Goal: Task Accomplishment & Management: Use online tool/utility

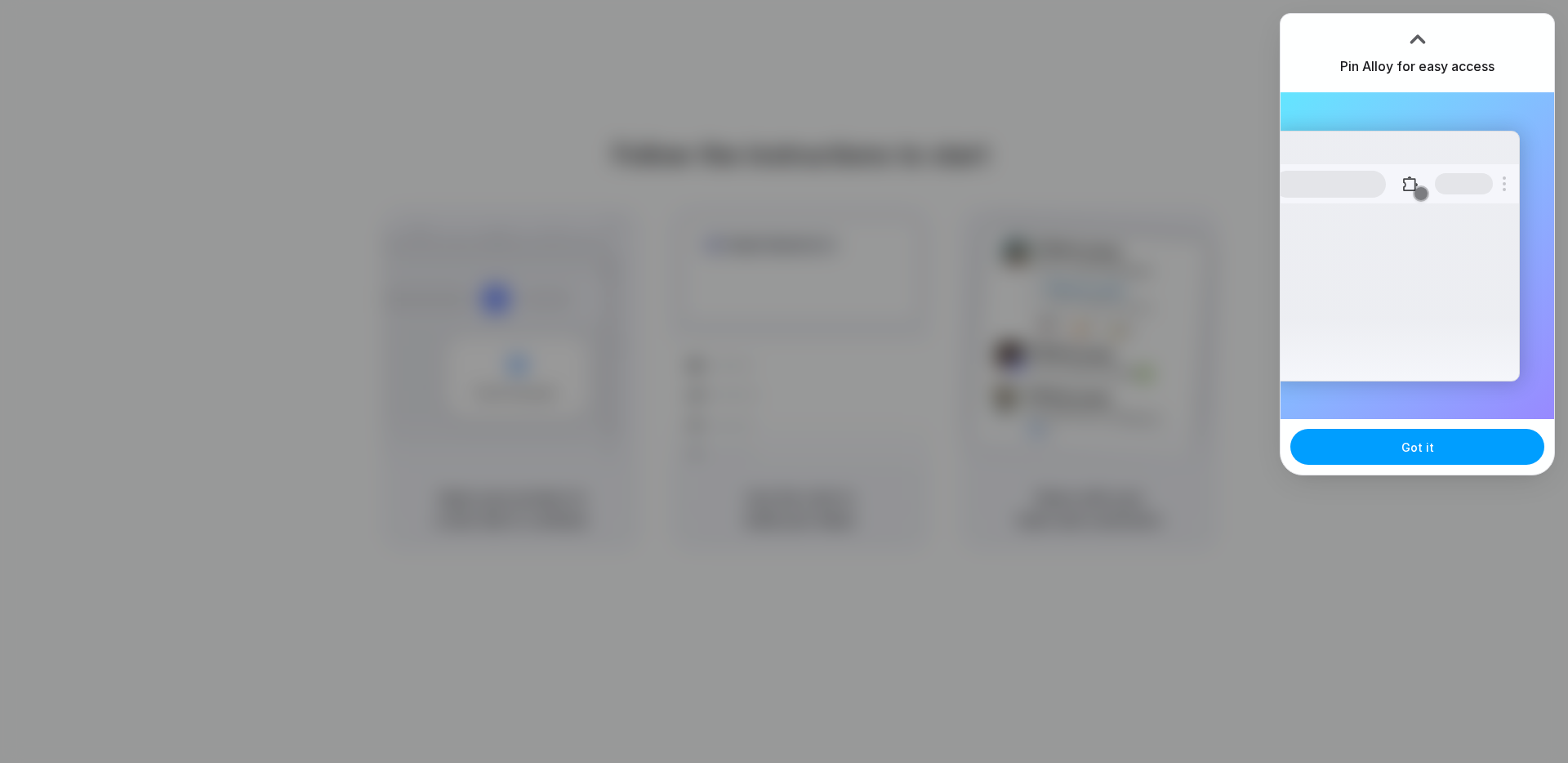
click at [1407, 453] on span "Got it" at bounding box center [1418, 447] width 33 height 17
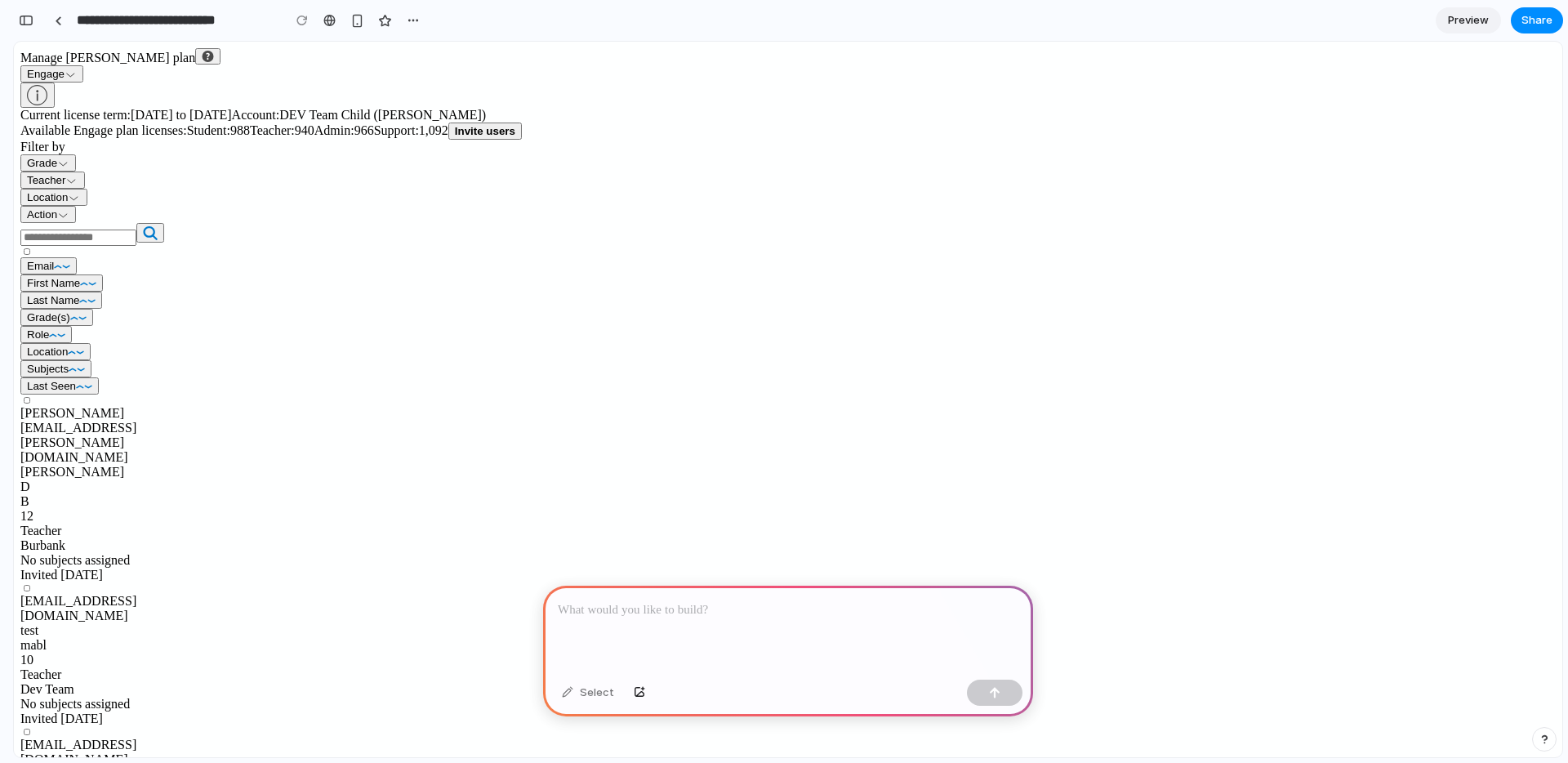
click at [703, 608] on p at bounding box center [787, 611] width 460 height 20
click at [49, 105] on icon at bounding box center [38, 95] width 21 height 21
click at [214, 62] on circle at bounding box center [208, 56] width 12 height 12
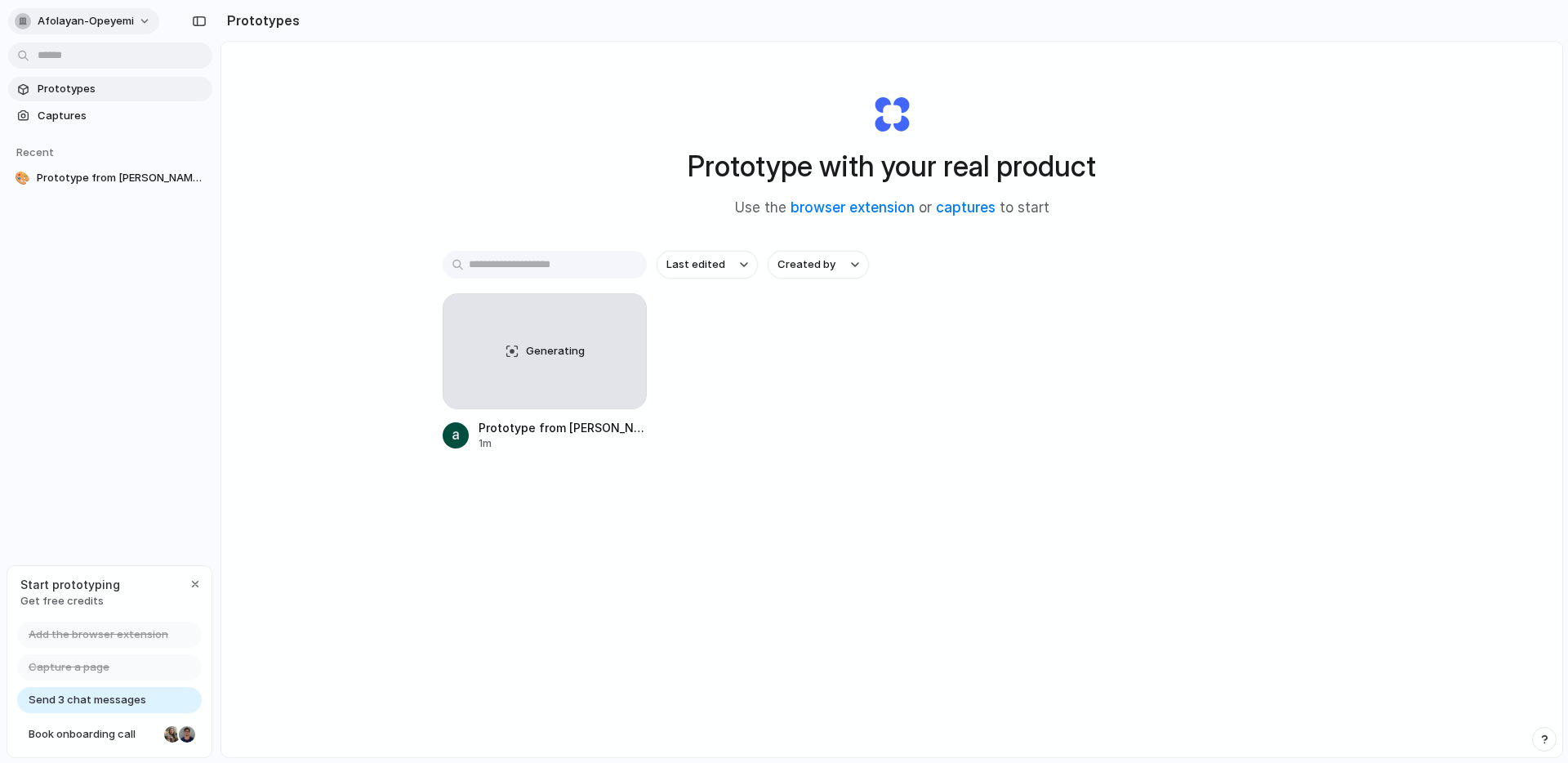
click at [124, 22] on span "afolayan-opeyemi" at bounding box center [86, 21] width 96 height 16
click at [562, 349] on div "Settings Invite members Change theme Sign out" at bounding box center [784, 382] width 1568 height 763
click at [533, 350] on span "Generating" at bounding box center [555, 351] width 58 height 16
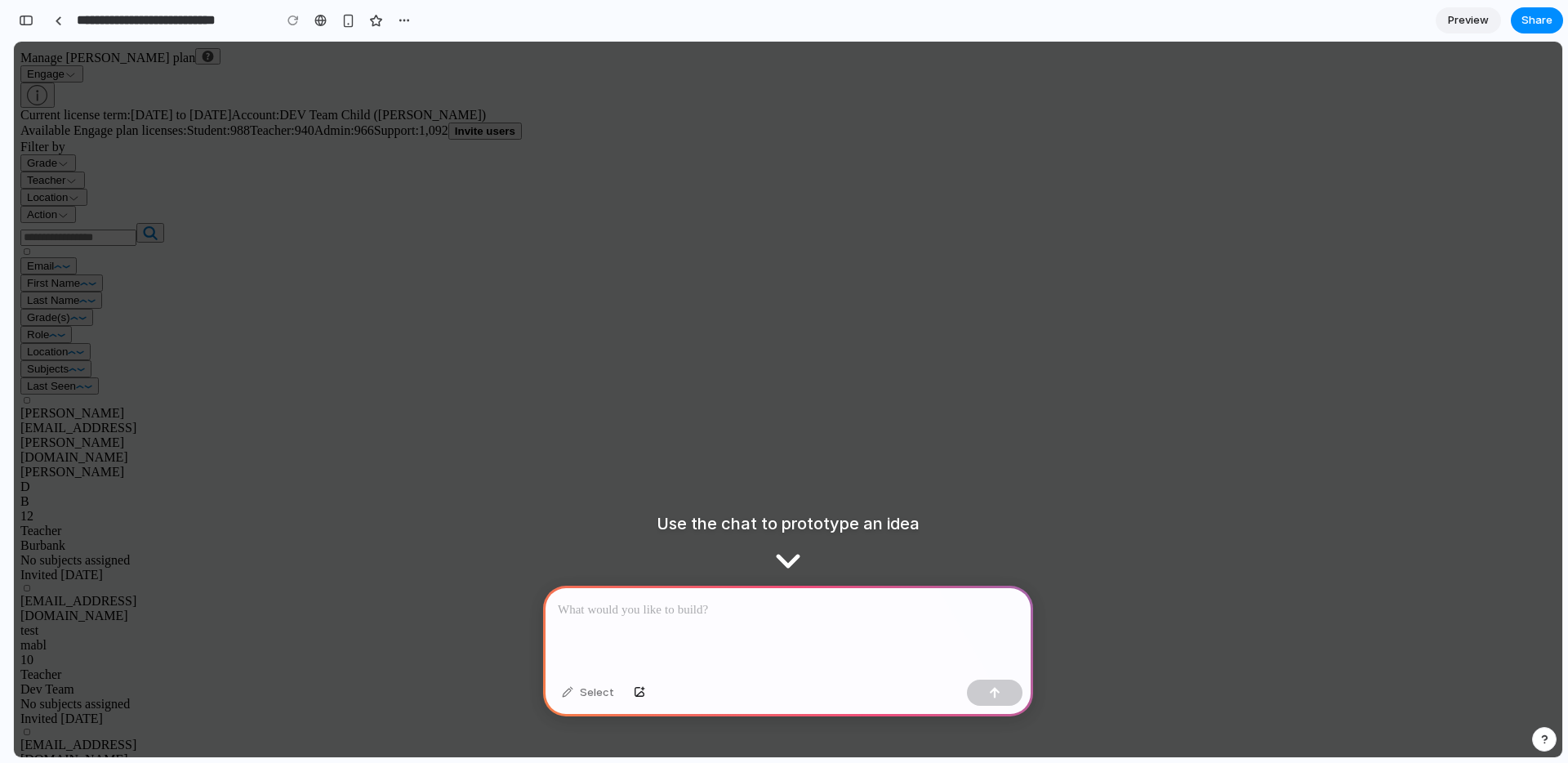
click at [765, 632] on div at bounding box center [787, 630] width 490 height 87
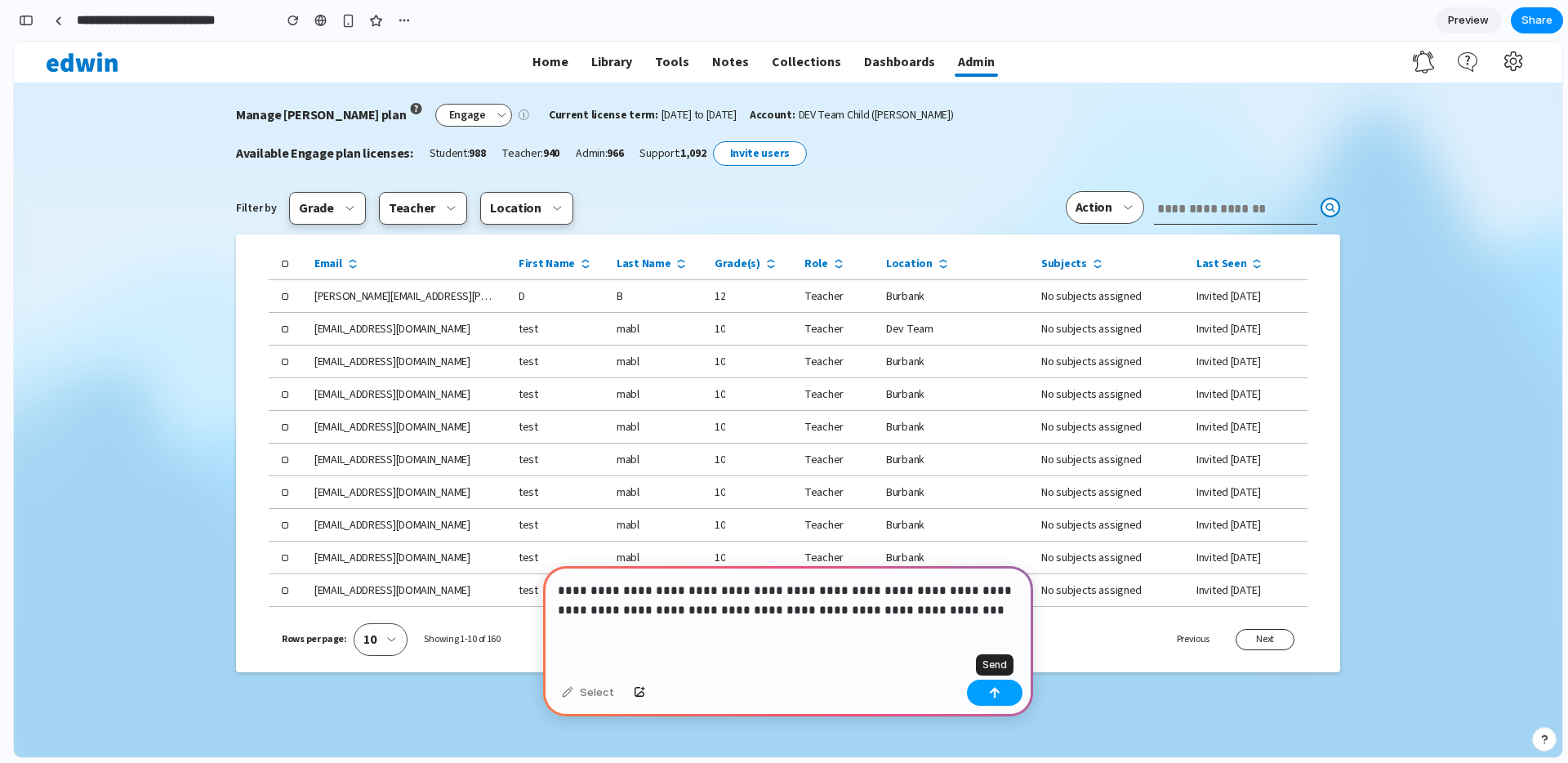
click at [996, 693] on div "button" at bounding box center [995, 693] width 12 height 12
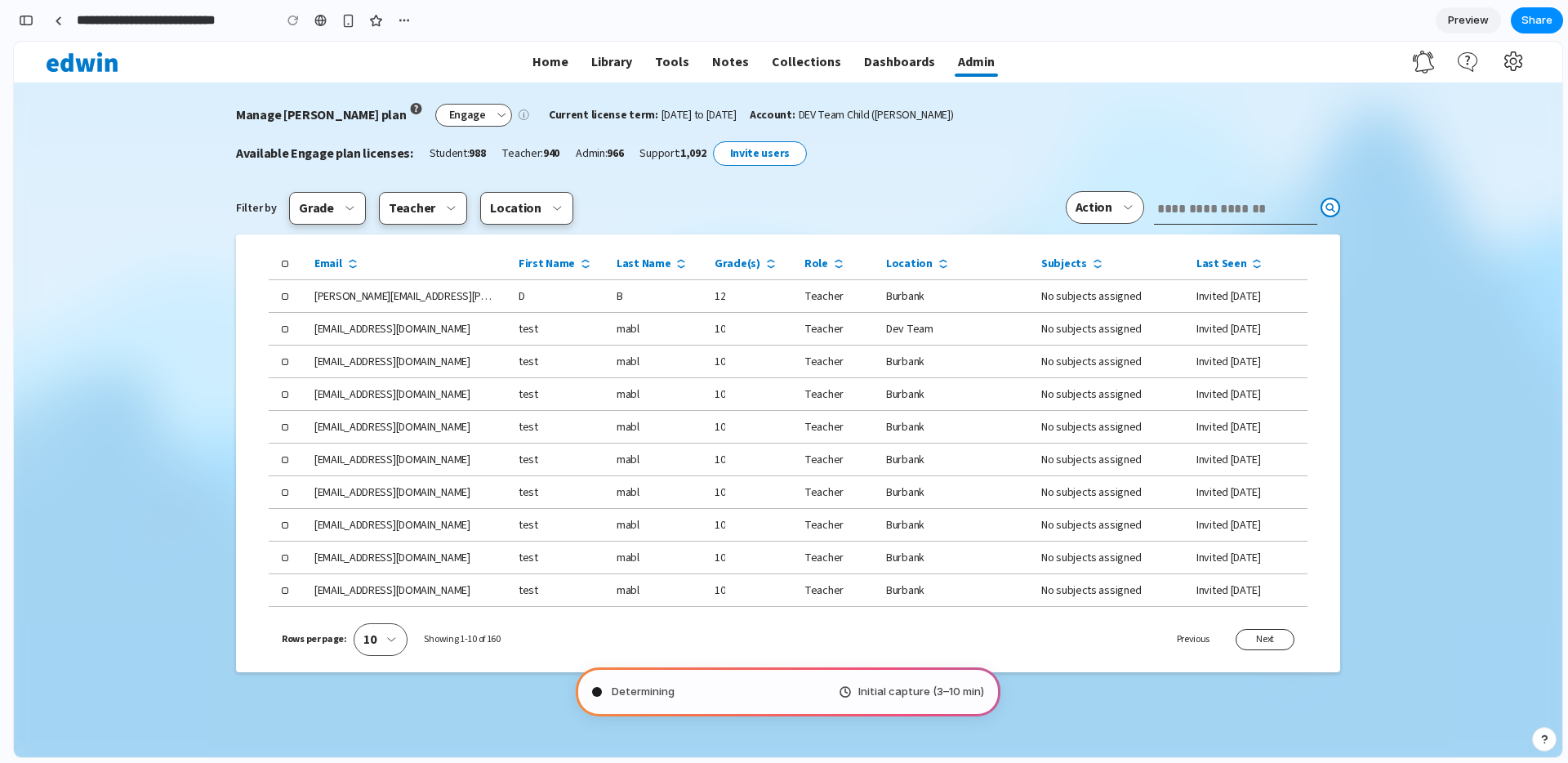
type input "**********"
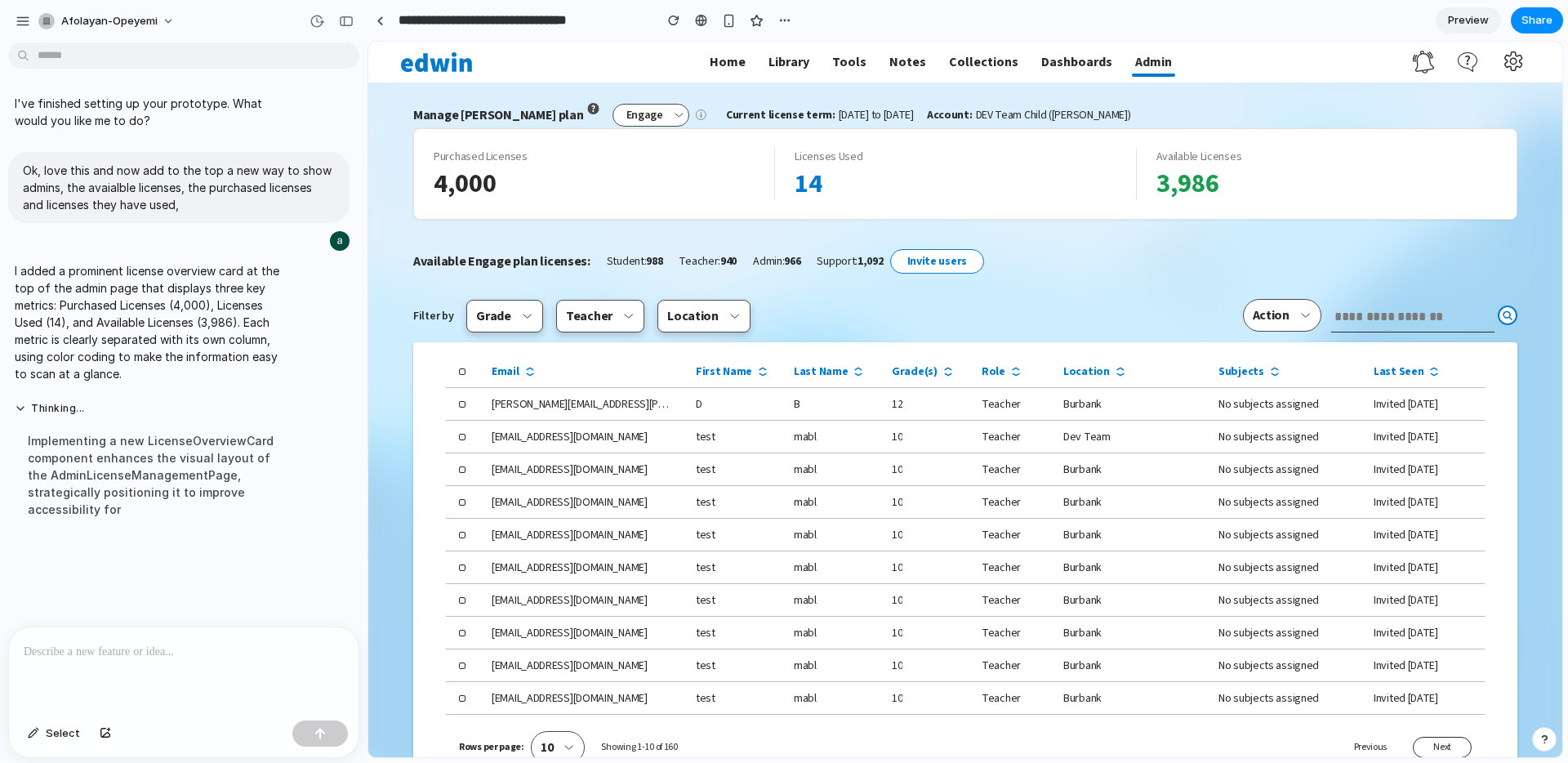
click at [163, 654] on p at bounding box center [184, 652] width 320 height 20
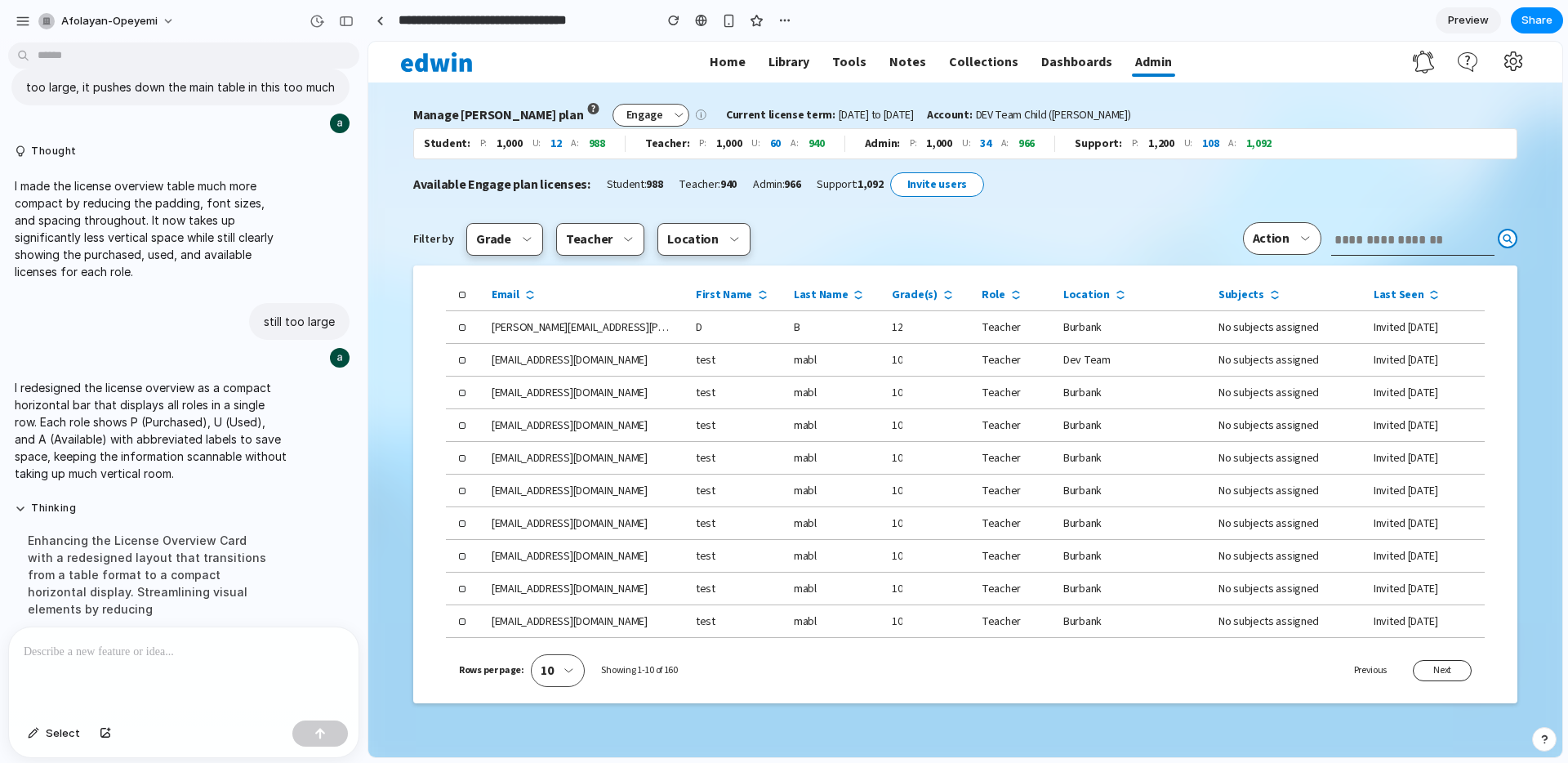
click at [198, 655] on p at bounding box center [184, 652] width 320 height 20
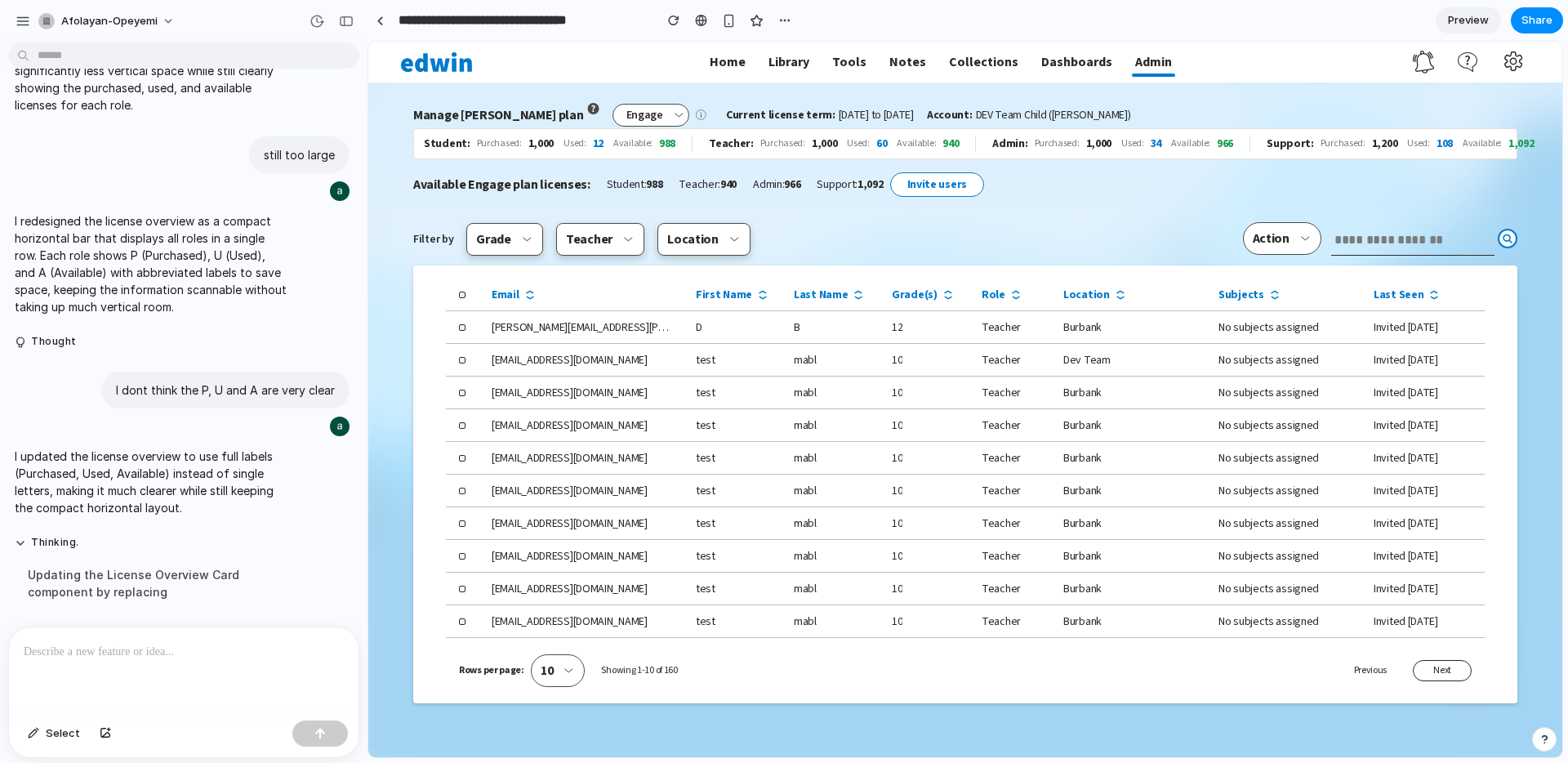
click at [432, 189] on span "Available Engage plan licenses:" at bounding box center [502, 185] width 177 height 20
click at [202, 659] on p at bounding box center [184, 652] width 320 height 20
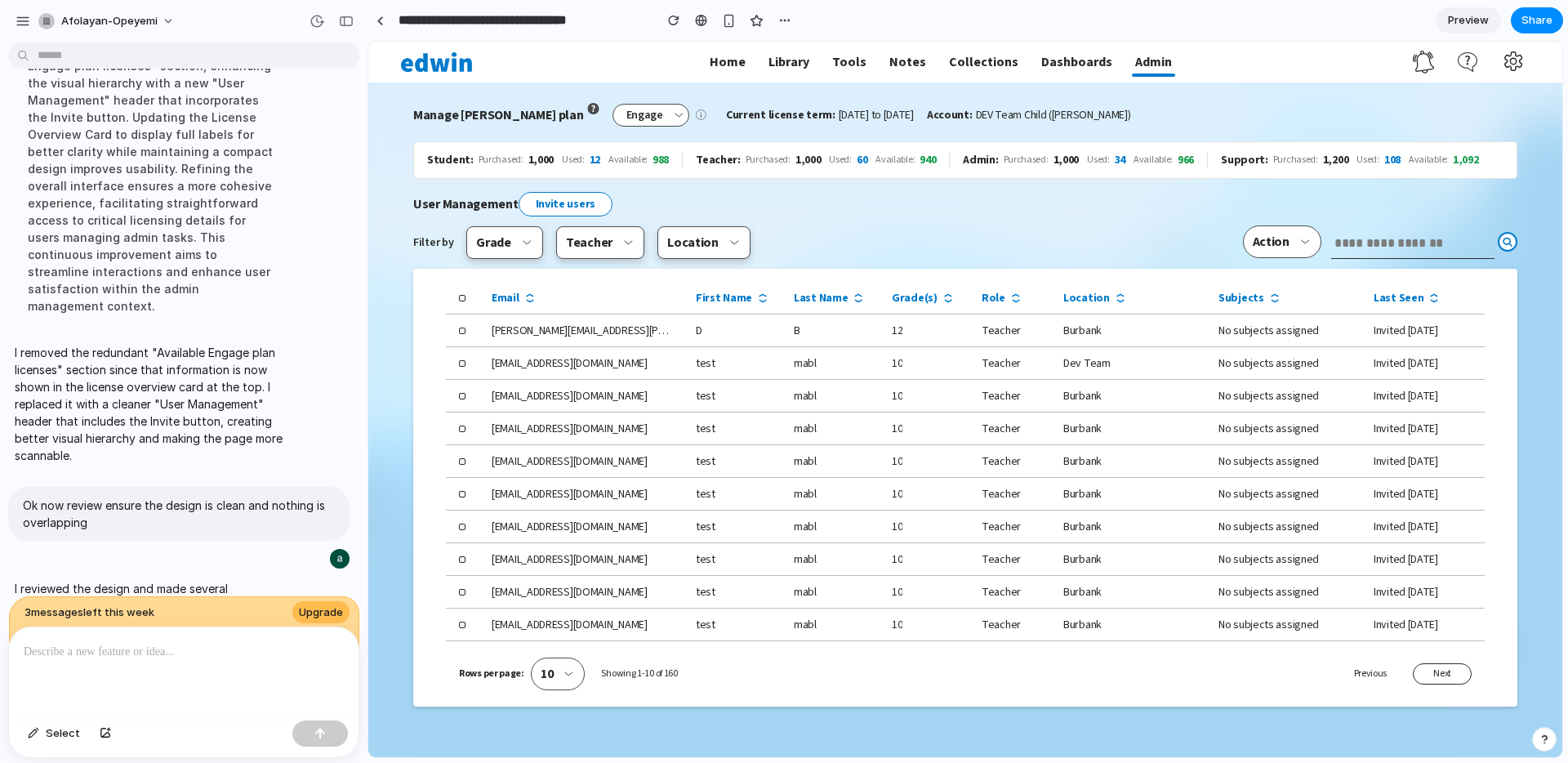
scroll to position [1513, 0]
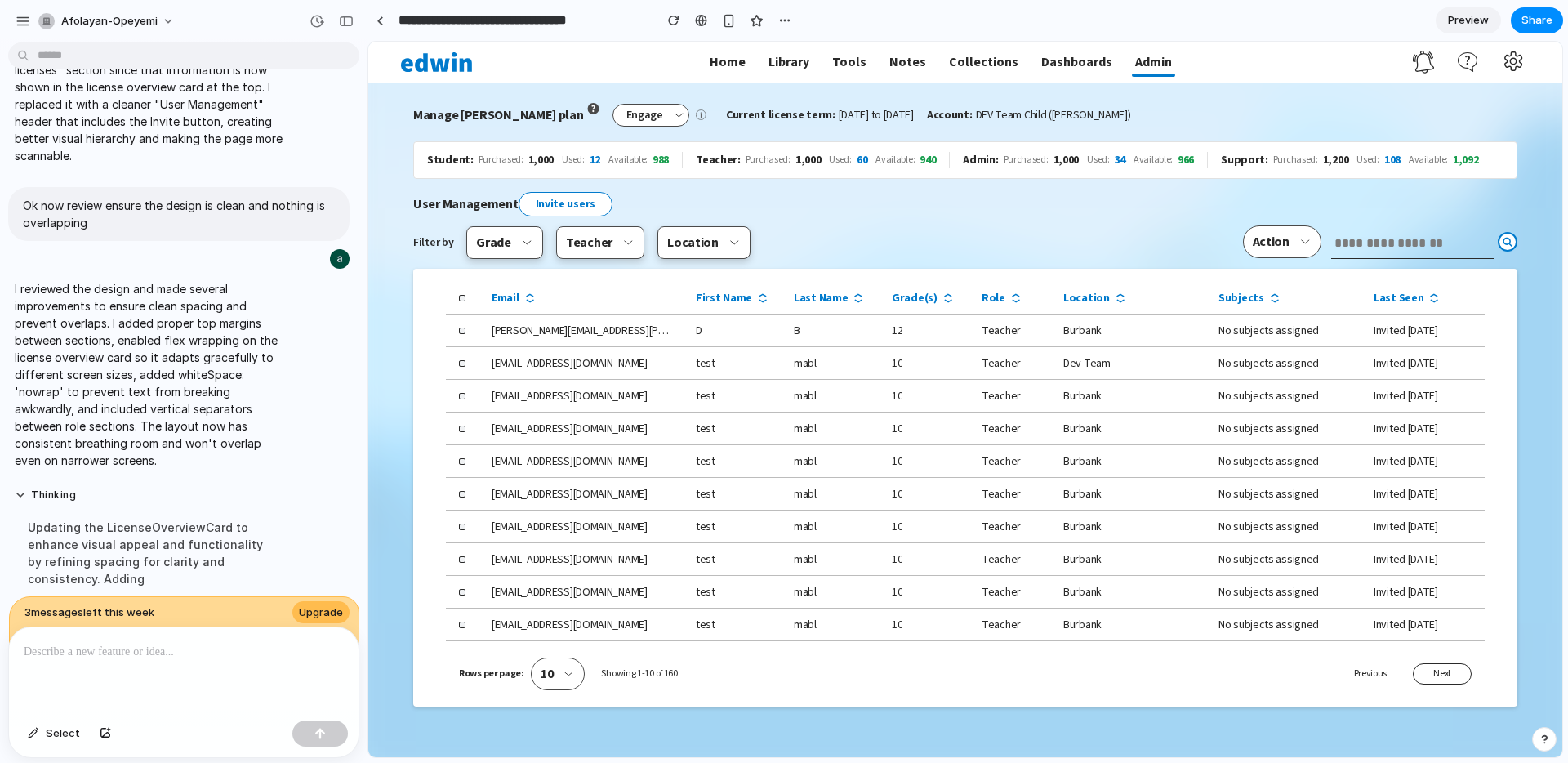
click at [91, 658] on p at bounding box center [184, 652] width 320 height 20
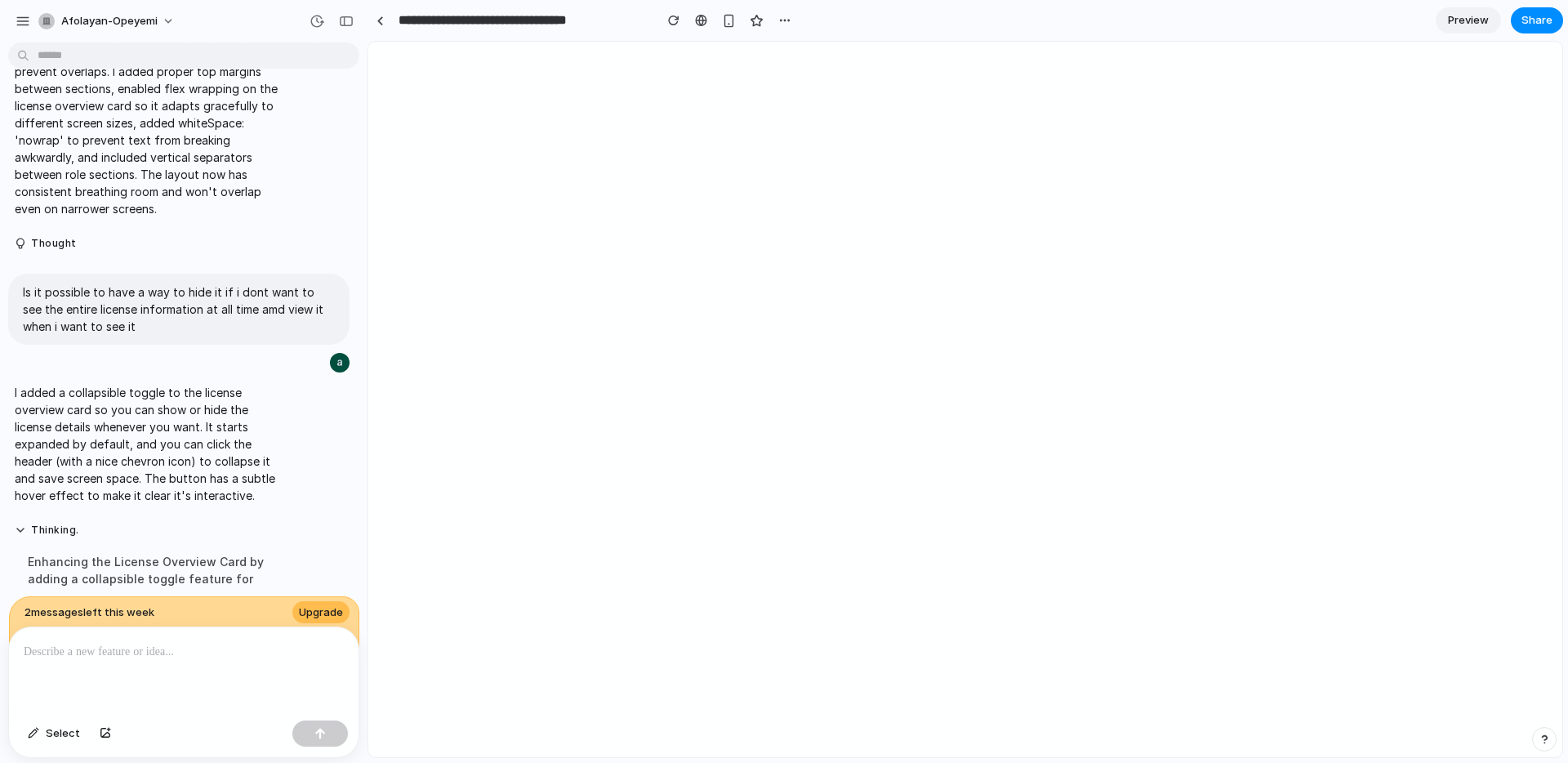
scroll to position [0, 0]
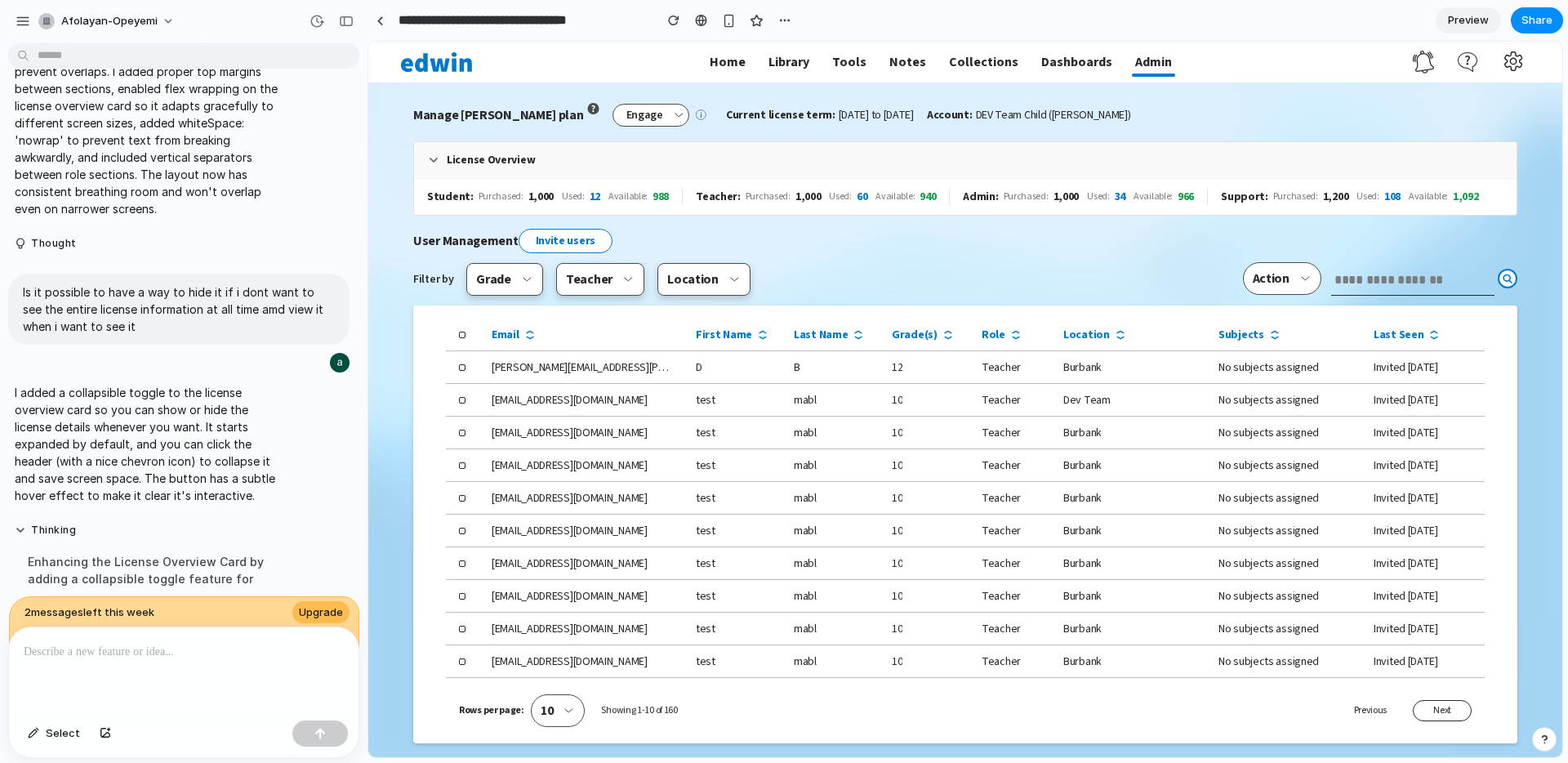
click at [432, 158] on icon at bounding box center [434, 160] width 13 height 13
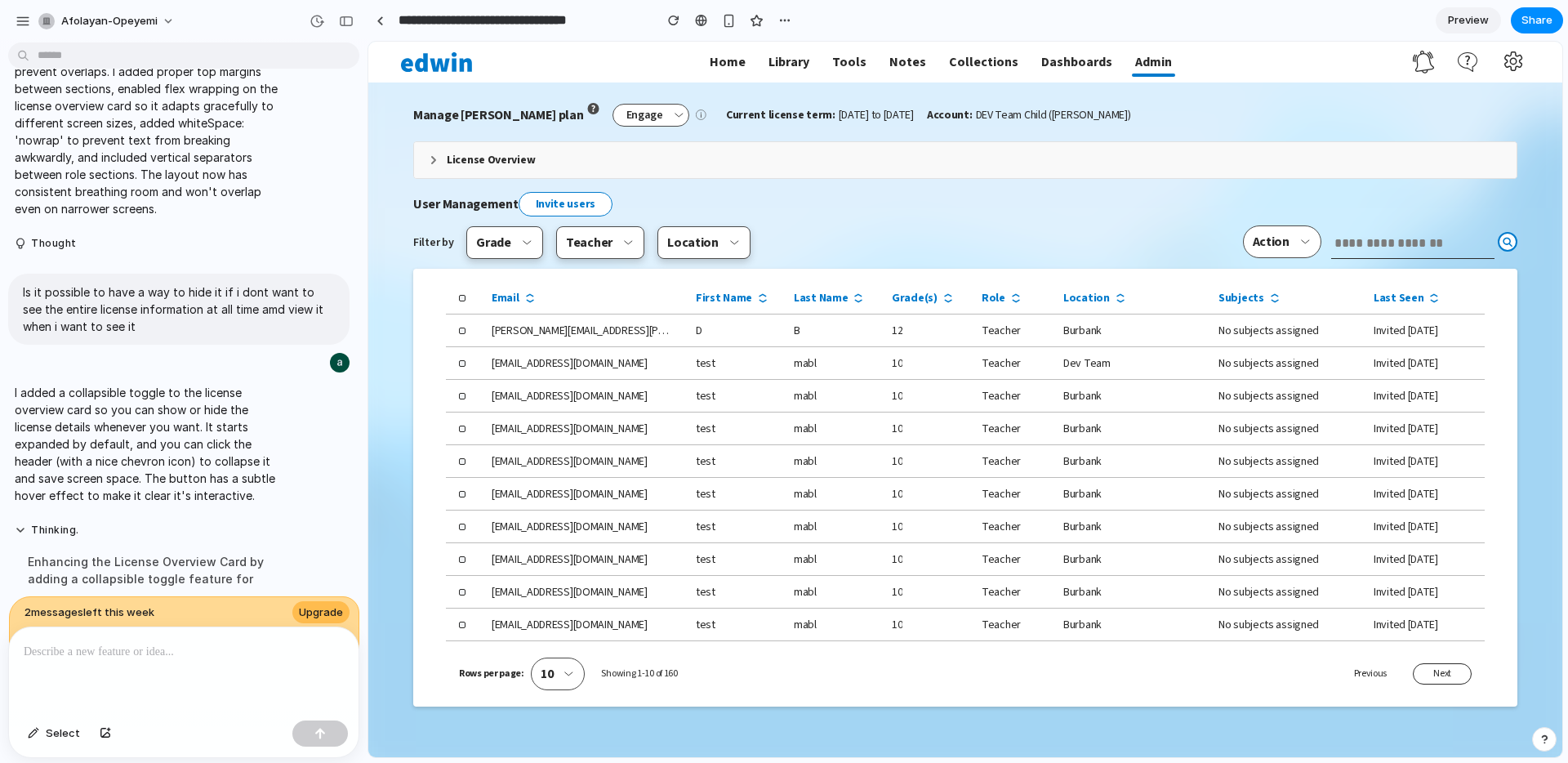
click at [433, 160] on icon at bounding box center [434, 160] width 13 height 13
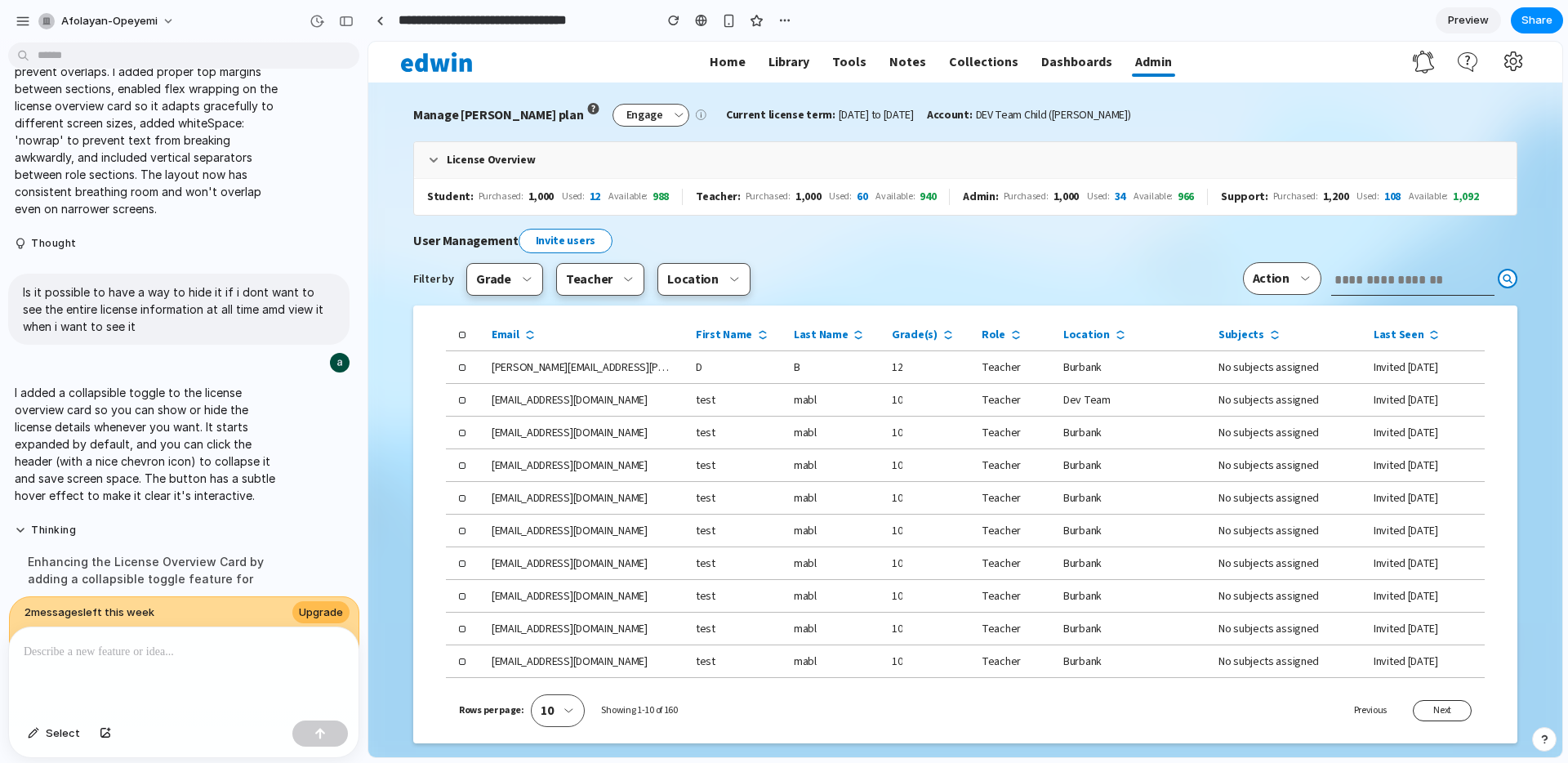
click at [433, 160] on icon at bounding box center [434, 160] width 7 height 3
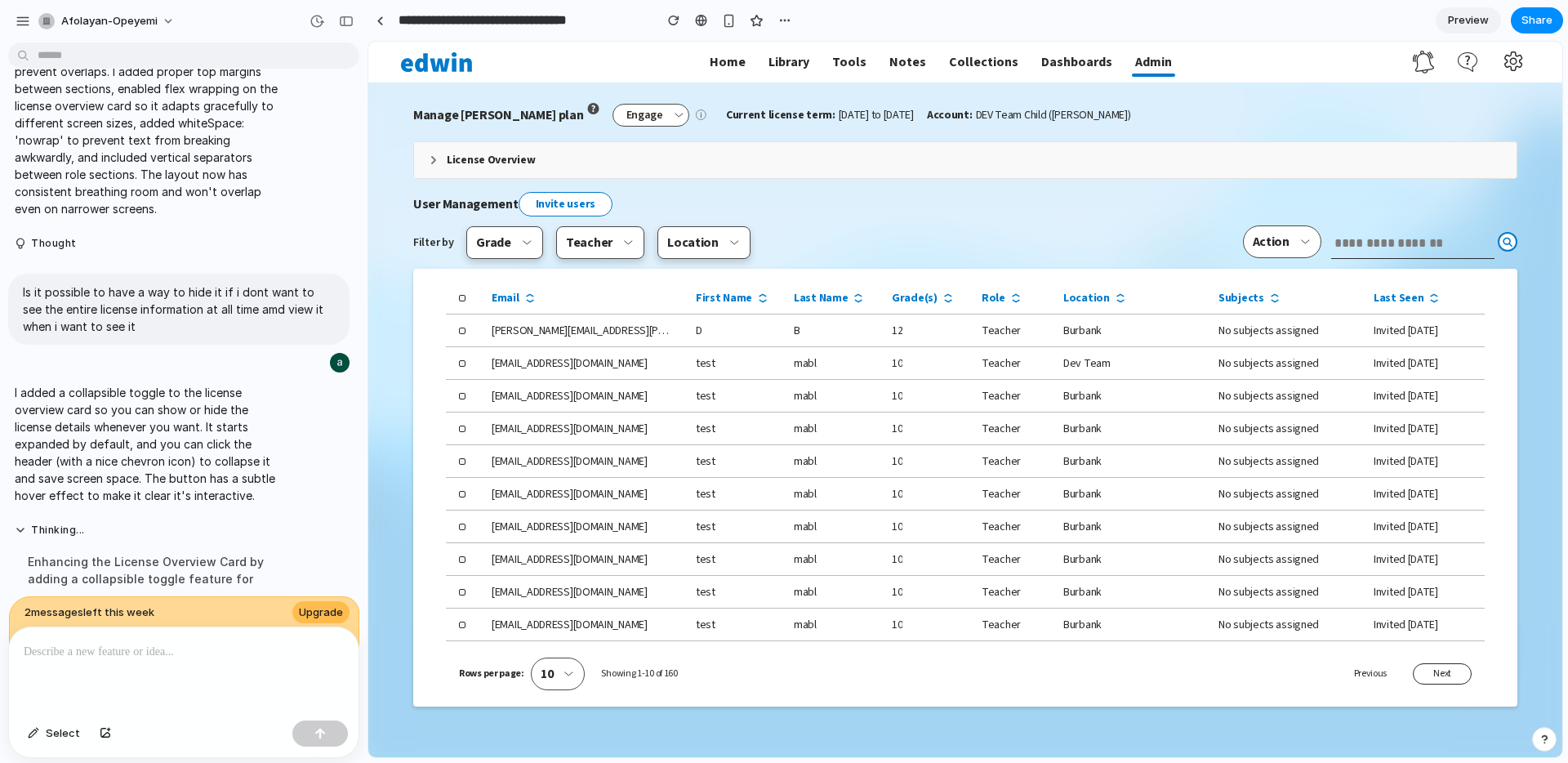
click at [428, 160] on icon at bounding box center [434, 160] width 13 height 13
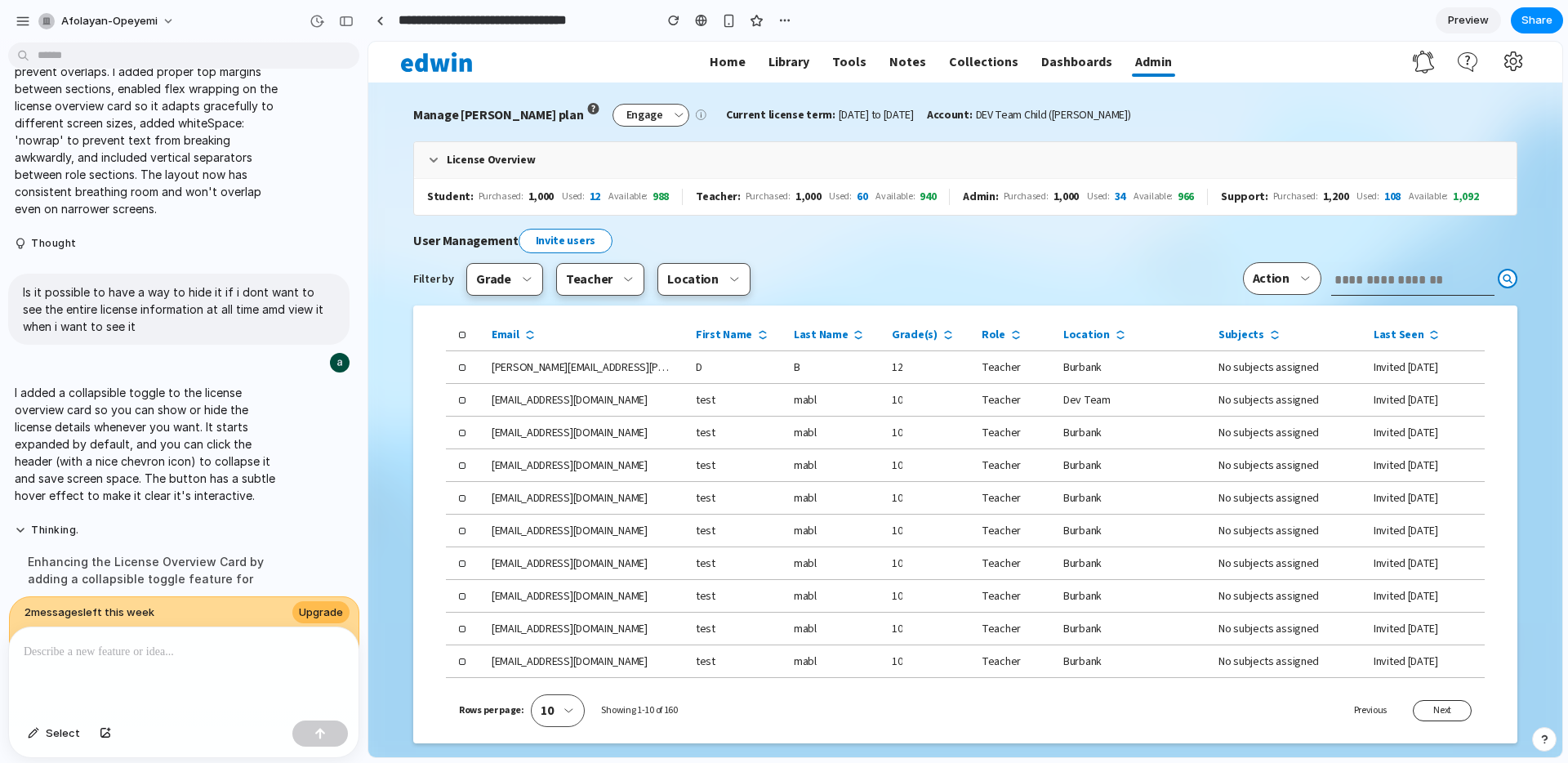
click at [436, 161] on icon at bounding box center [434, 160] width 13 height 13
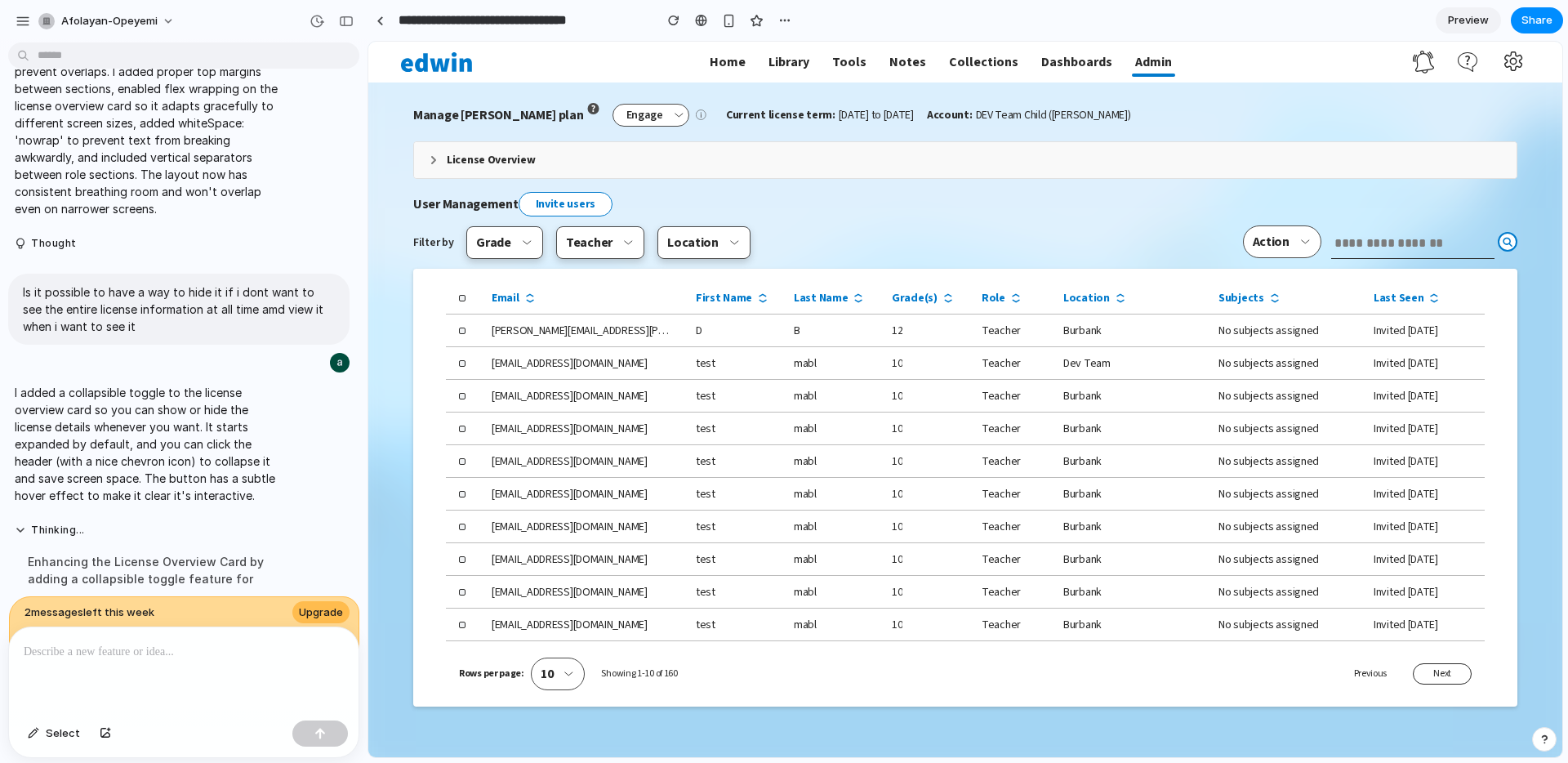
click at [436, 161] on icon at bounding box center [434, 160] width 13 height 13
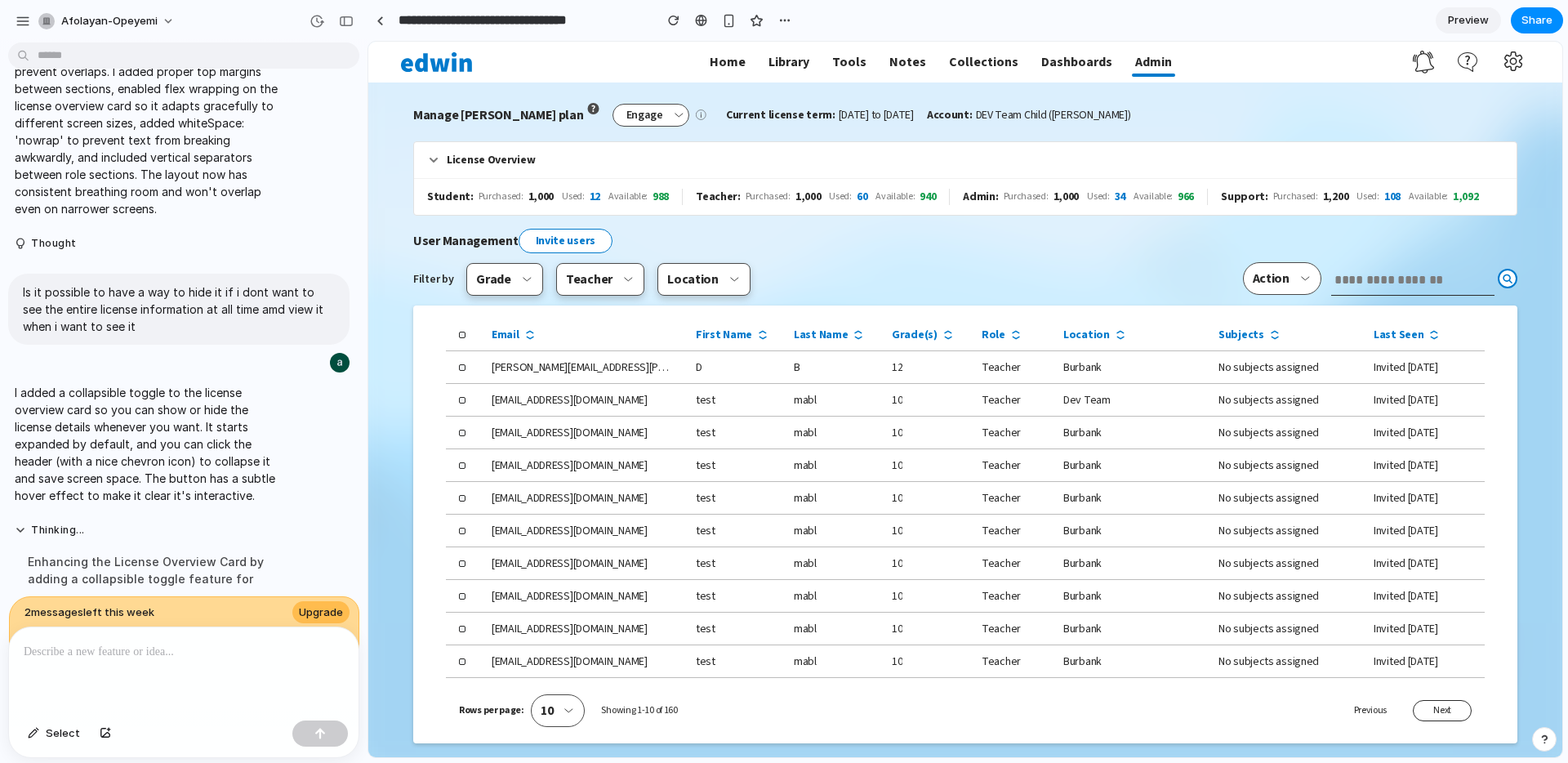
click at [194, 662] on div at bounding box center [184, 671] width 349 height 87
click at [377, 21] on div at bounding box center [380, 21] width 7 height 9
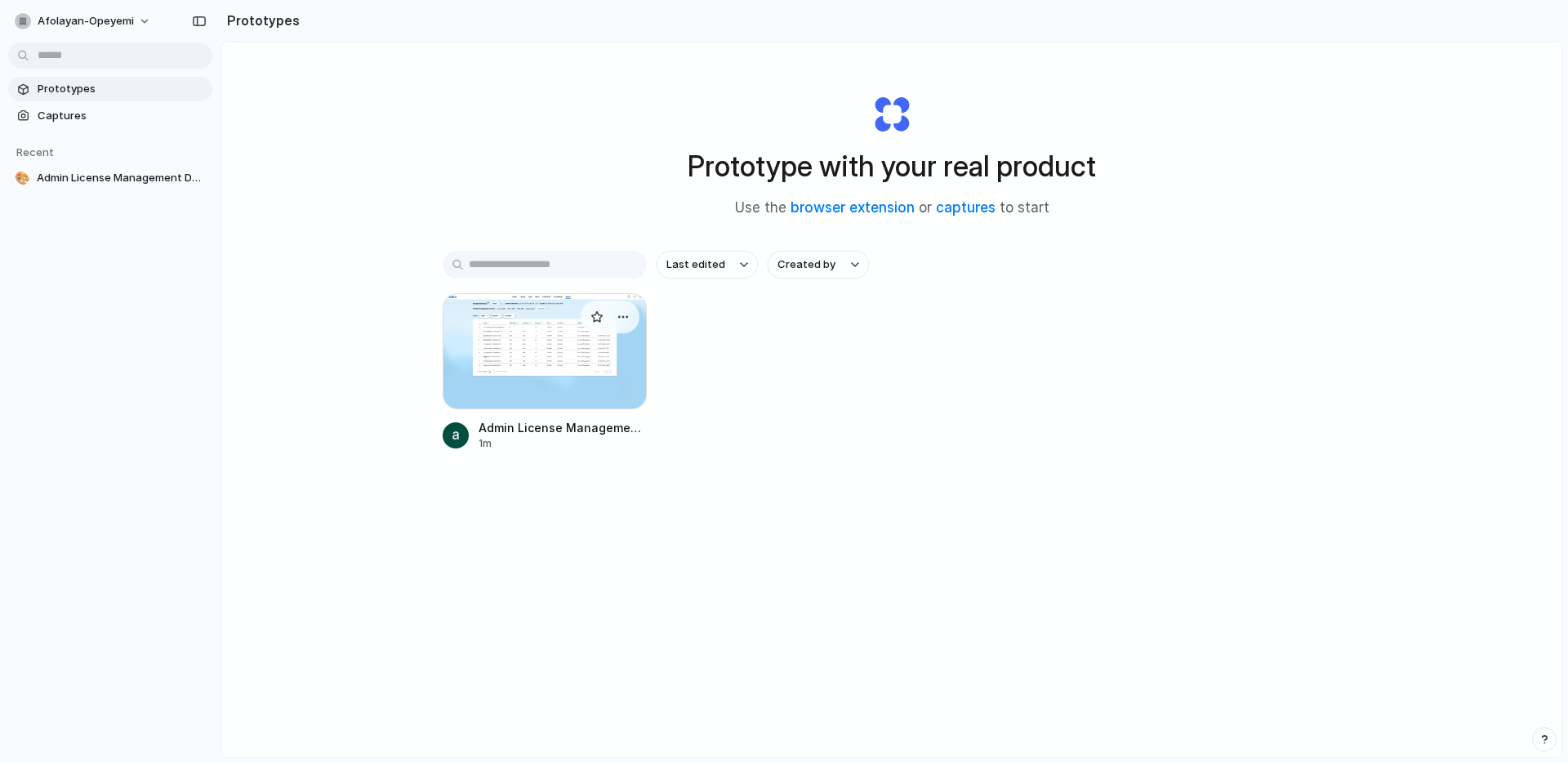
click at [502, 345] on div at bounding box center [544, 351] width 204 height 116
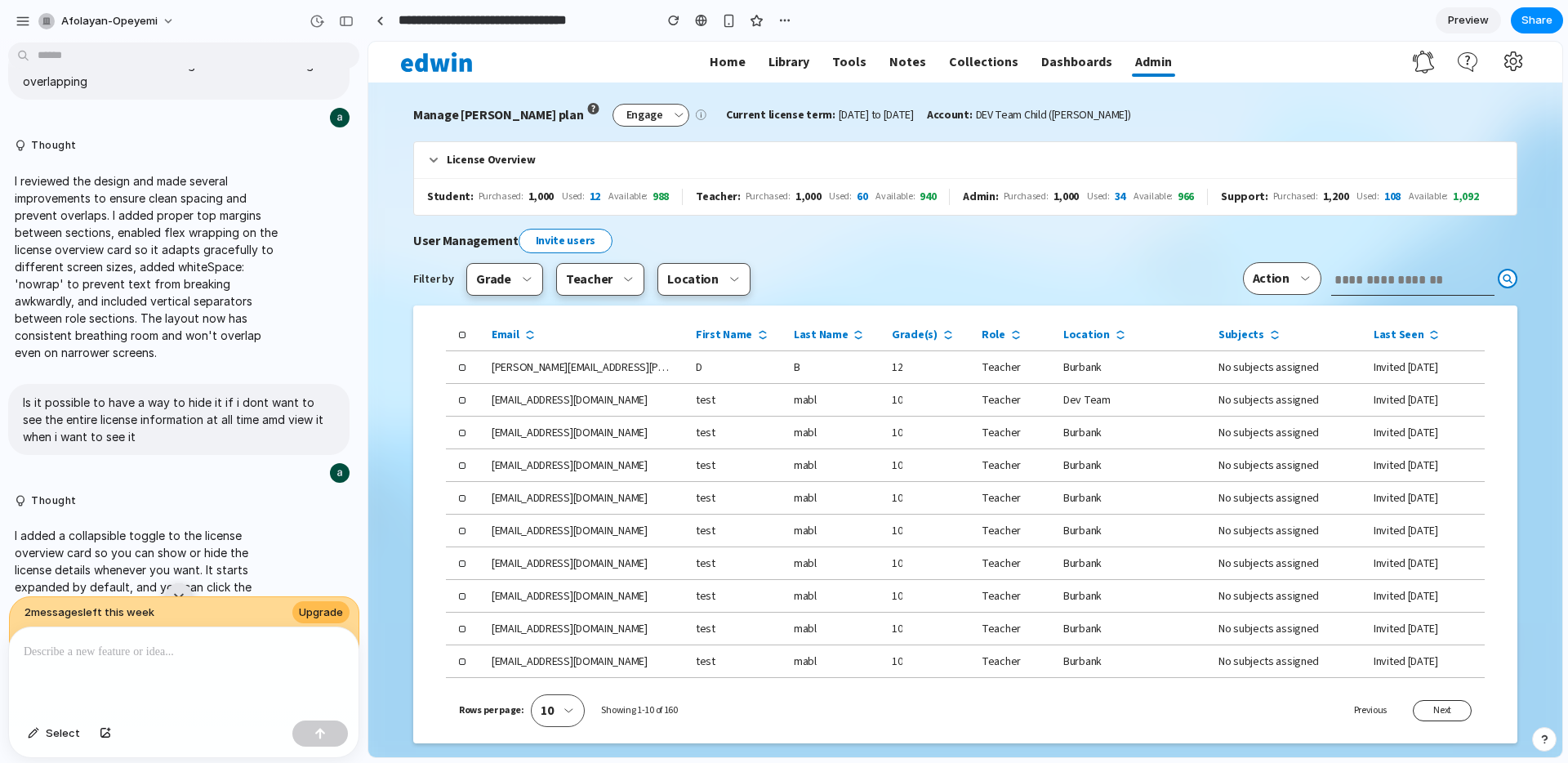
scroll to position [1704, 0]
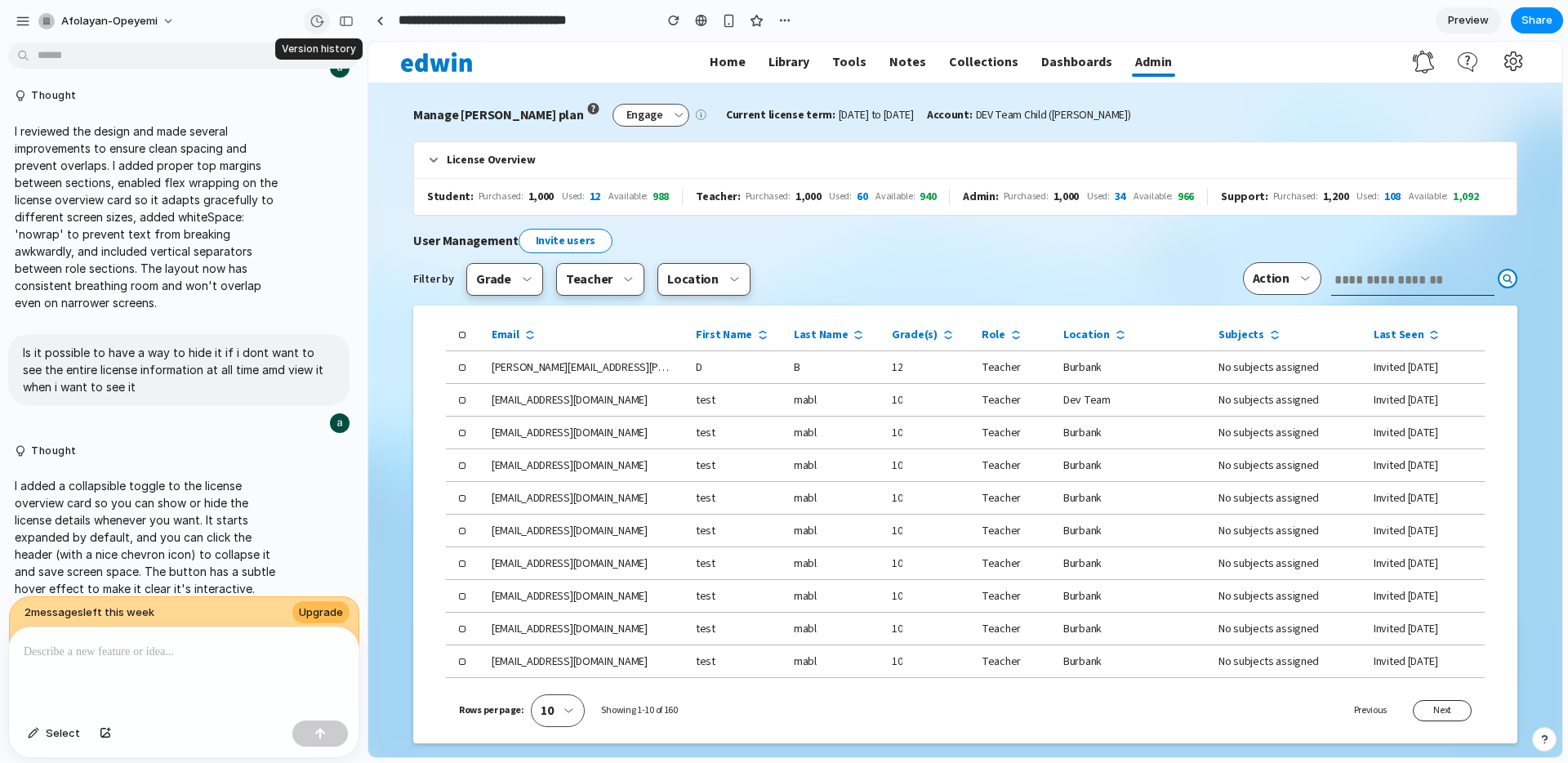
click at [320, 17] on div "button" at bounding box center [317, 21] width 15 height 15
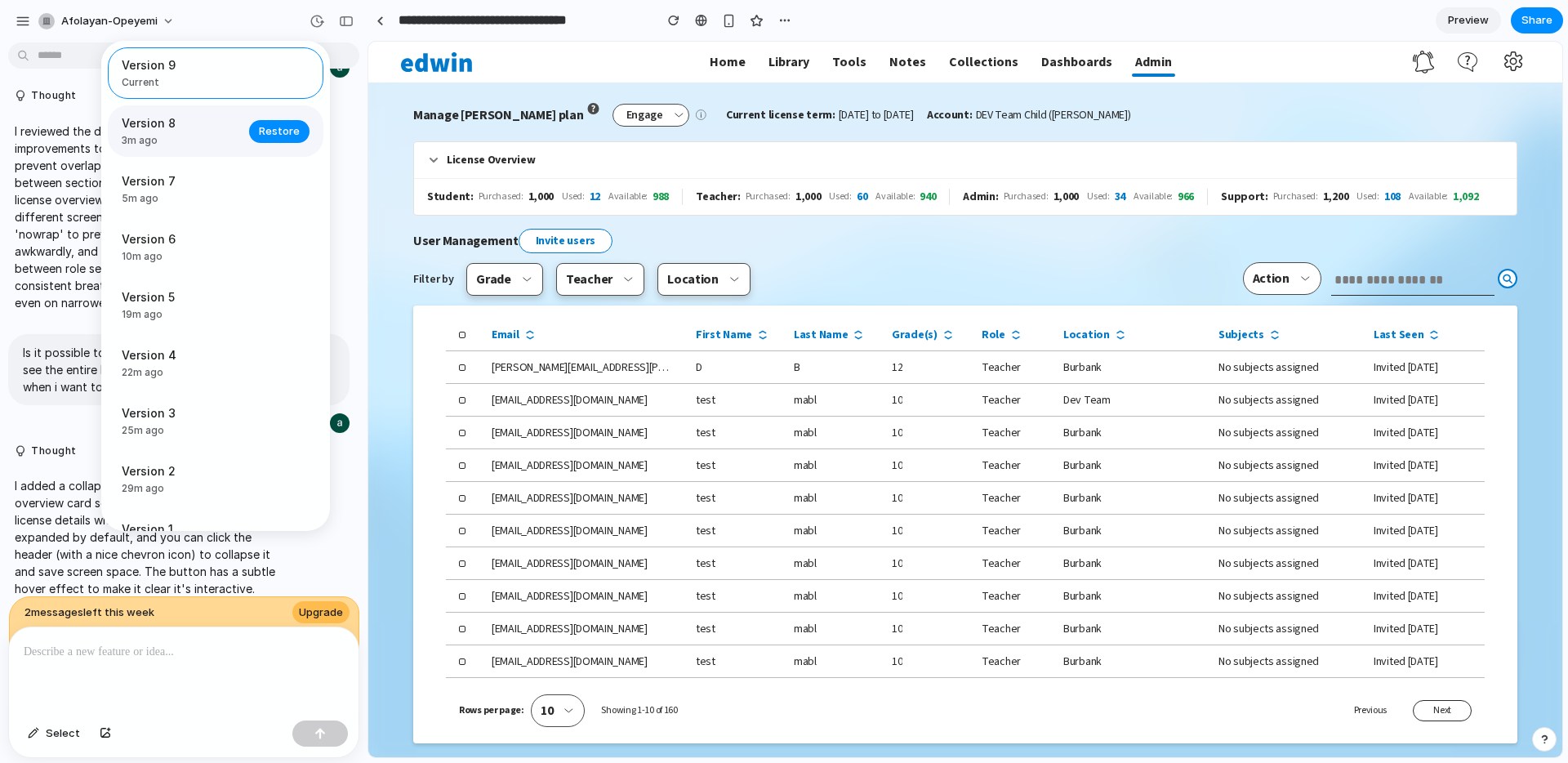
click at [236, 133] on div "Version 8 3m ago Restore" at bounding box center [216, 131] width 216 height 51
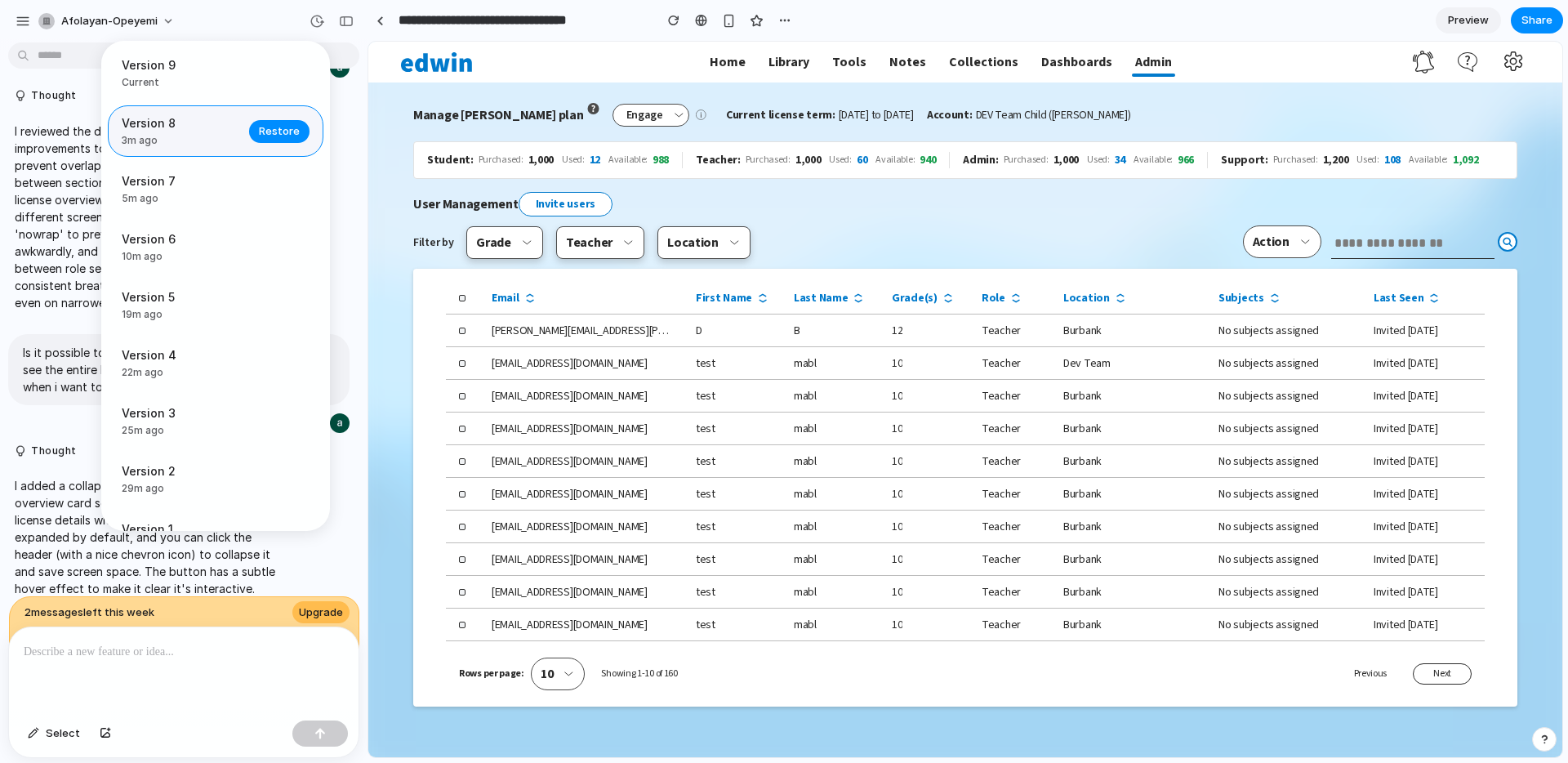
scroll to position [0, 0]
click at [876, 206] on div "Version 9 Current Version 8 3m ago Restore Version 7 5m ago Restore Version 6 1…" at bounding box center [784, 382] width 1568 height 763
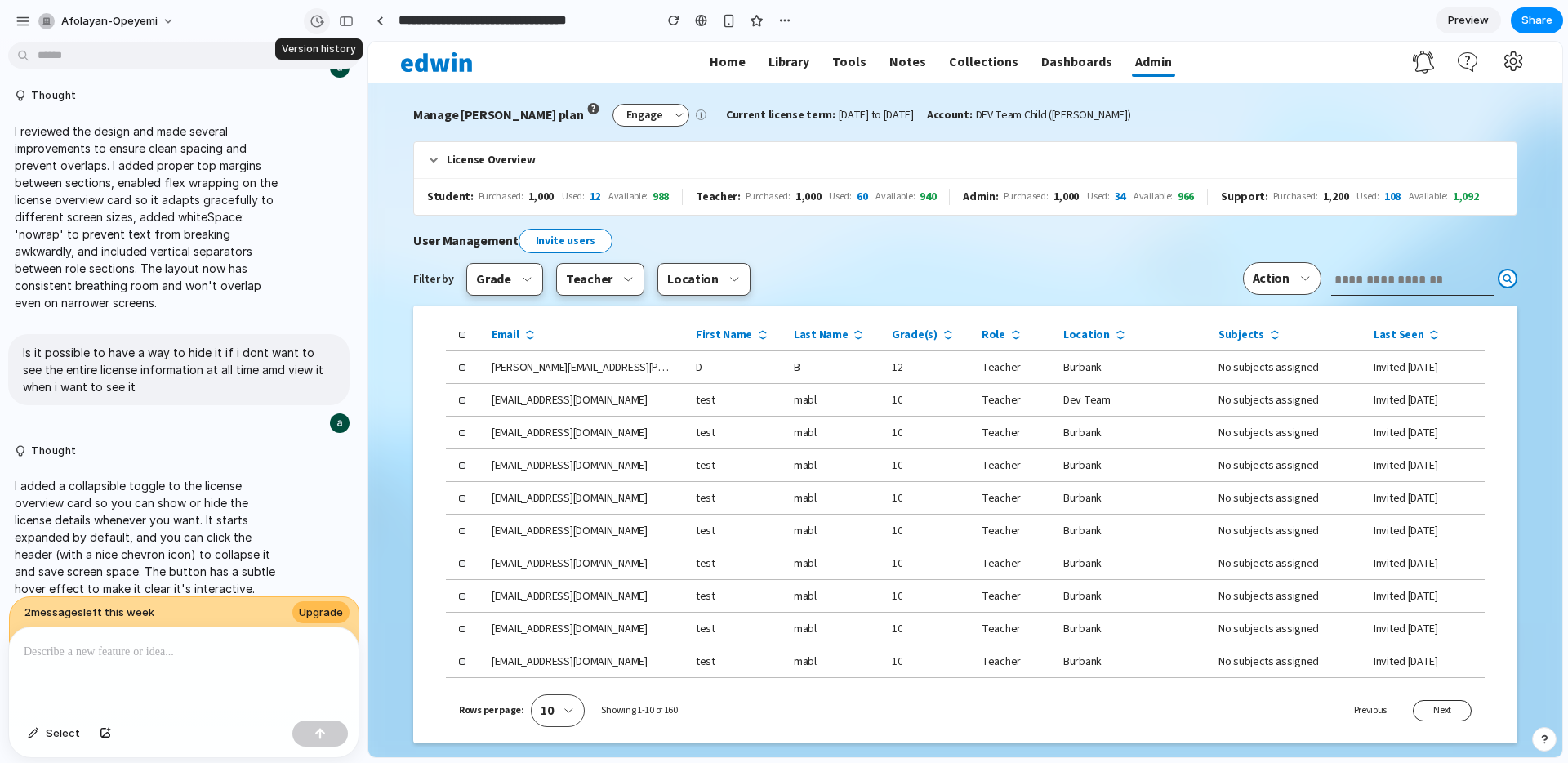
click at [318, 21] on div "button" at bounding box center [317, 21] width 15 height 15
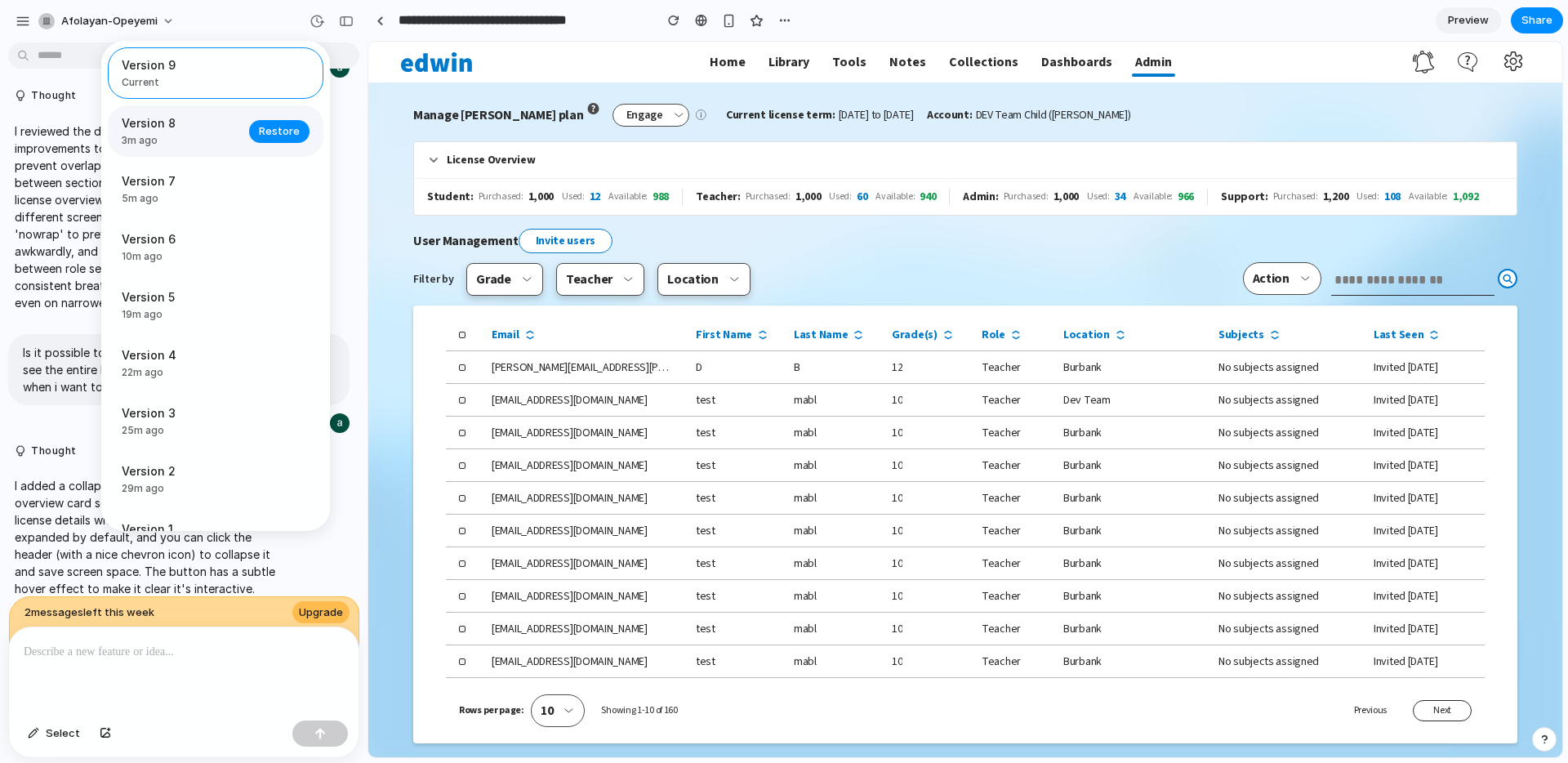
click at [217, 137] on span "3m ago" at bounding box center [180, 141] width 118 height 15
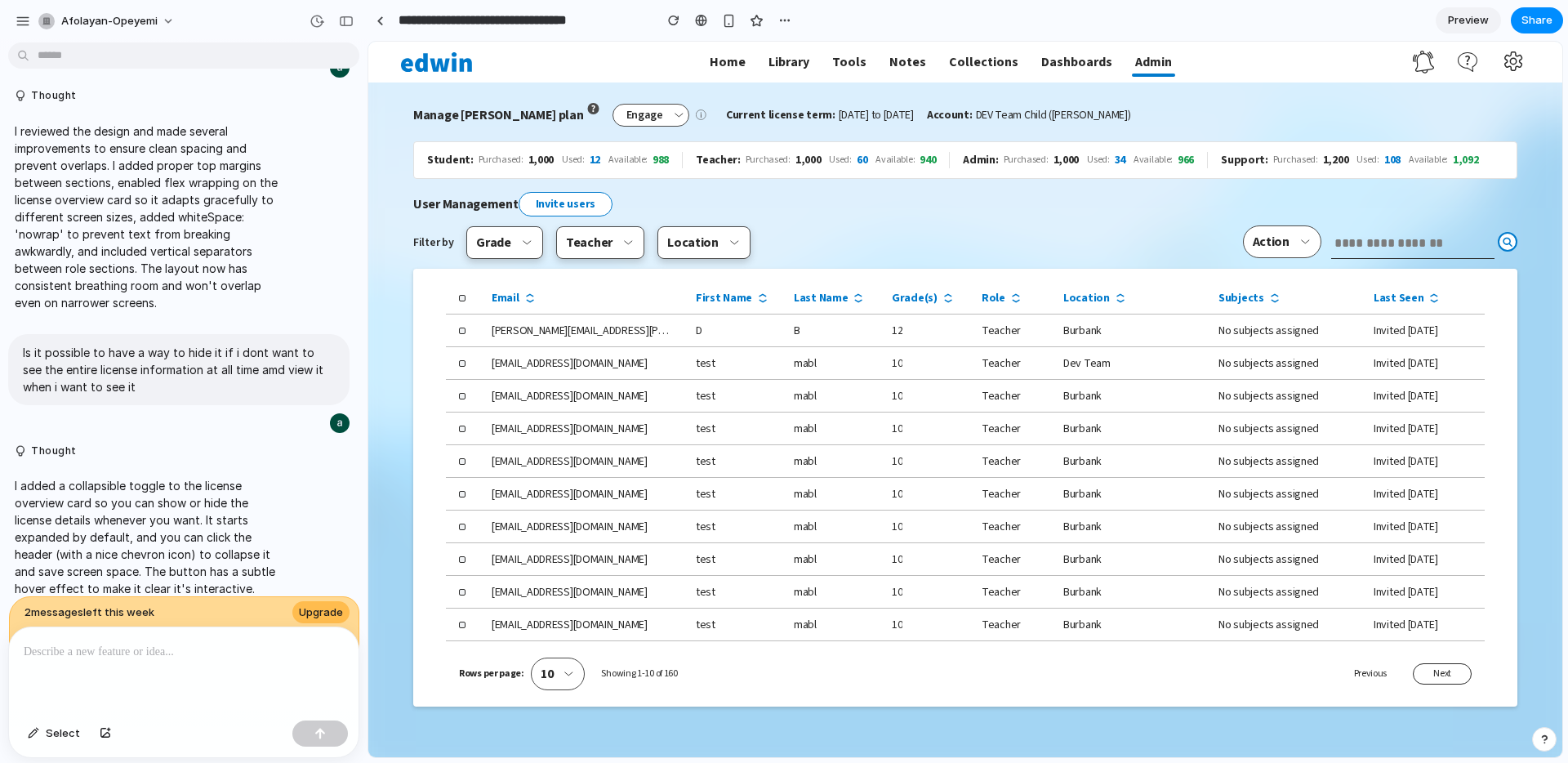
click at [119, 658] on div "Version 9 Current Version 8 3m ago Restore Version 7 5m ago Restore Version 6 1…" at bounding box center [784, 382] width 1568 height 763
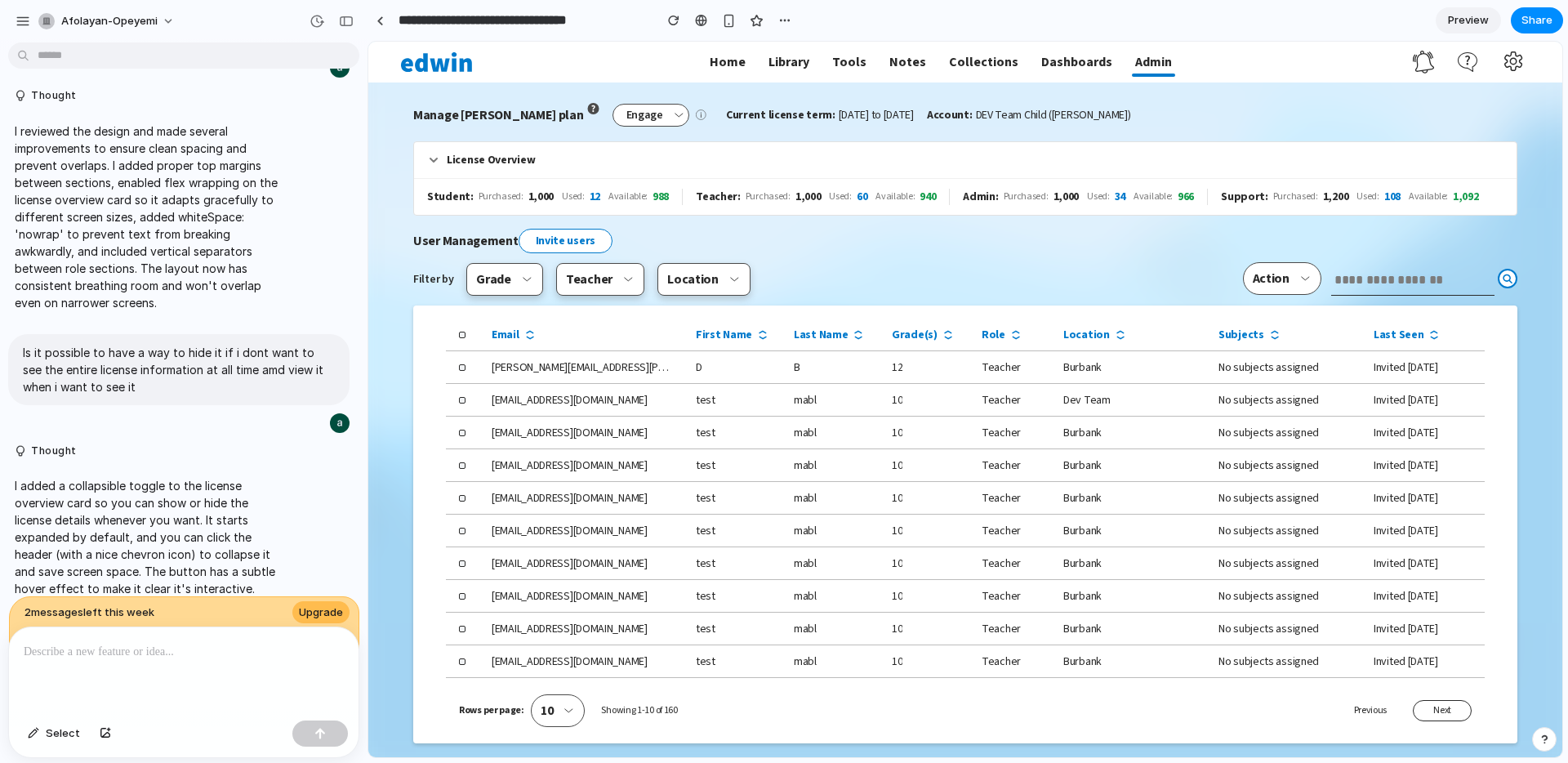
click at [106, 653] on p at bounding box center [184, 652] width 320 height 20
click at [127, 653] on p "**********" at bounding box center [184, 652] width 320 height 20
click at [68, 657] on p "**********" at bounding box center [184, 652] width 320 height 20
click at [99, 653] on p "**********" at bounding box center [184, 652] width 320 height 20
click at [236, 655] on p "**********" at bounding box center [184, 652] width 320 height 20
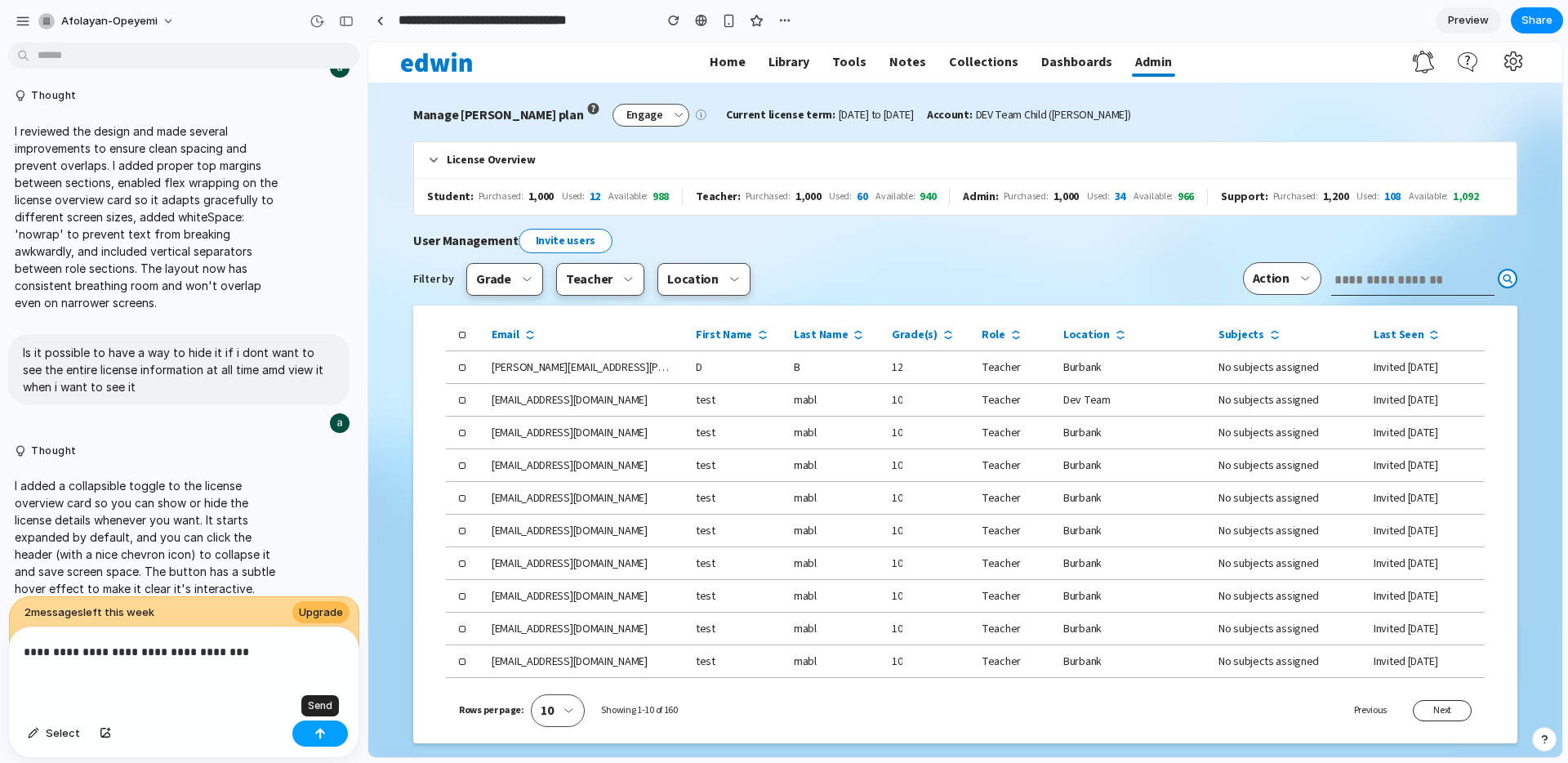
click at [325, 733] on div "button" at bounding box center [320, 734] width 12 height 12
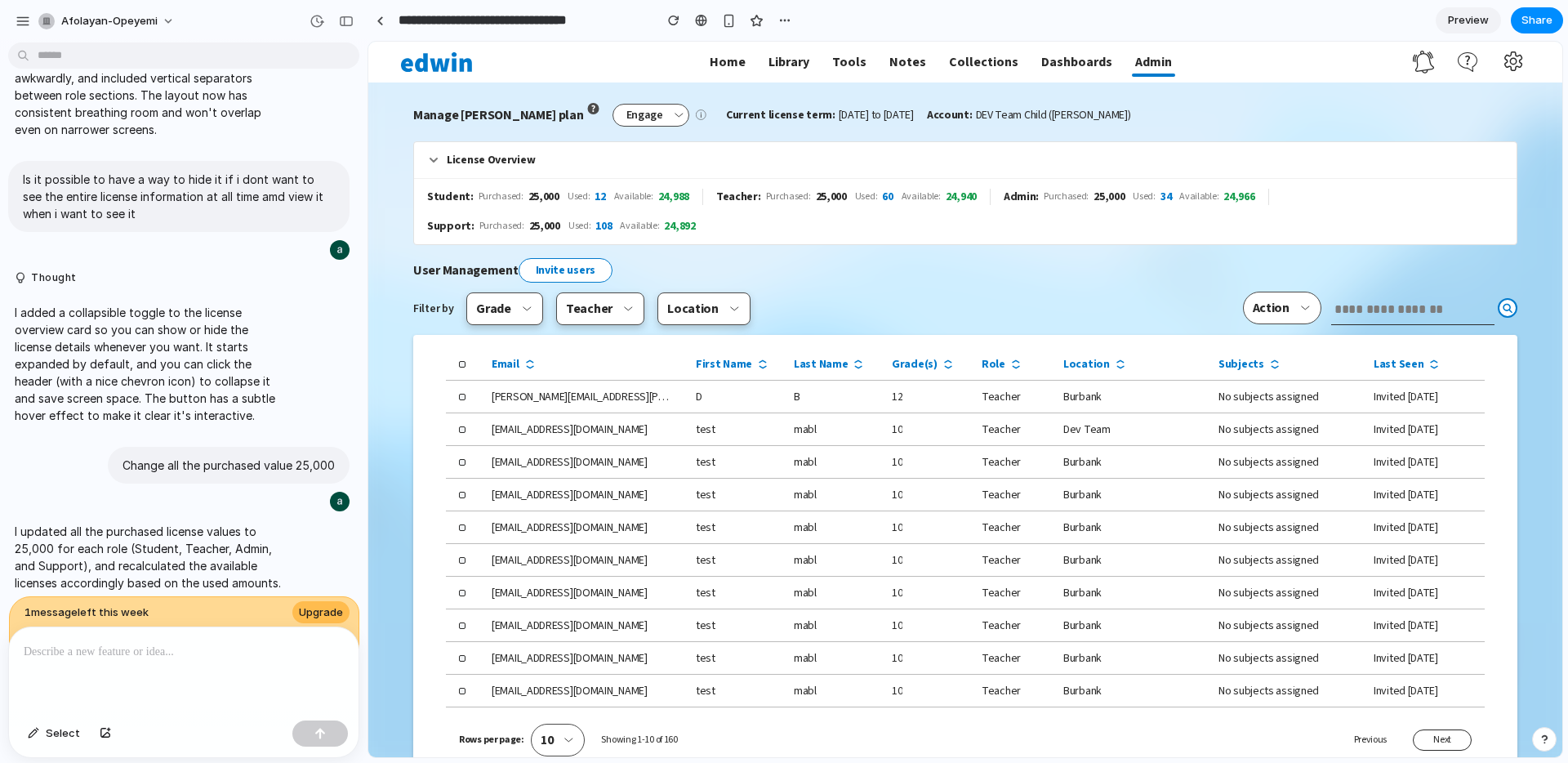
scroll to position [2017, 0]
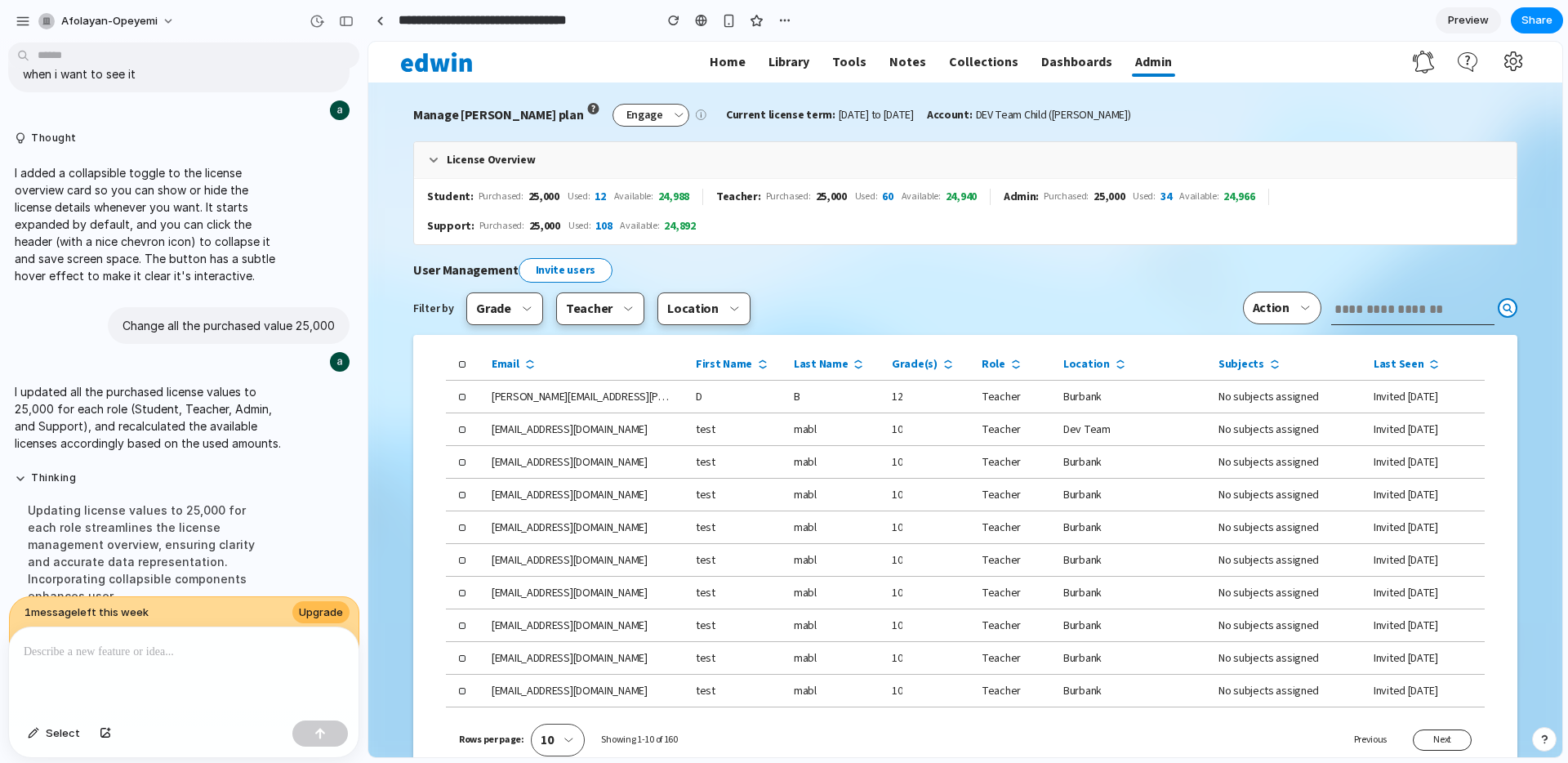
click at [433, 158] on icon at bounding box center [434, 160] width 13 height 13
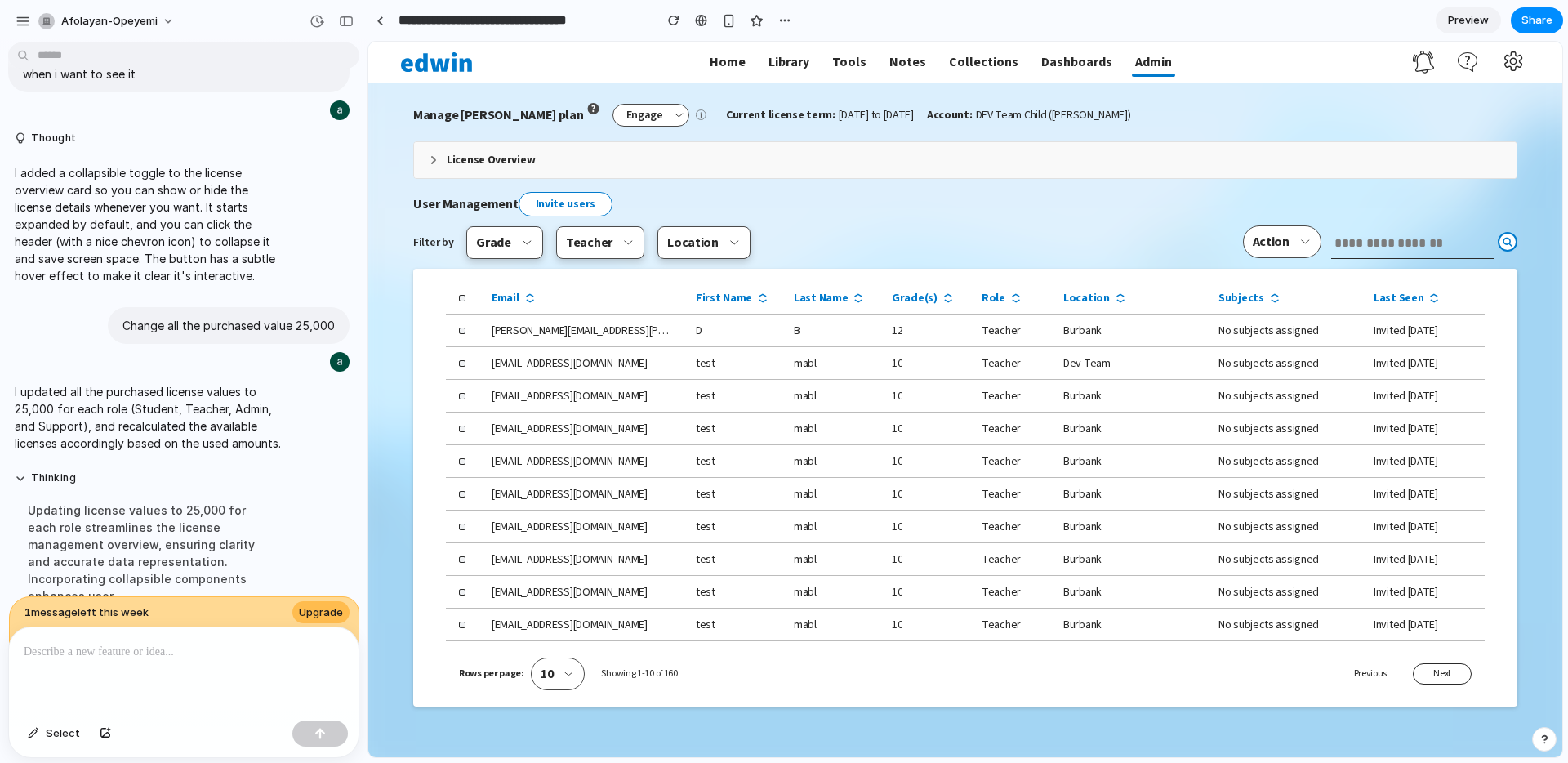
click at [436, 156] on icon at bounding box center [434, 160] width 13 height 13
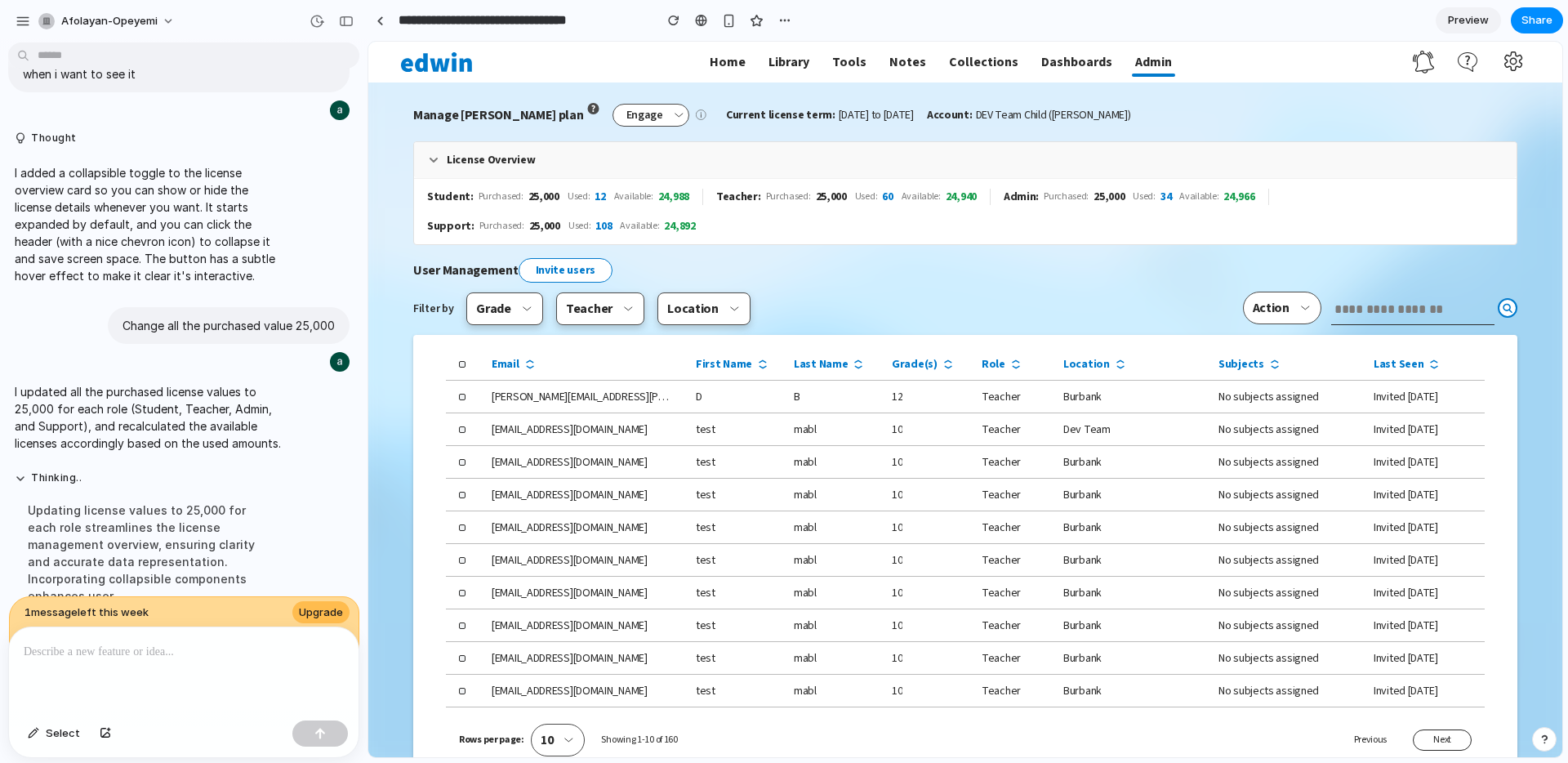
click at [436, 161] on icon at bounding box center [434, 160] width 13 height 13
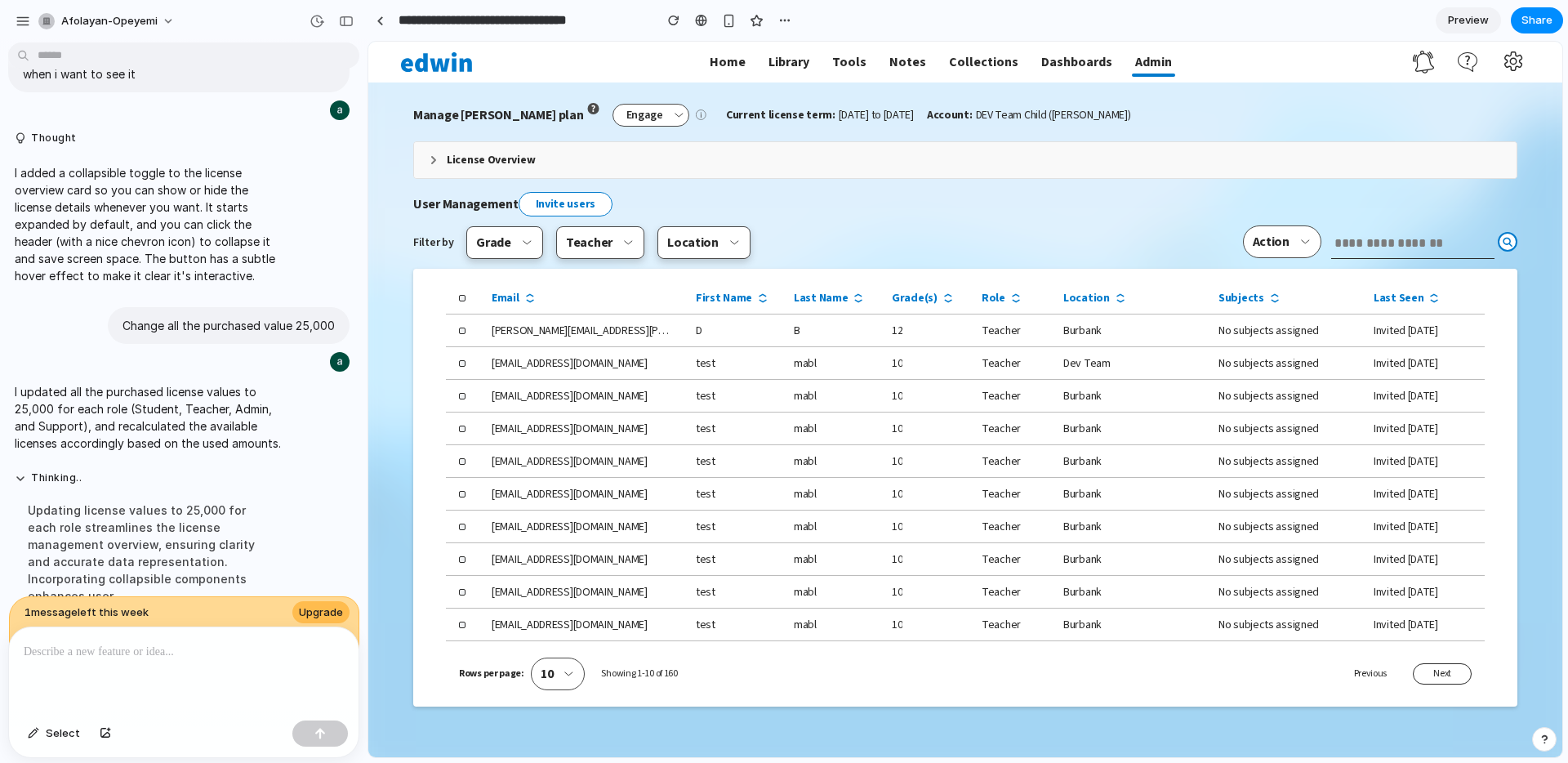
click at [436, 161] on icon at bounding box center [434, 160] width 13 height 13
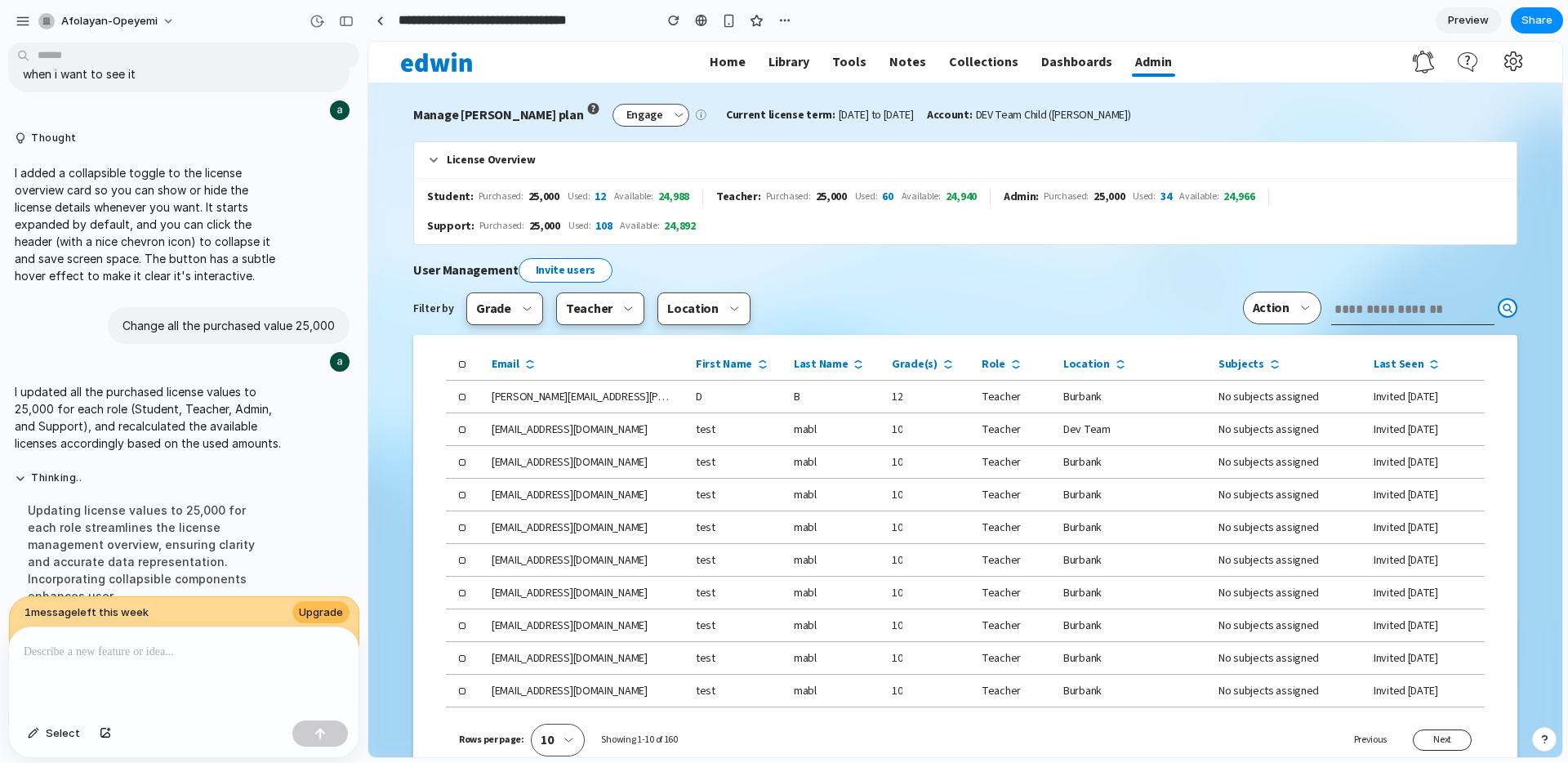
click at [222, 665] on div at bounding box center [184, 671] width 349 height 87
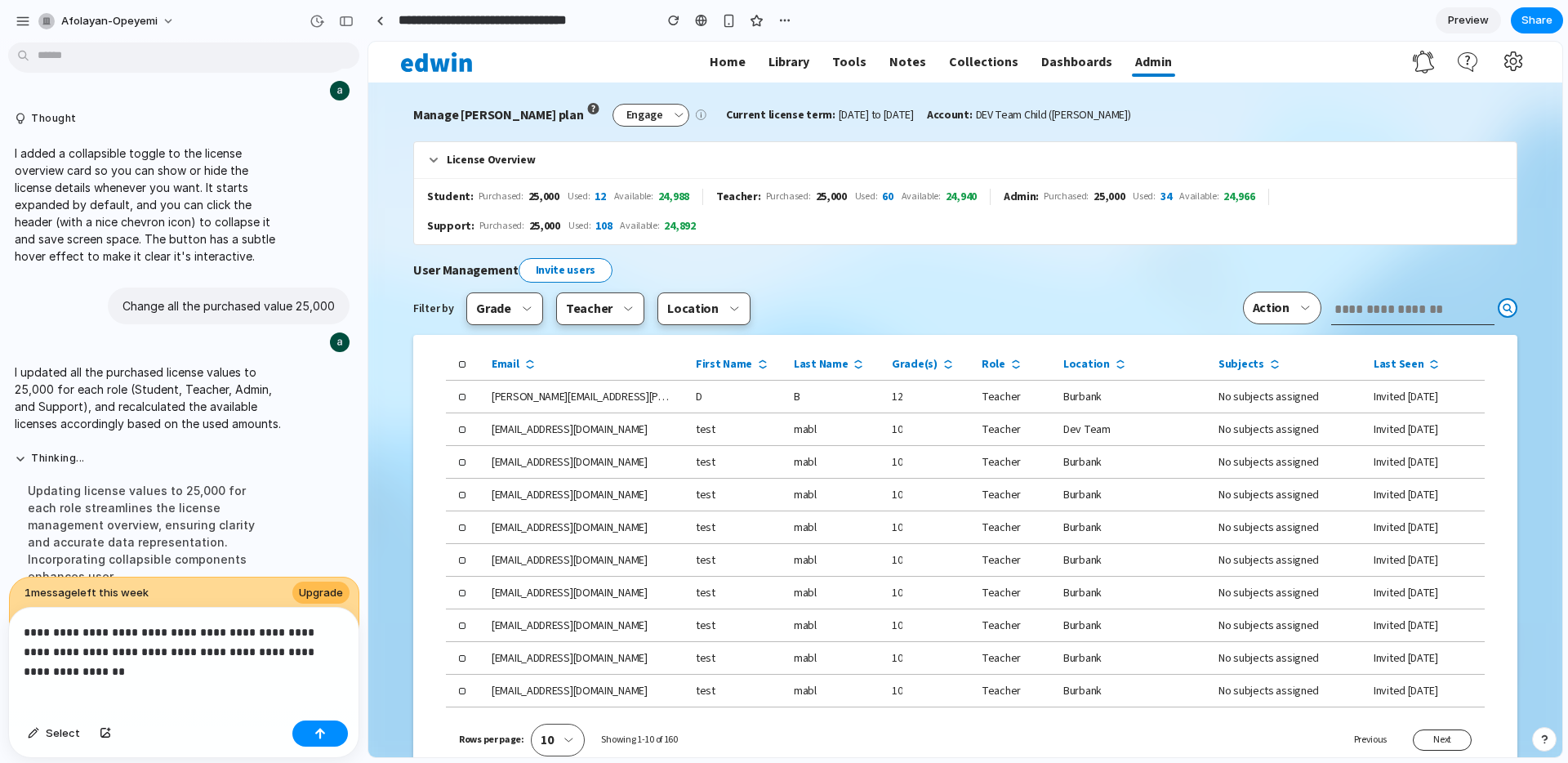
scroll to position [2057, 0]
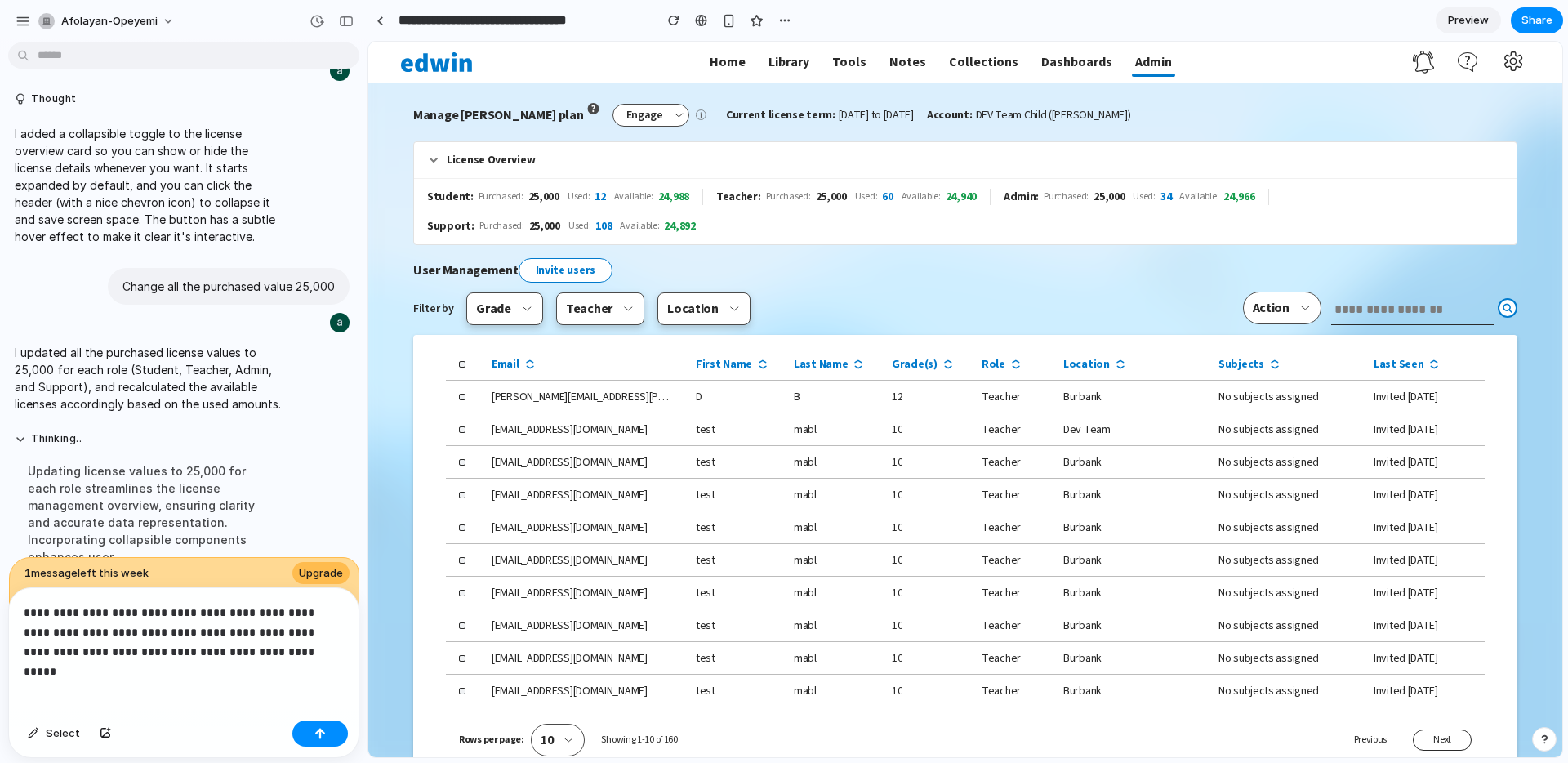
click at [319, 640] on p "**********" at bounding box center [184, 632] width 320 height 59
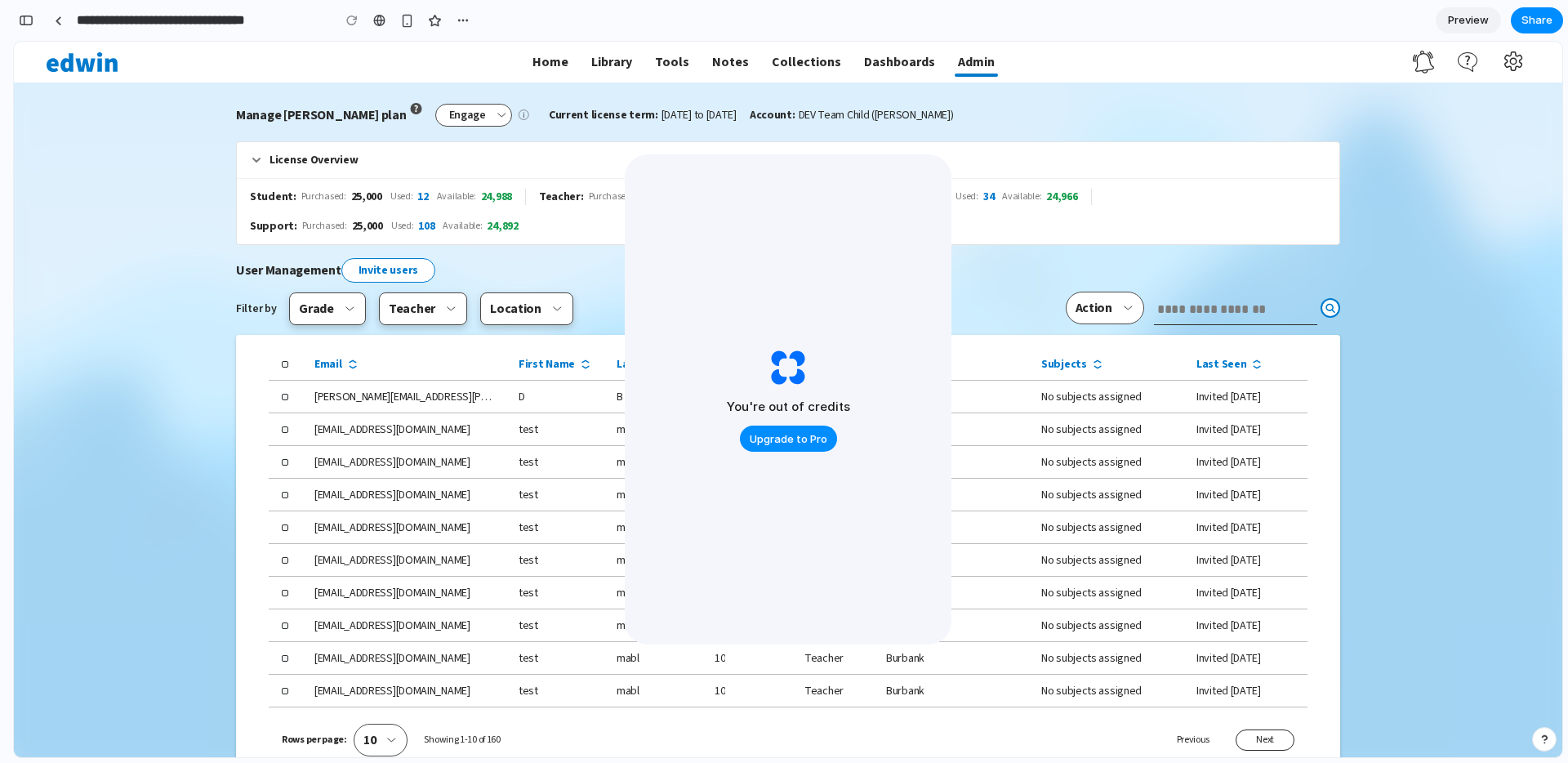
scroll to position [4724, 0]
click at [943, 363] on div "You're out of credits Upgrade to Pro" at bounding box center [788, 399] width 327 height 490
click at [703, 328] on div "You're out of credits Upgrade to Pro" at bounding box center [788, 399] width 327 height 490
click at [1037, 239] on div "Student : Purchased: 25,000 Used: 12 Available: 24,988 Teacher : Purchased: 25,…" at bounding box center [788, 211] width 1103 height 66
click at [1452, 14] on span "Preview" at bounding box center [1468, 21] width 41 height 16
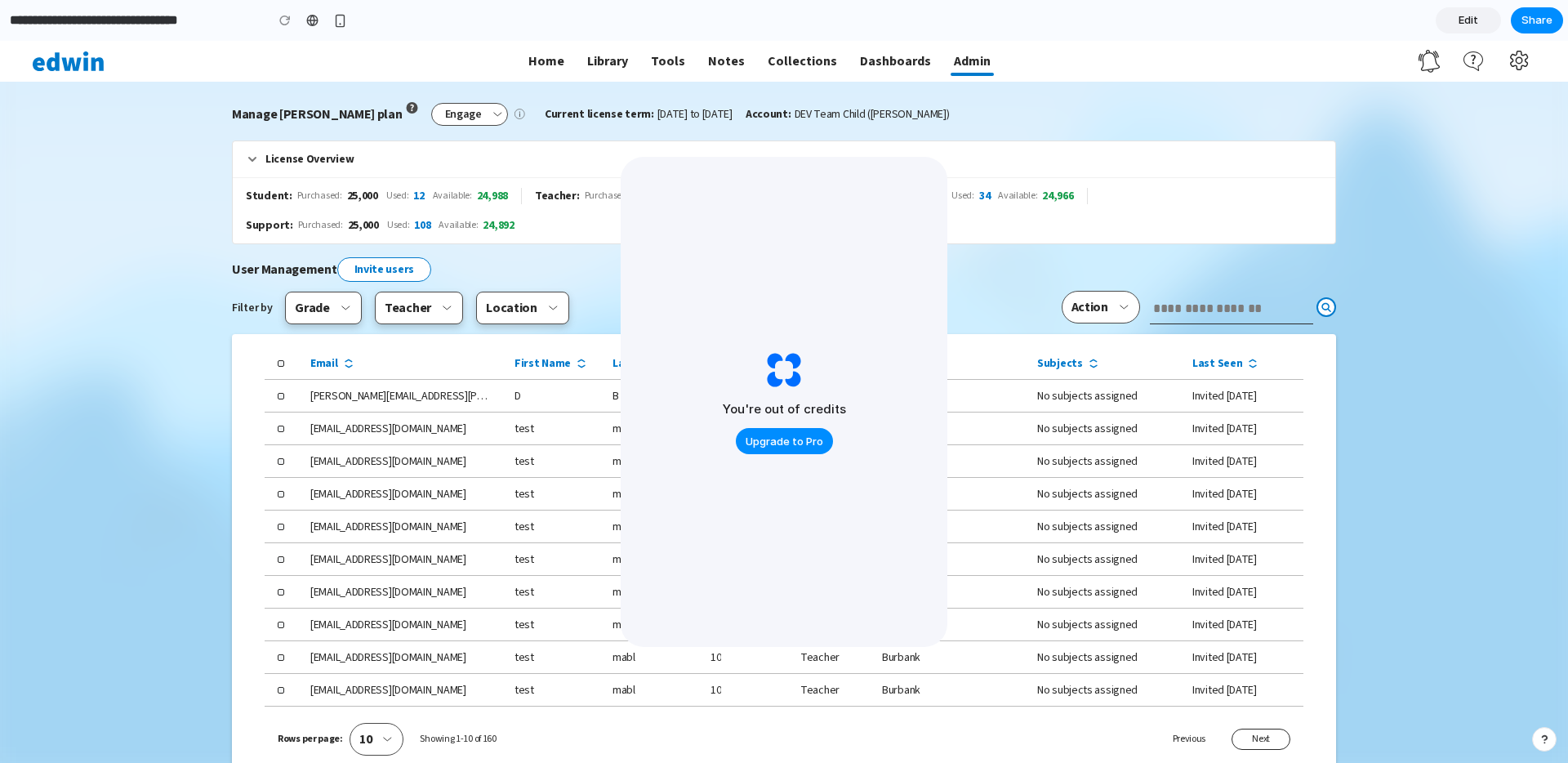
drag, startPoint x: 784, startPoint y: 175, endPoint x: 758, endPoint y: 317, distance: 144.4
click at [760, 320] on div "You're out of credits Upgrade to Pro" at bounding box center [784, 401] width 327 height 490
click at [1465, 14] on span "Edit" at bounding box center [1468, 21] width 20 height 16
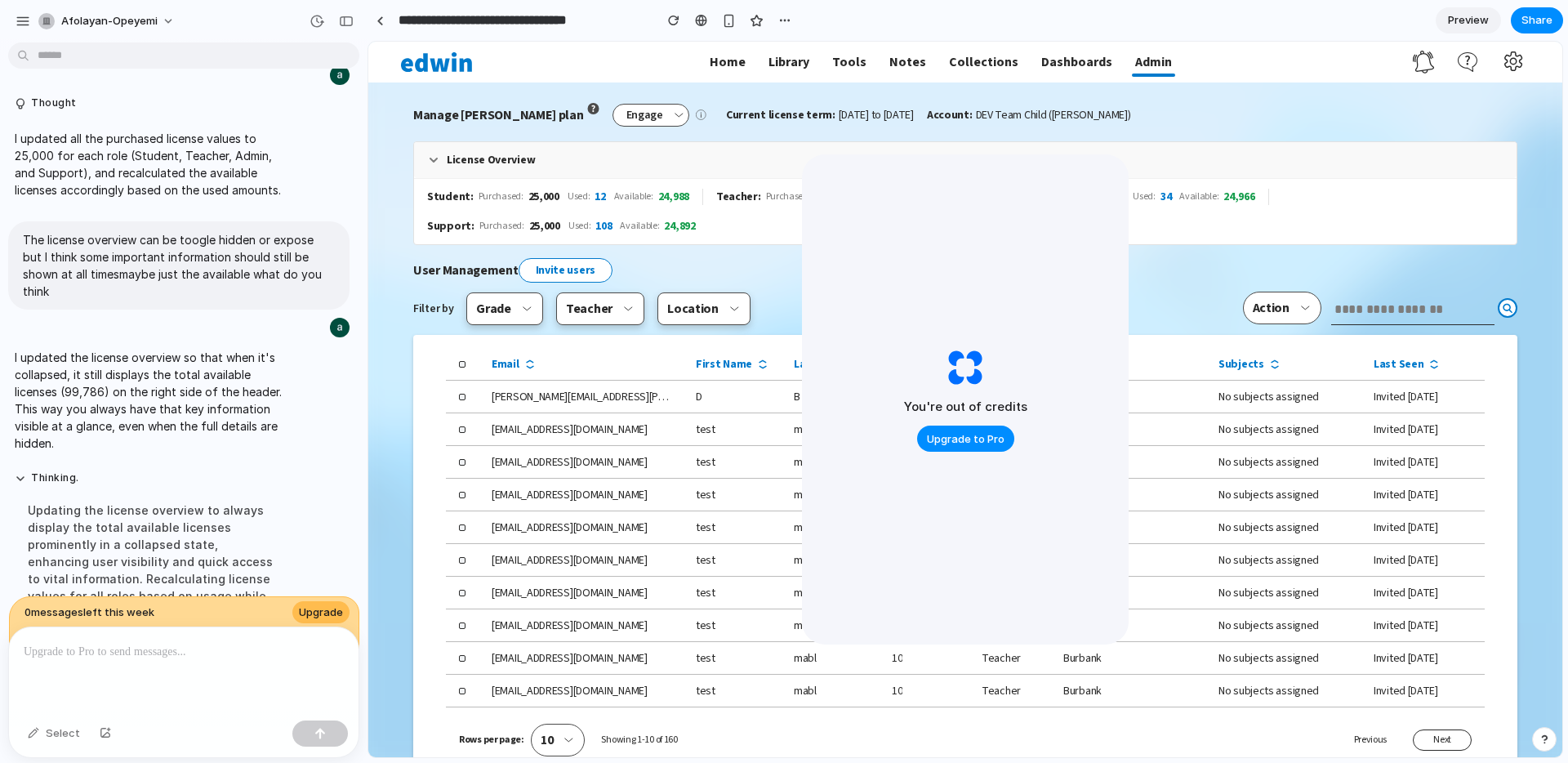
click at [432, 162] on icon at bounding box center [434, 160] width 13 height 13
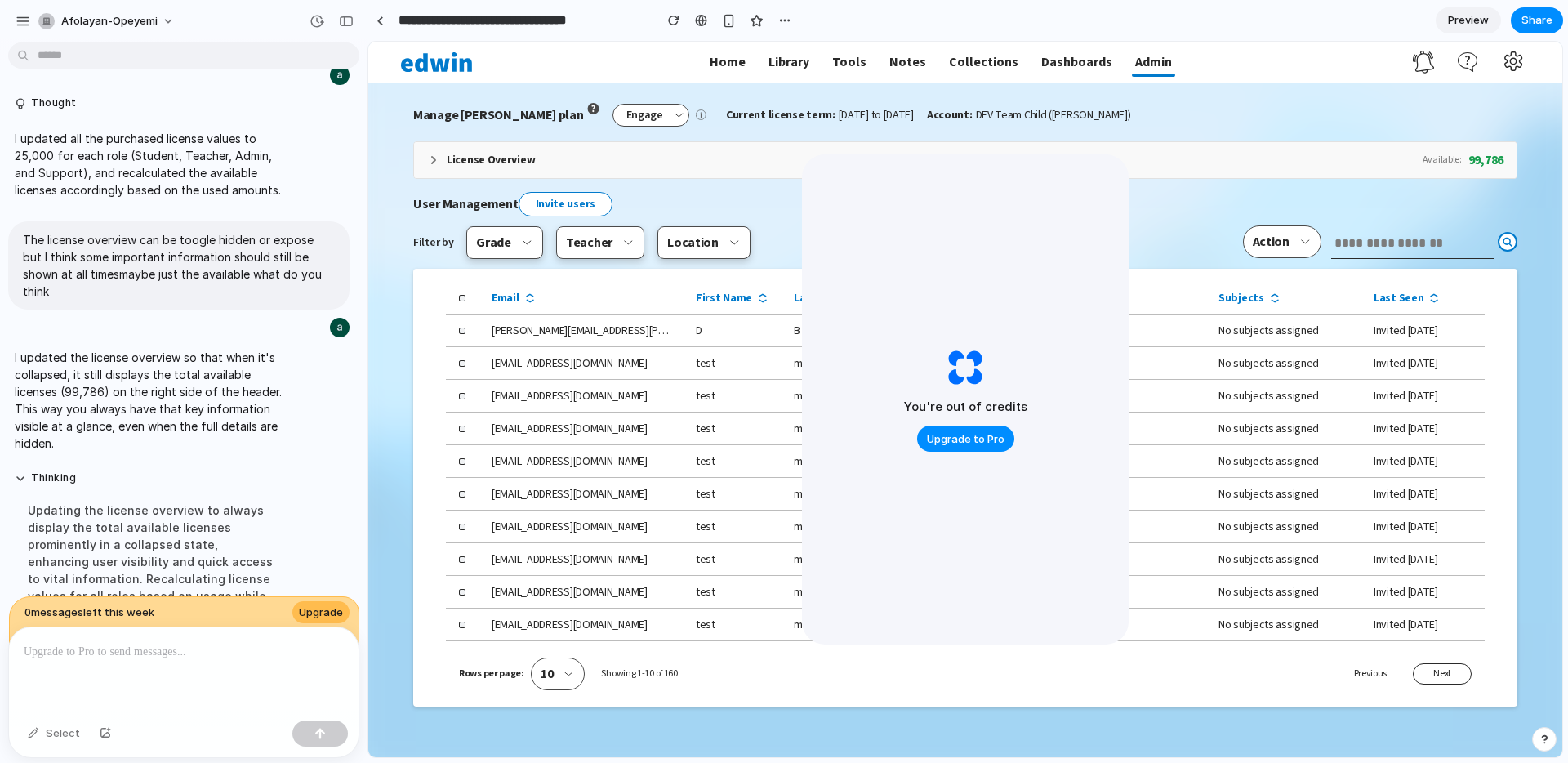
click at [432, 162] on icon at bounding box center [434, 160] width 3 height 7
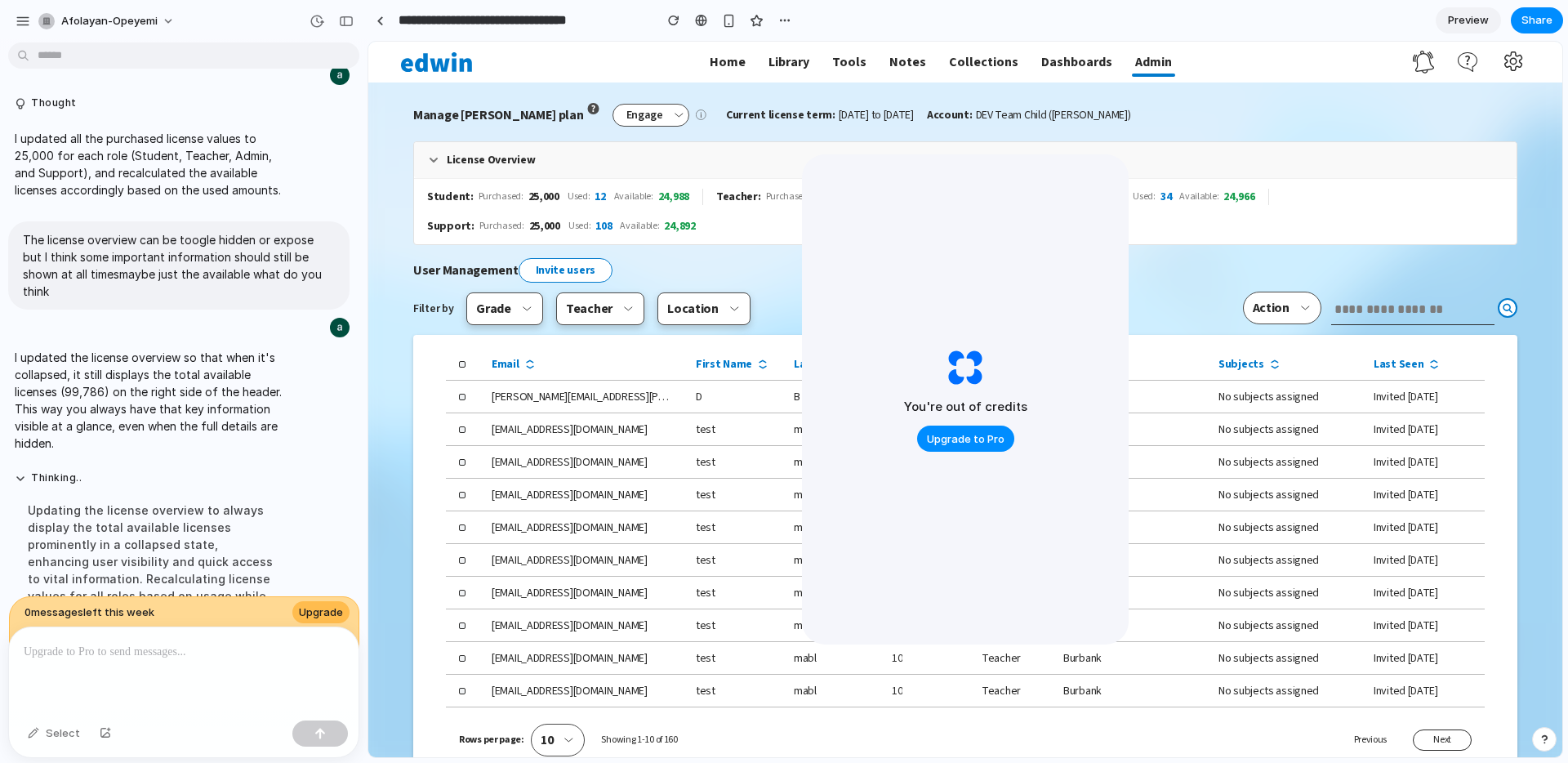
click at [434, 158] on icon at bounding box center [434, 160] width 13 height 13
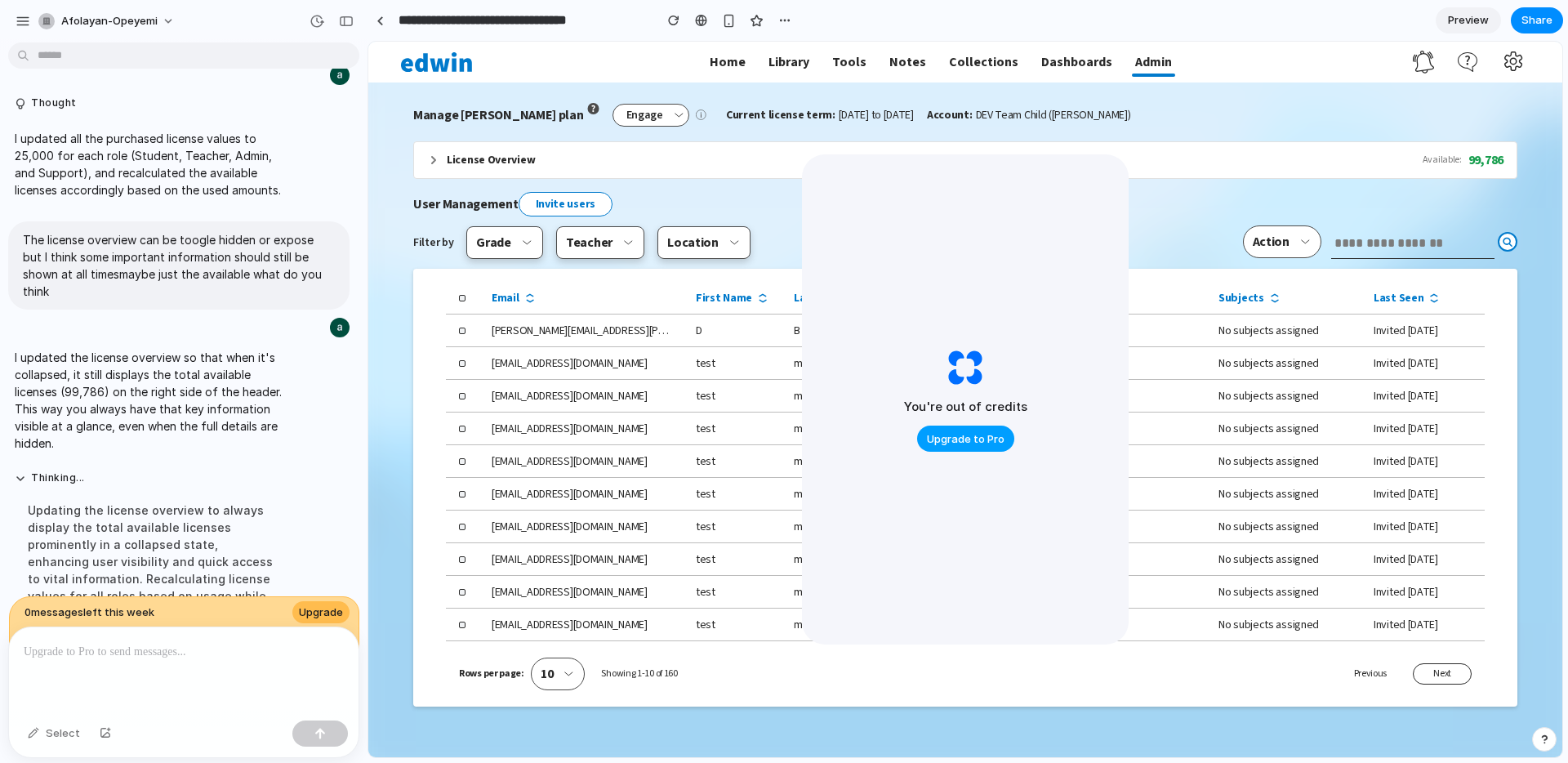
click at [972, 438] on span "Upgrade to Pro" at bounding box center [965, 440] width 77 height 16
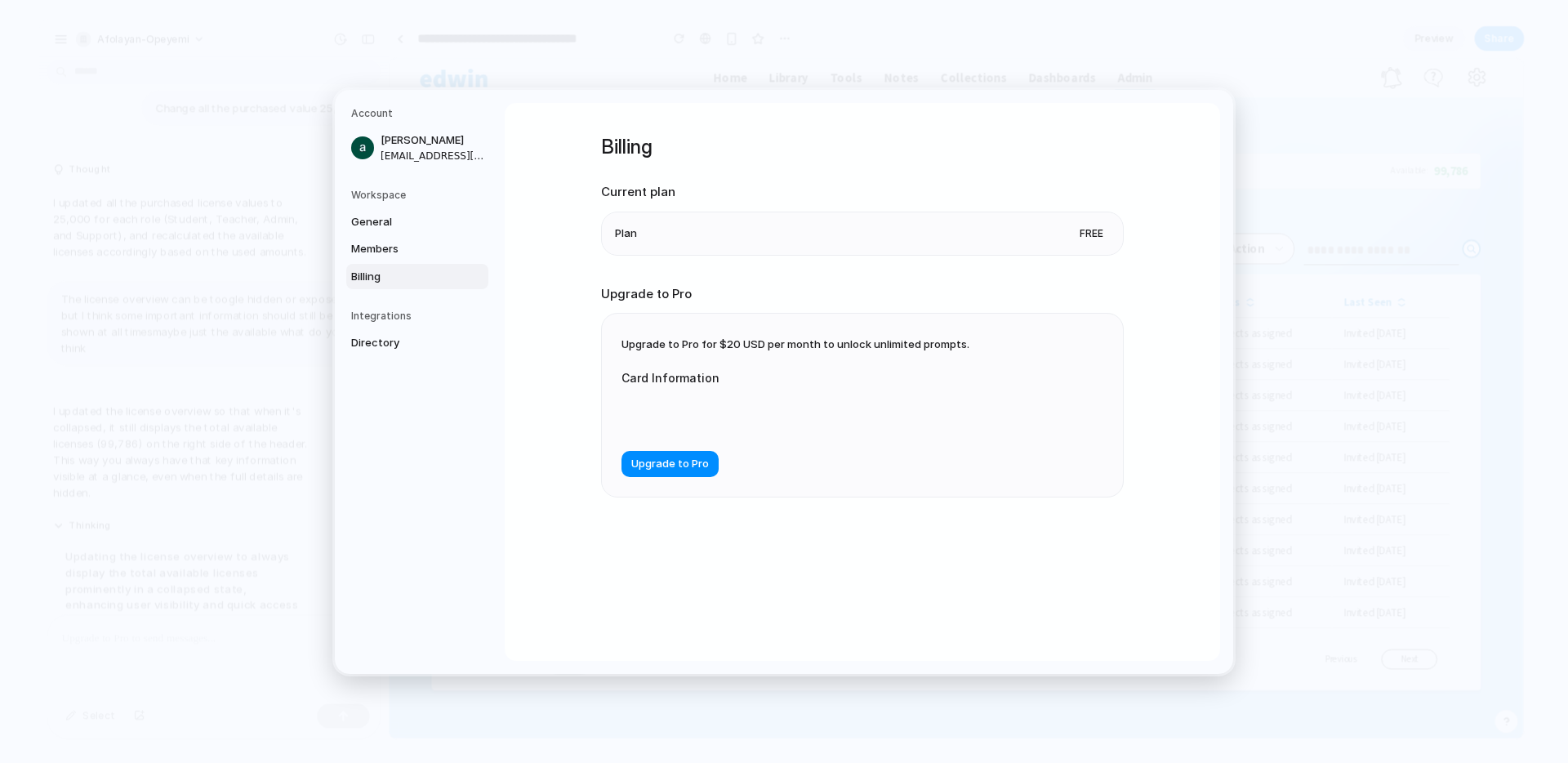
scroll to position [2274, 0]
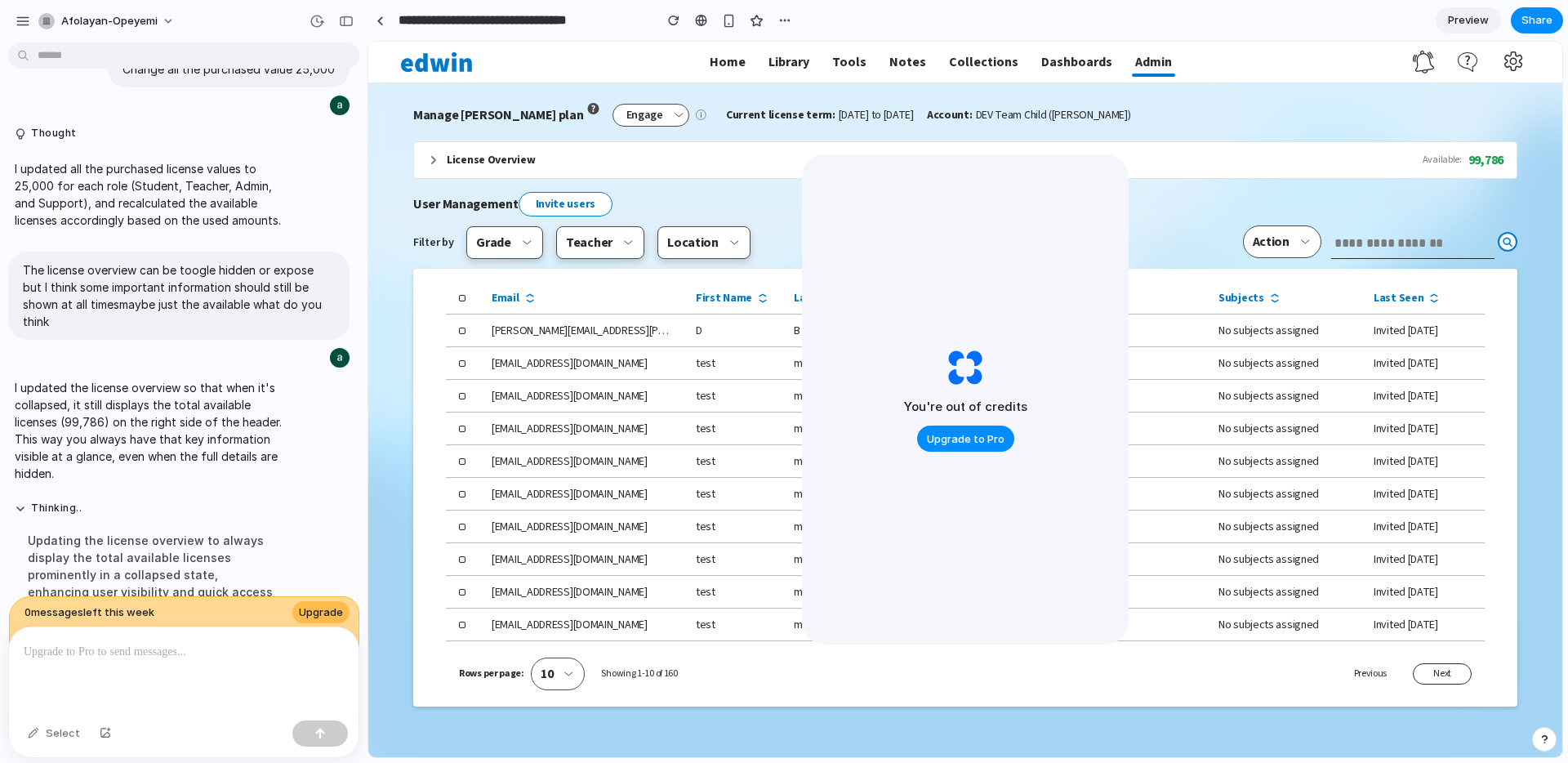
scroll to position [2304, 0]
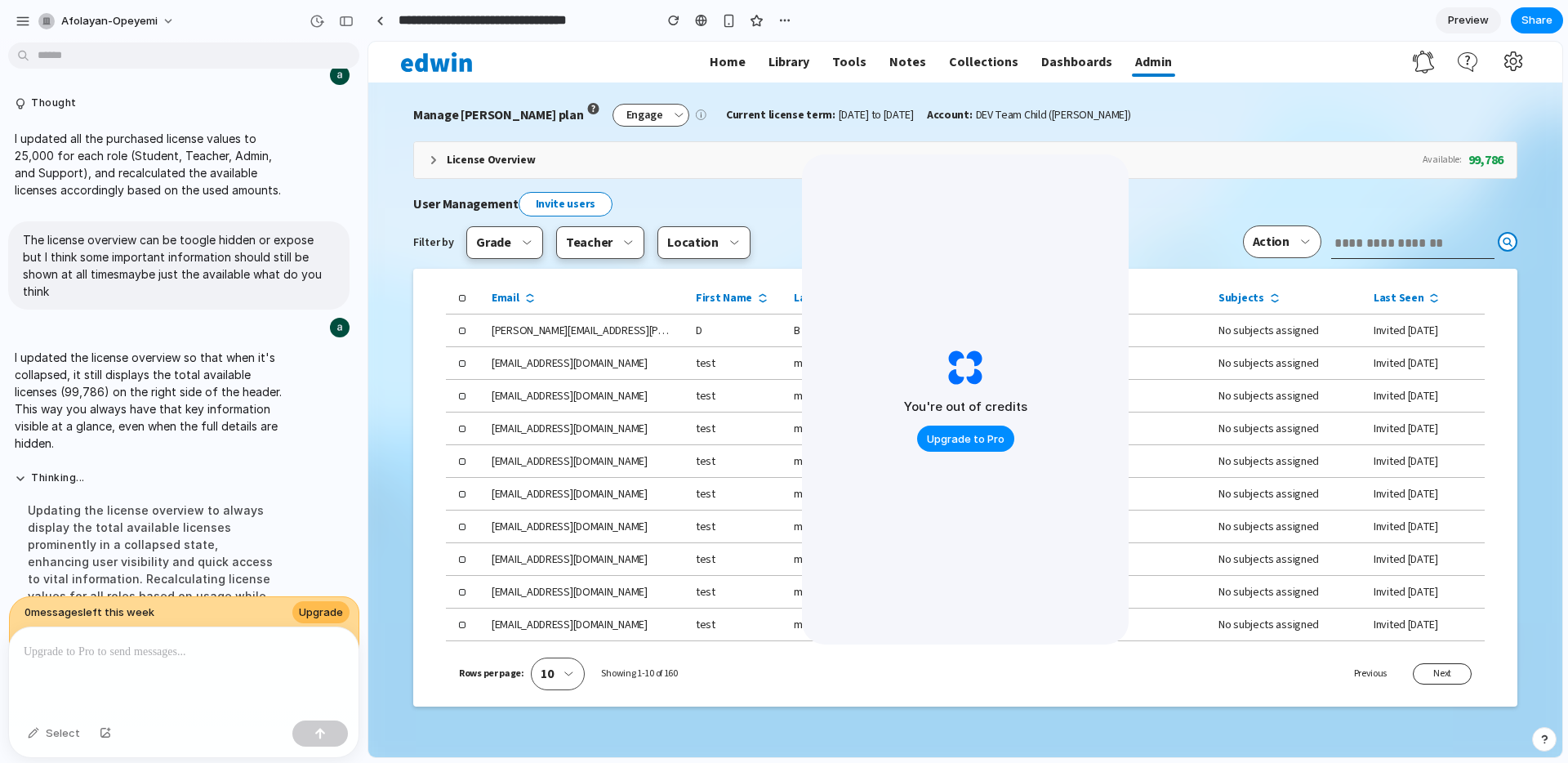
click at [435, 157] on icon at bounding box center [434, 160] width 13 height 13
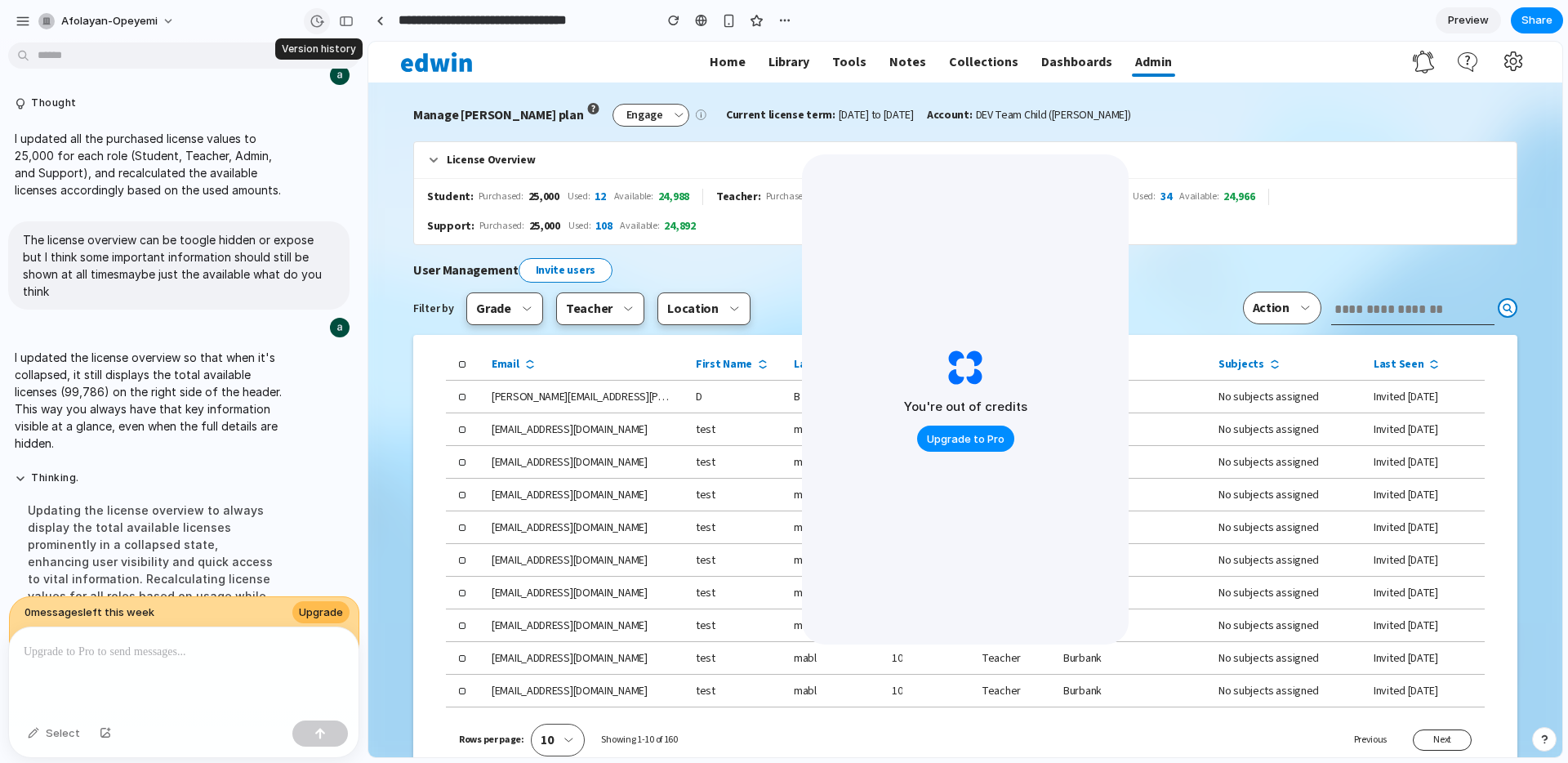
click at [314, 24] on div "button" at bounding box center [317, 21] width 15 height 15
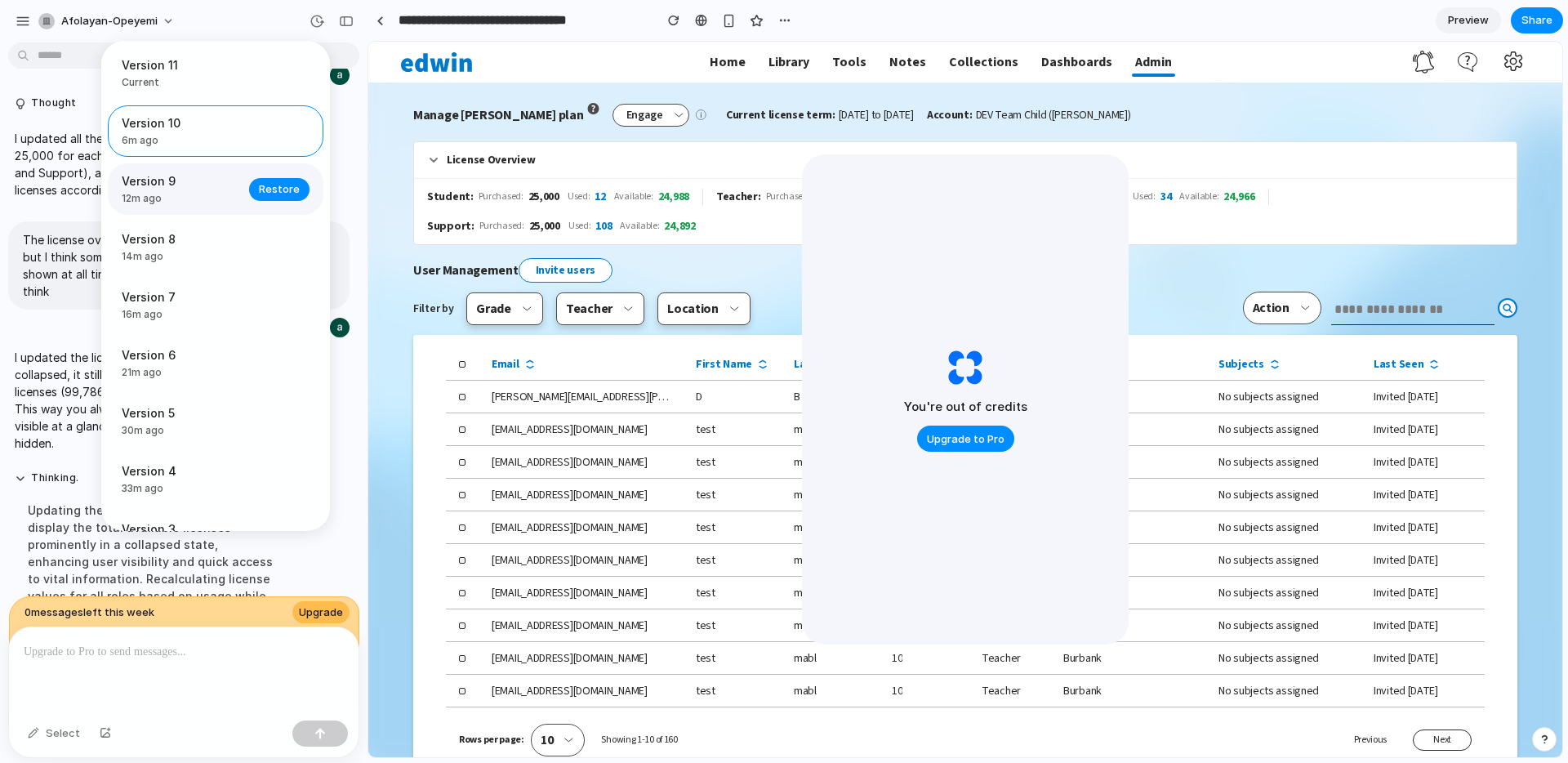
click at [213, 196] on span "12m ago" at bounding box center [180, 199] width 118 height 15
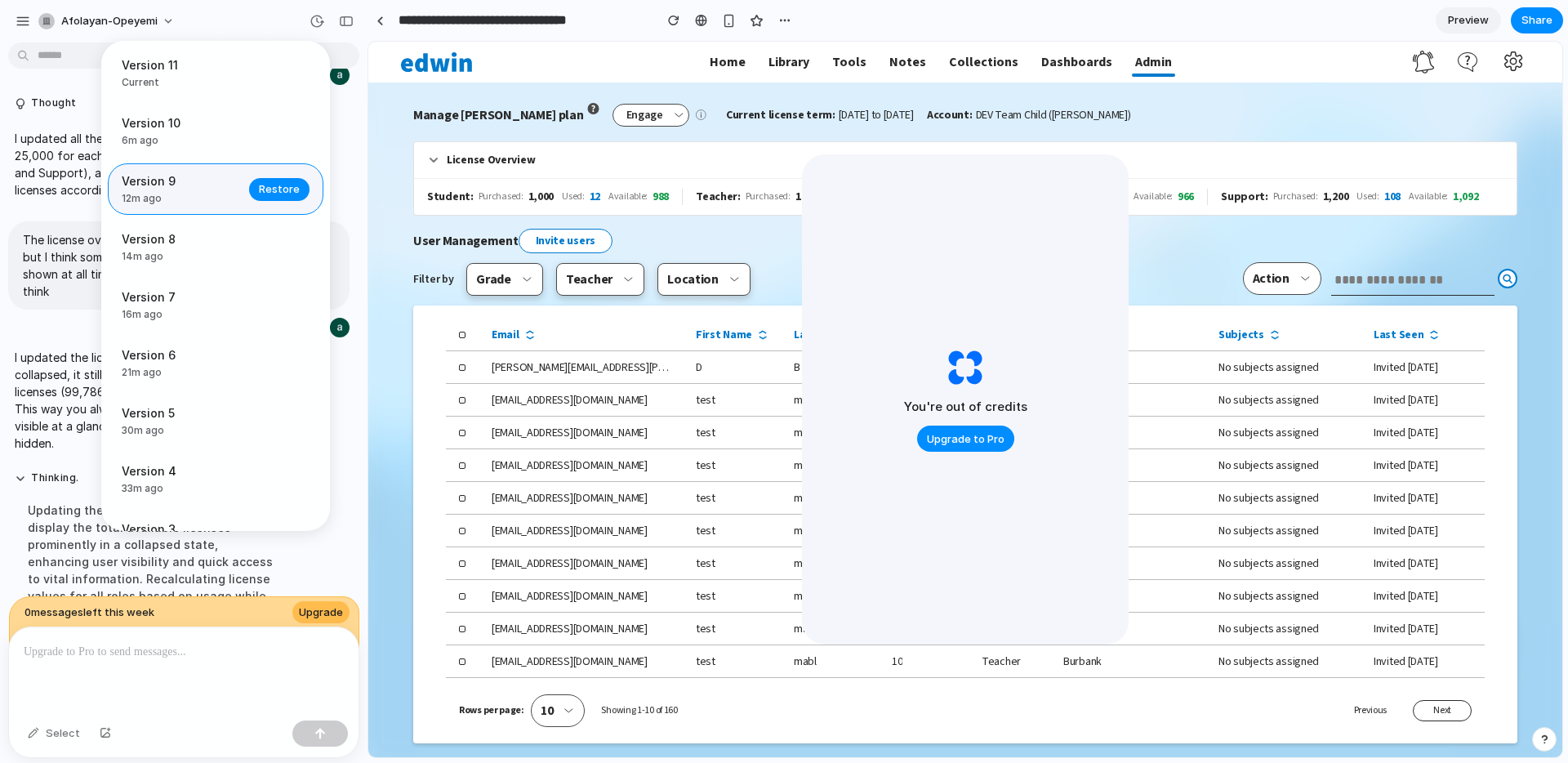
scroll to position [0, 0]
click at [160, 242] on span "Version 8" at bounding box center [180, 239] width 118 height 17
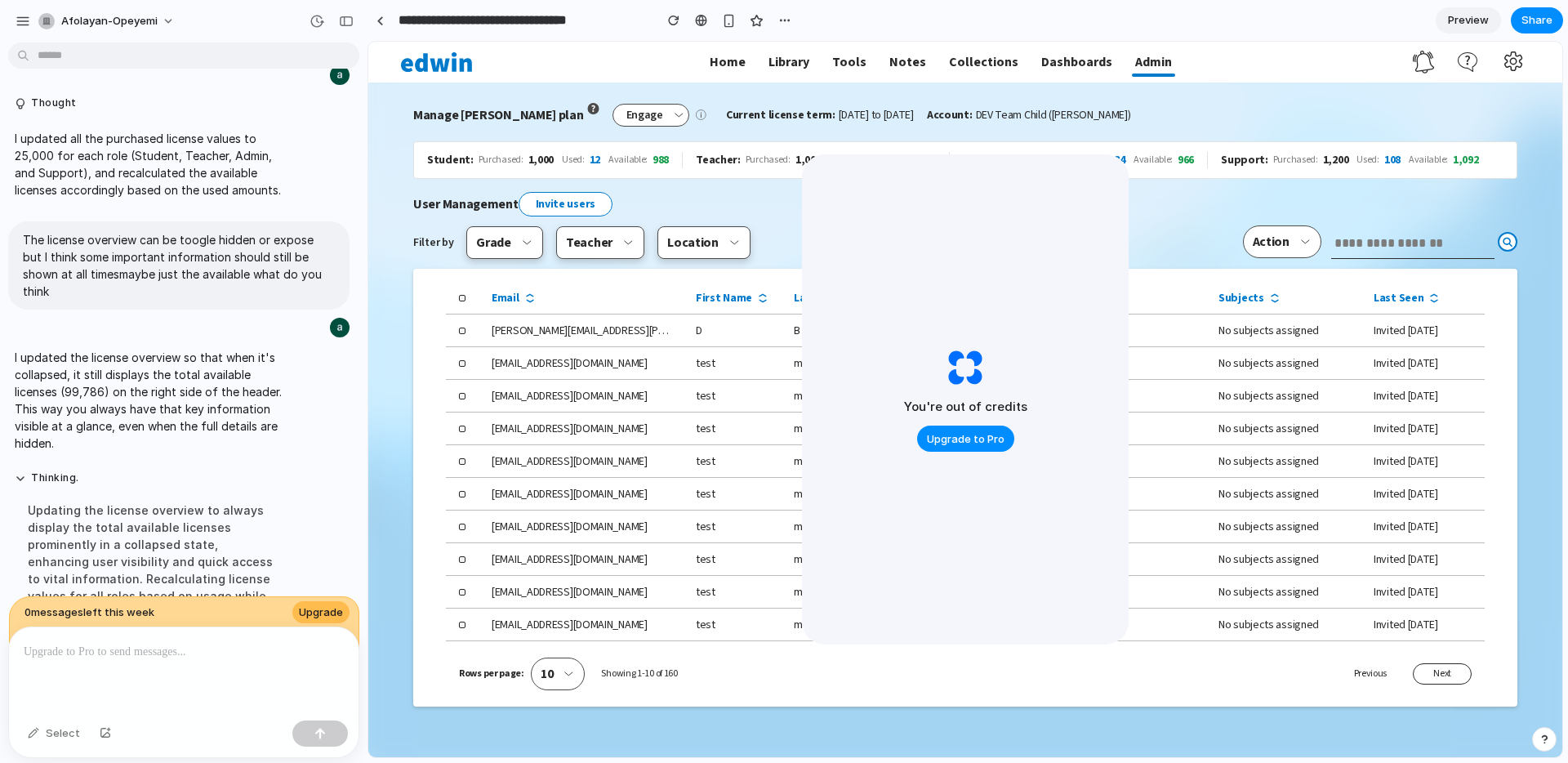
click at [754, 190] on div "Version 11 Current Version 10 6m ago Restore Version 9 12m ago Restore Version …" at bounding box center [784, 382] width 1568 height 763
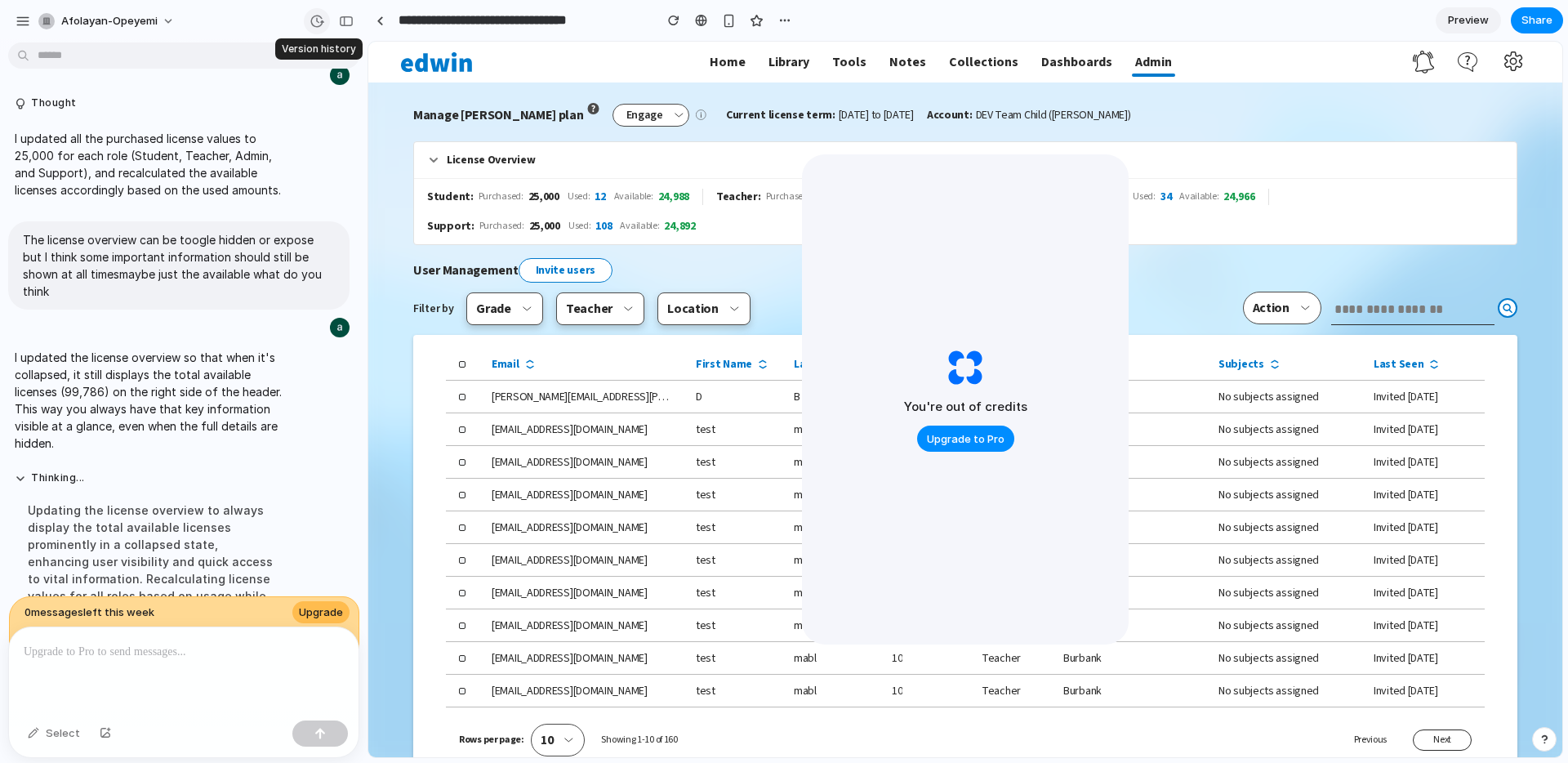
click at [319, 18] on div "button" at bounding box center [317, 21] width 15 height 15
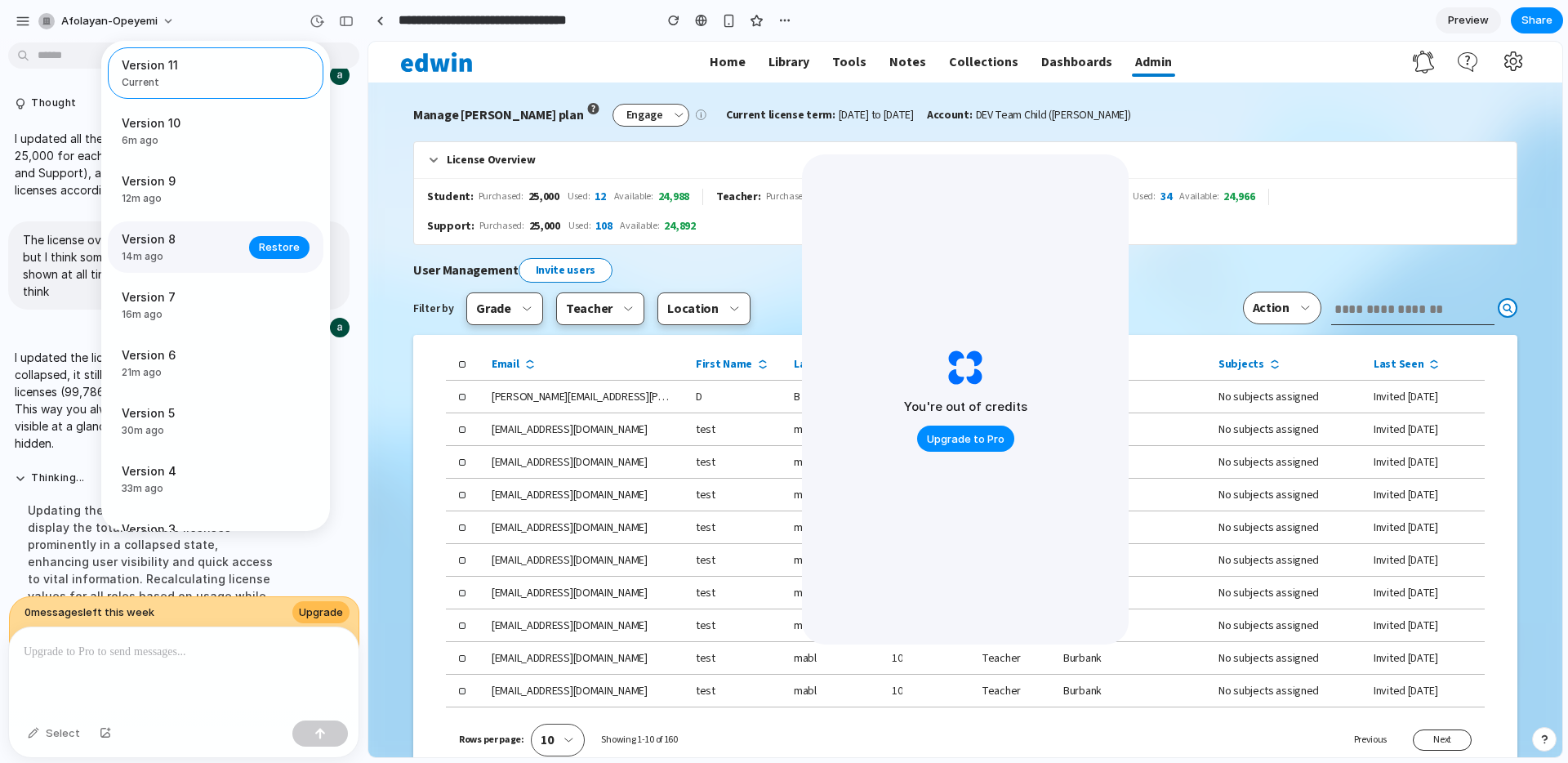
click at [224, 250] on span "14m ago" at bounding box center [180, 256] width 118 height 15
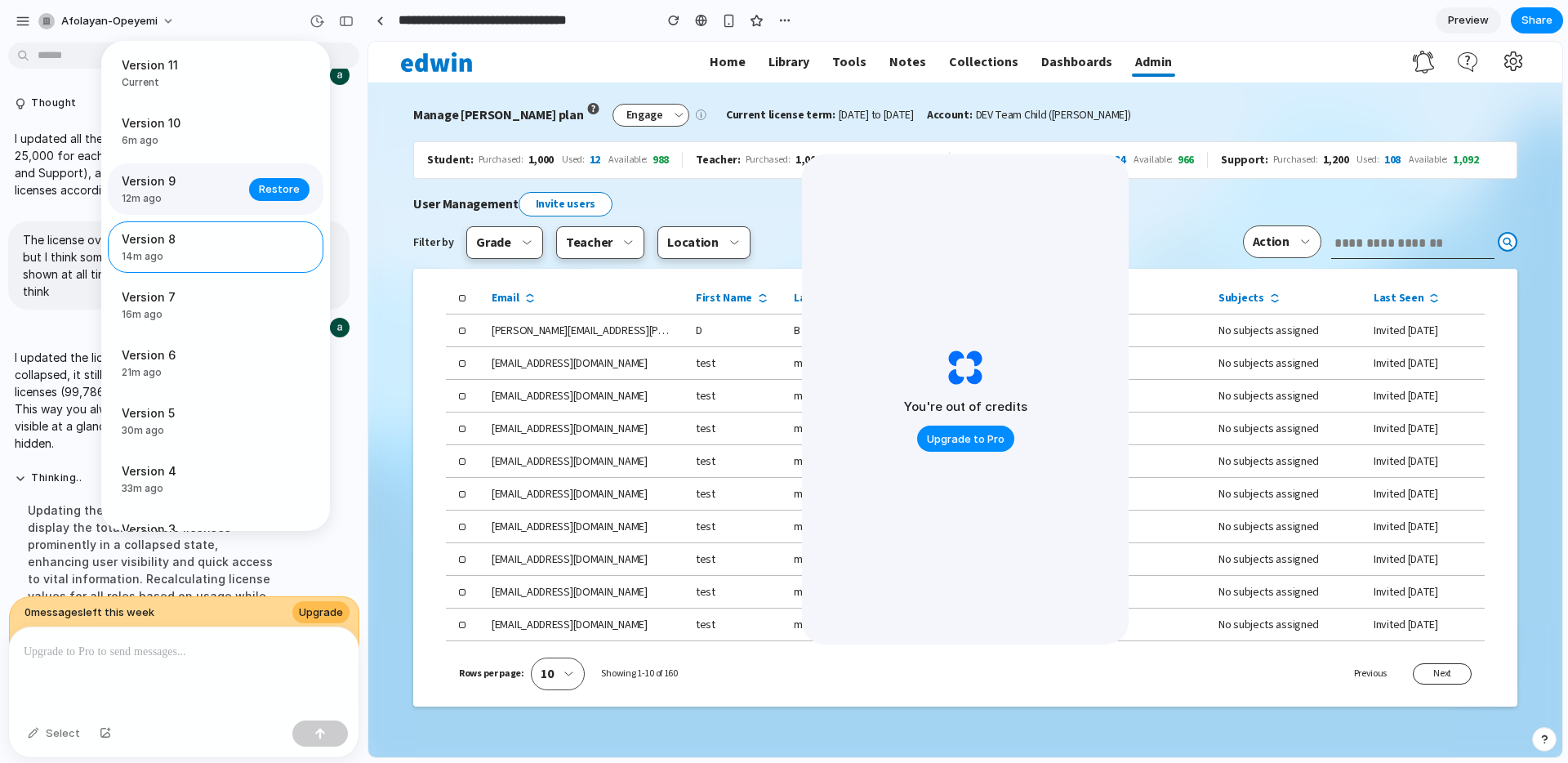
click at [169, 180] on span "Version 9" at bounding box center [180, 180] width 118 height 17
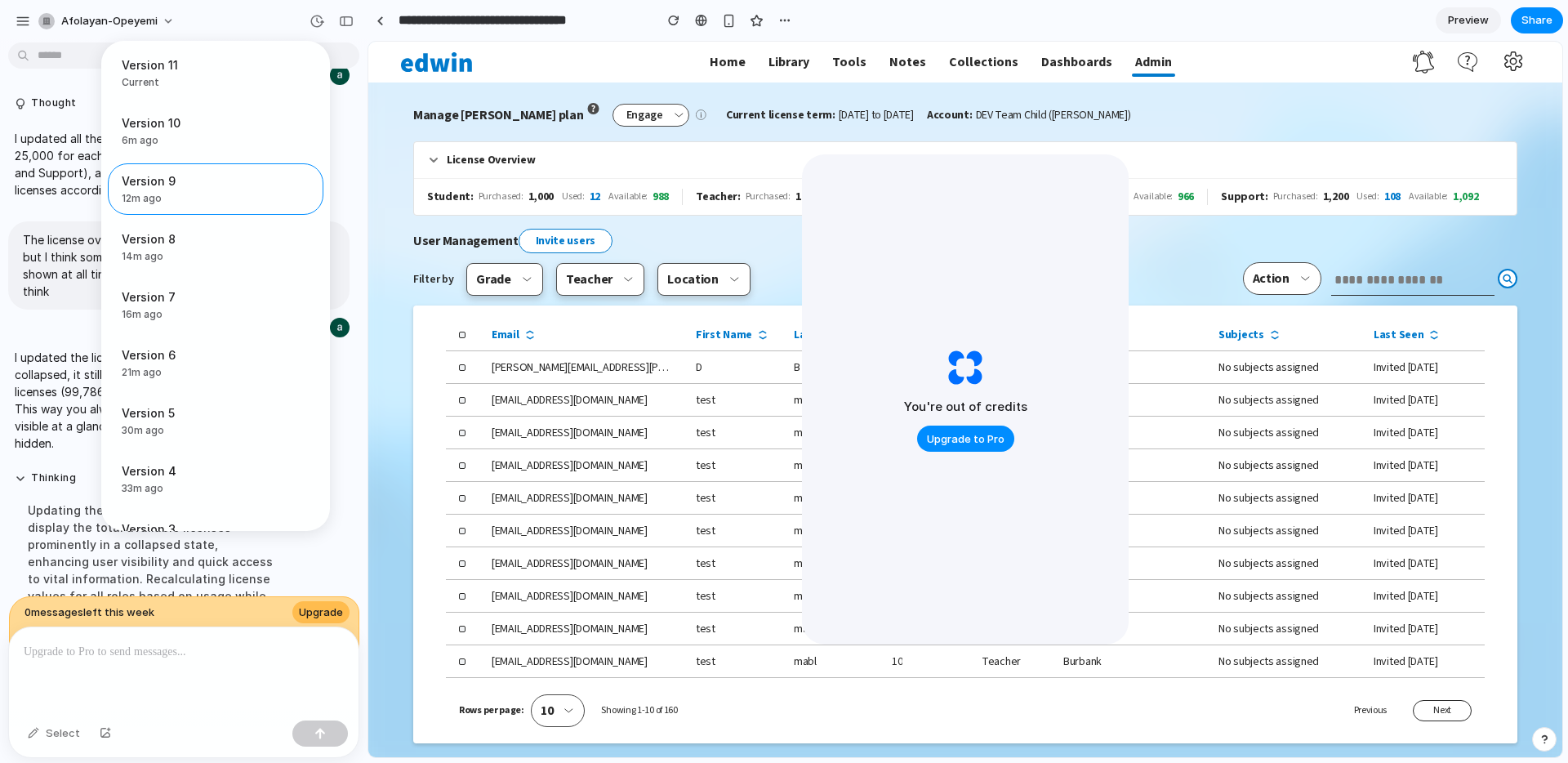
click at [432, 157] on div "Version 11 Current Version 10 6m ago Restore Version 9 12m ago Restore Version …" at bounding box center [784, 382] width 1568 height 763
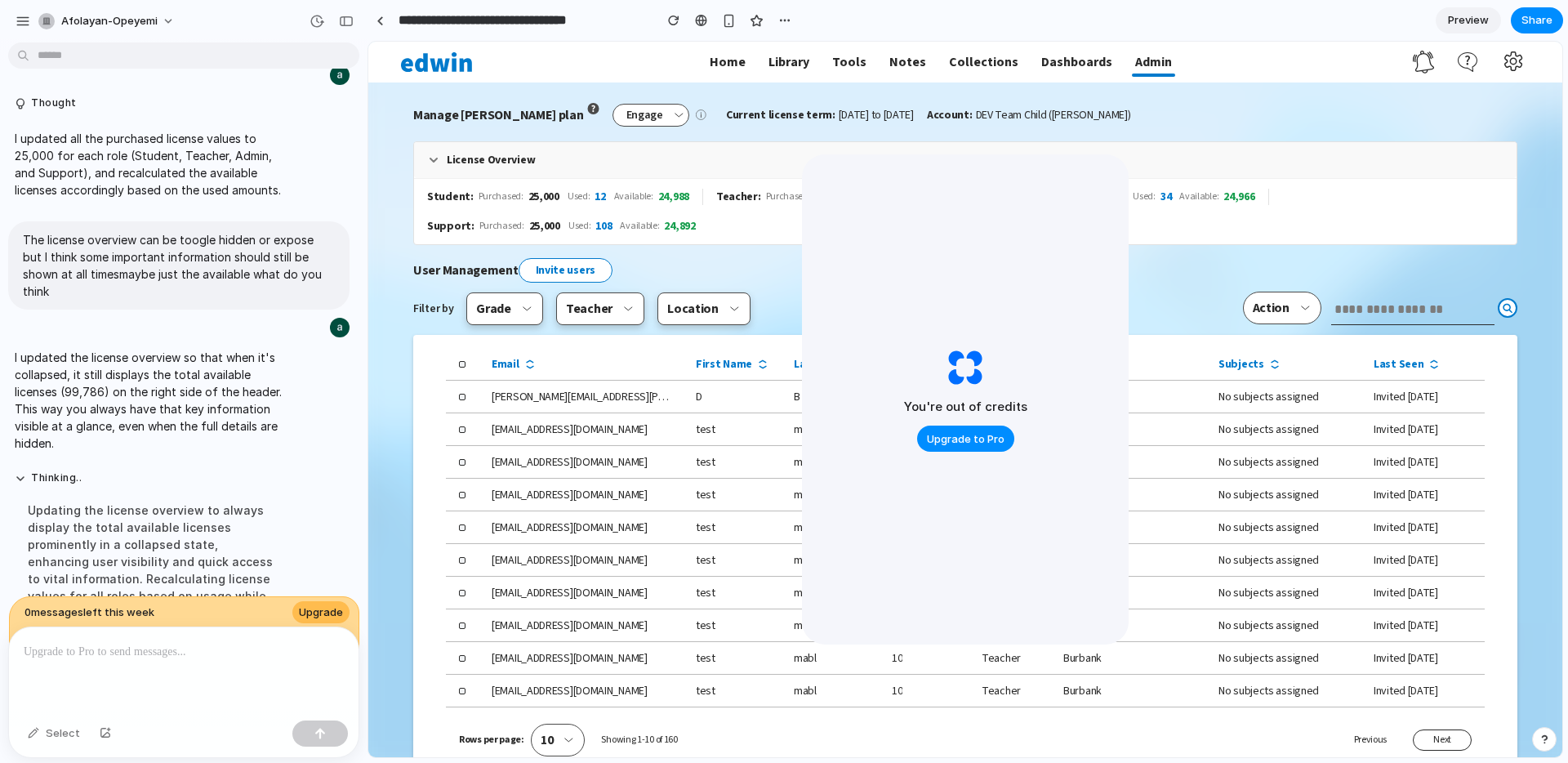
click at [436, 161] on icon at bounding box center [434, 160] width 13 height 13
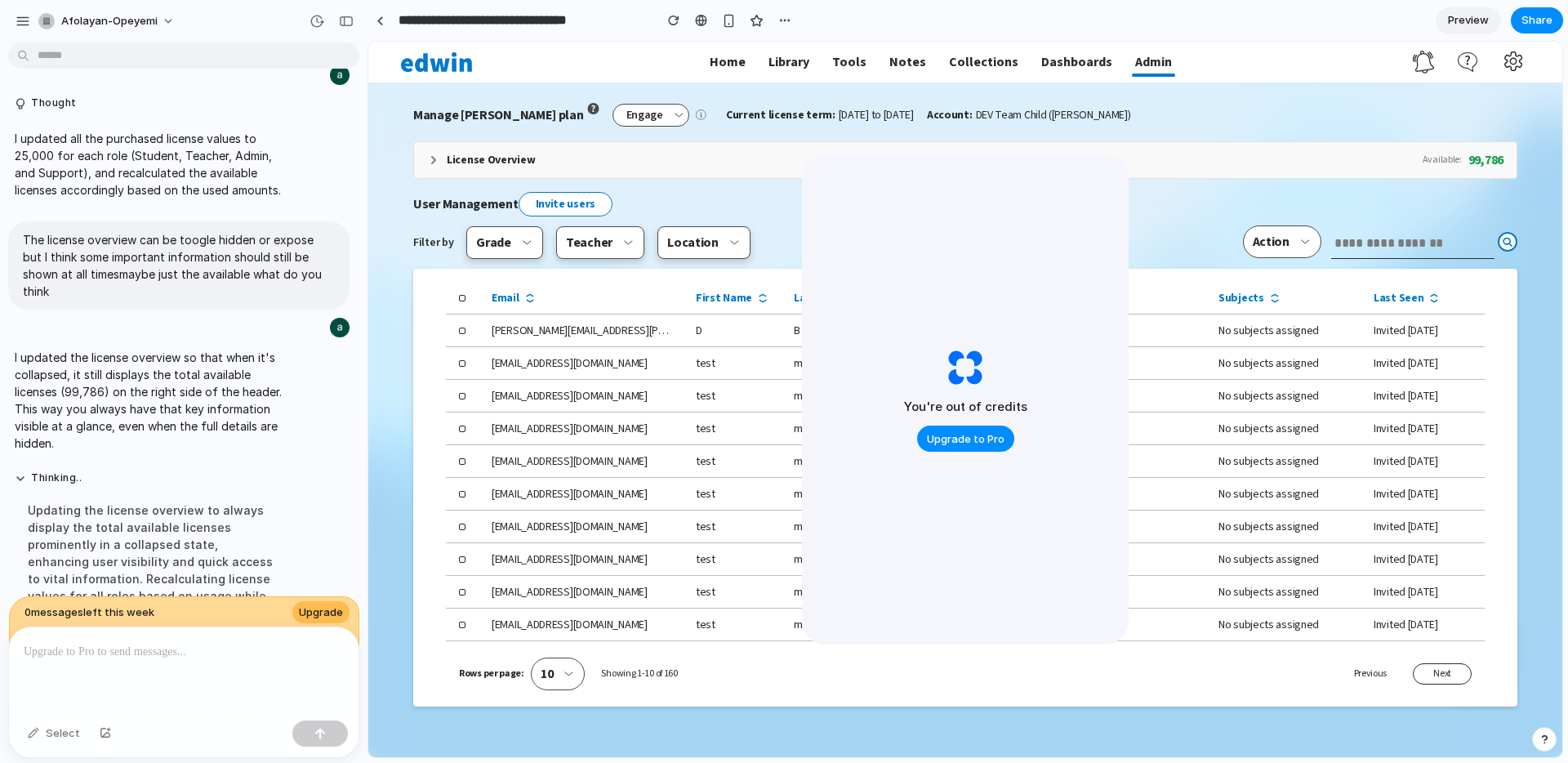
click at [433, 159] on icon at bounding box center [434, 160] width 13 height 13
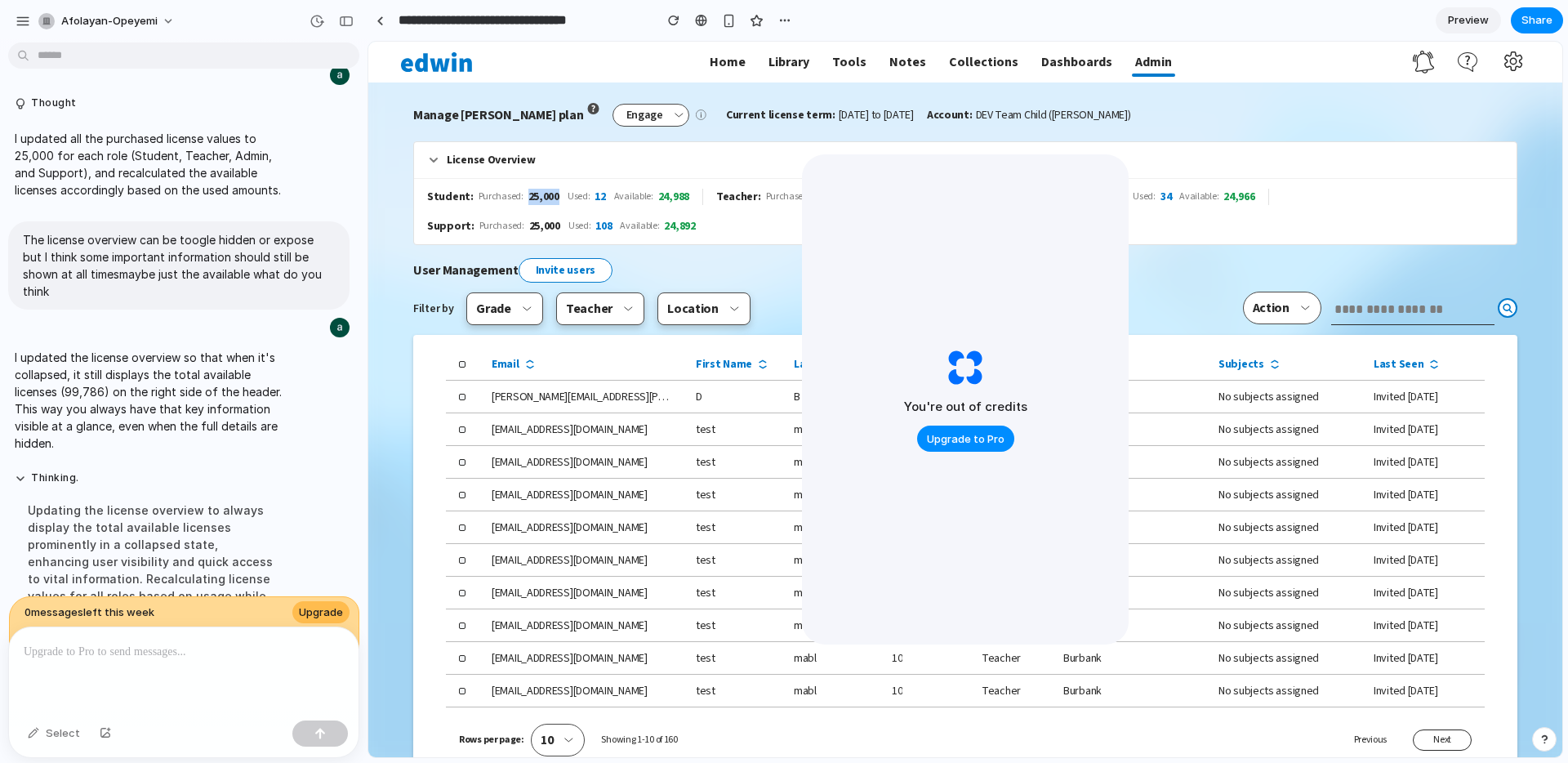
drag, startPoint x: 524, startPoint y: 194, endPoint x: 556, endPoint y: 199, distance: 32.4
click at [556, 199] on div "Student : Purchased: 25,000 Used: 12 Available: 24,988" at bounding box center [558, 197] width 262 height 16
click at [435, 157] on icon at bounding box center [434, 160] width 13 height 13
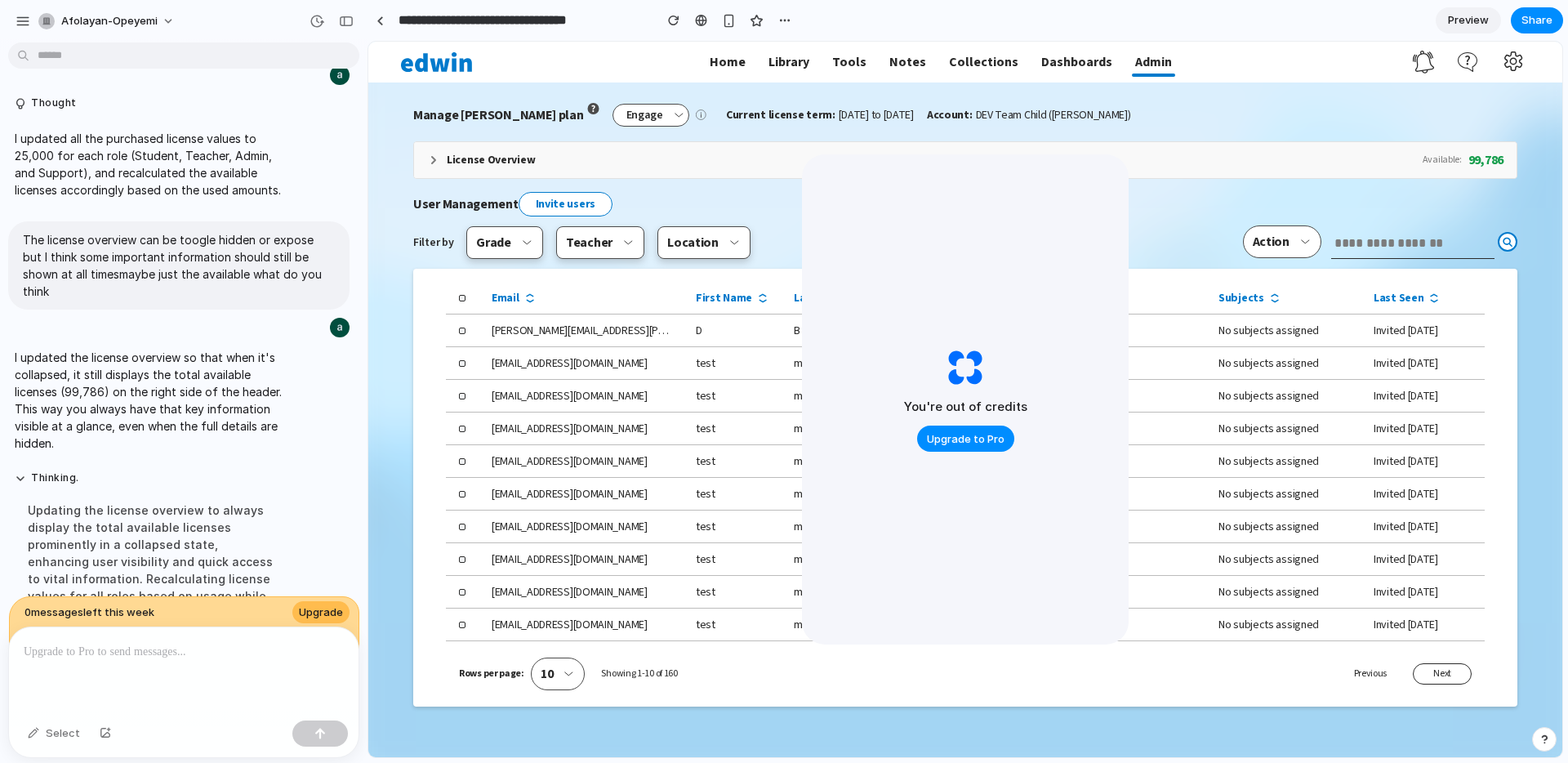
click at [435, 157] on icon at bounding box center [434, 160] width 13 height 13
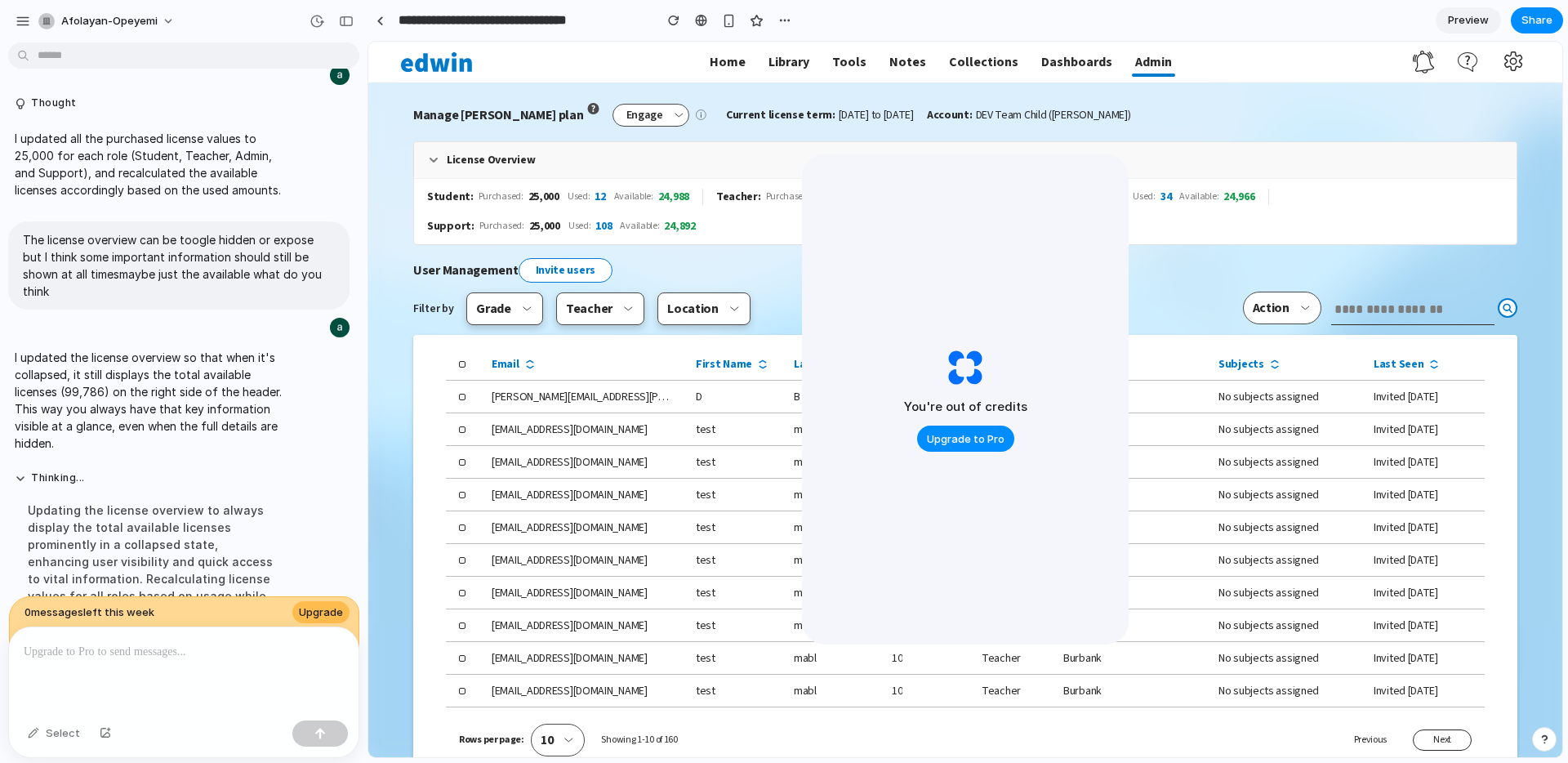
click at [435, 157] on icon at bounding box center [434, 160] width 13 height 13
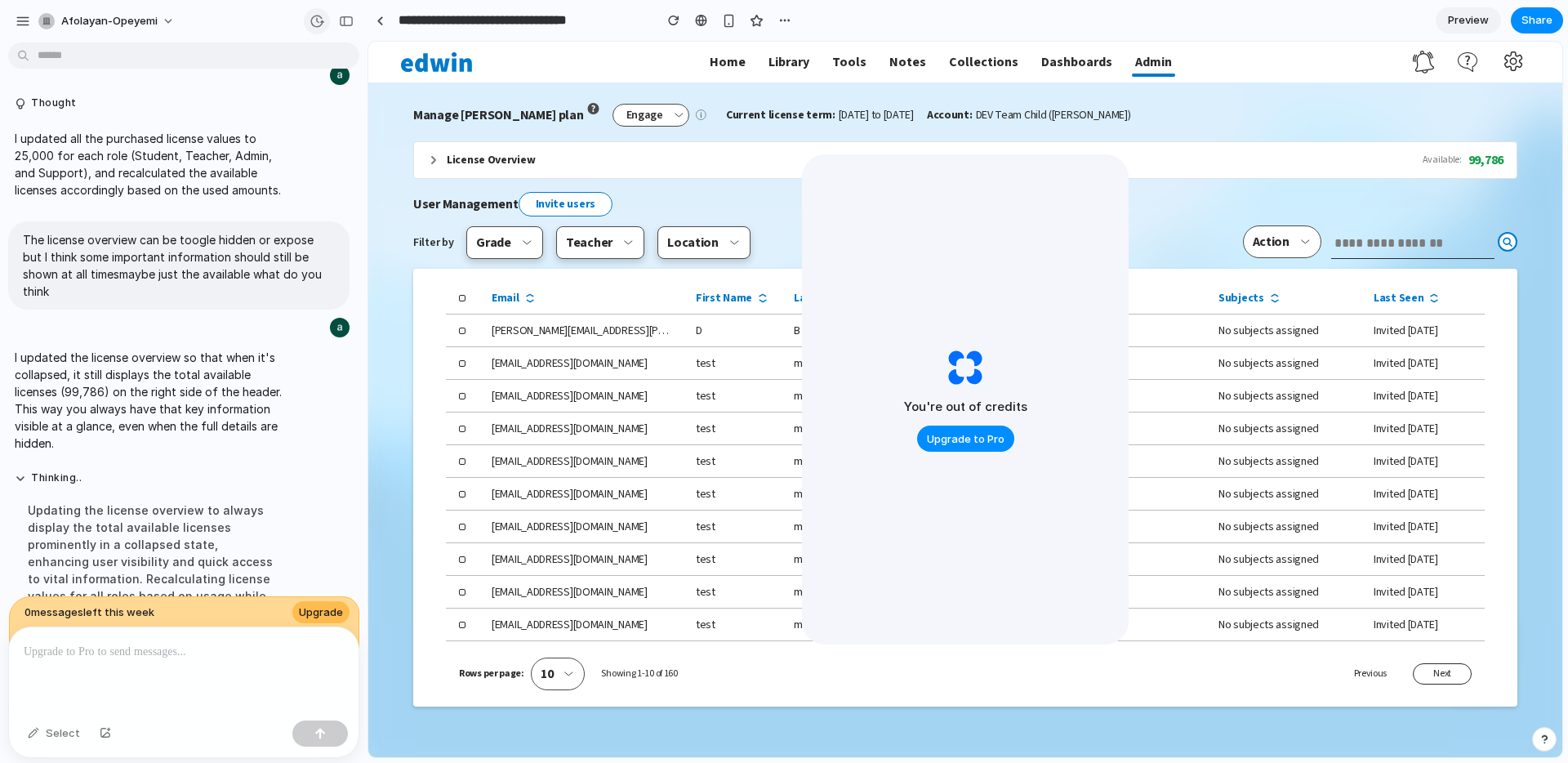
click at [315, 23] on div "button" at bounding box center [317, 21] width 15 height 15
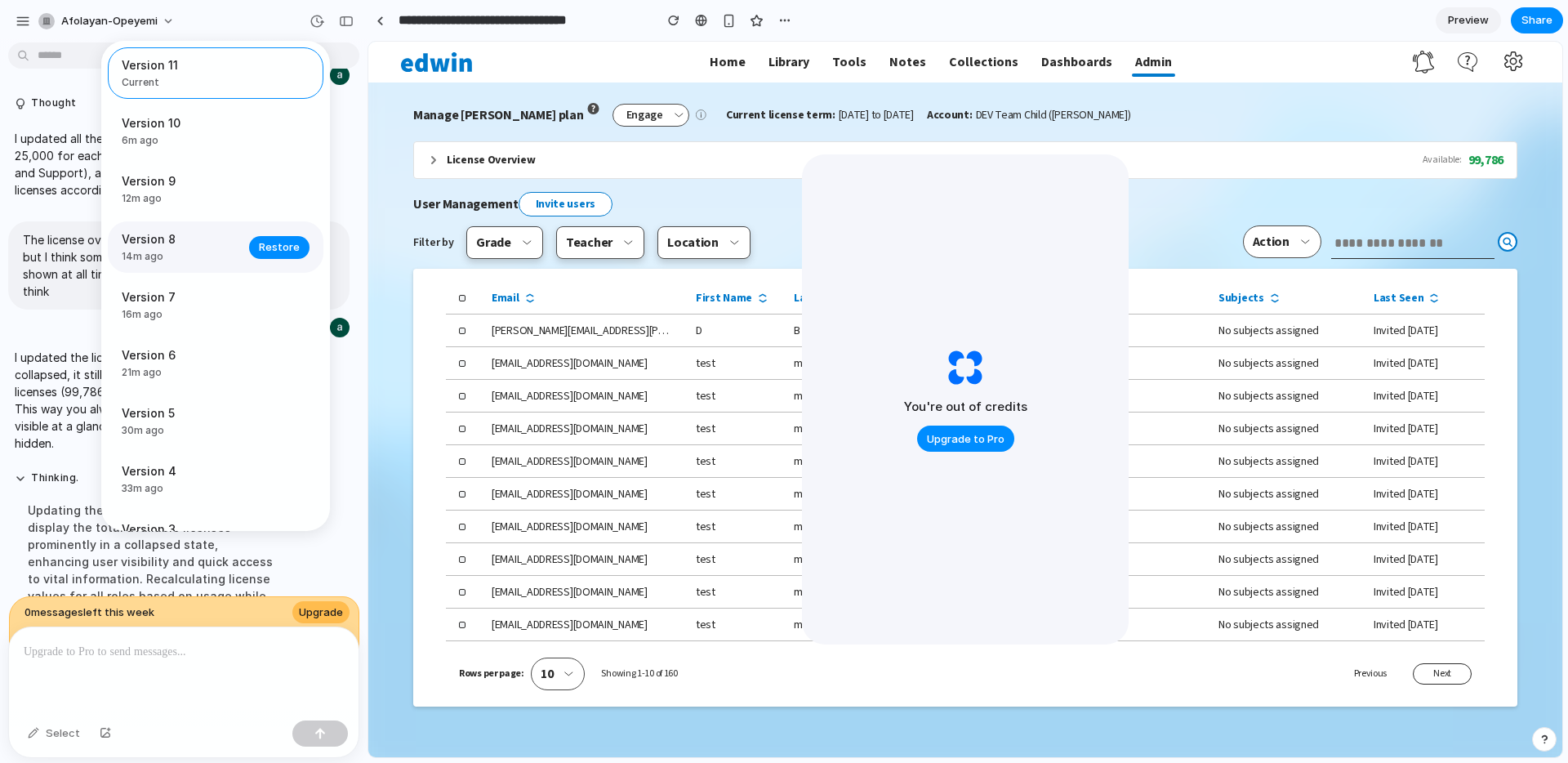
click at [223, 236] on span "Version 8" at bounding box center [180, 239] width 118 height 17
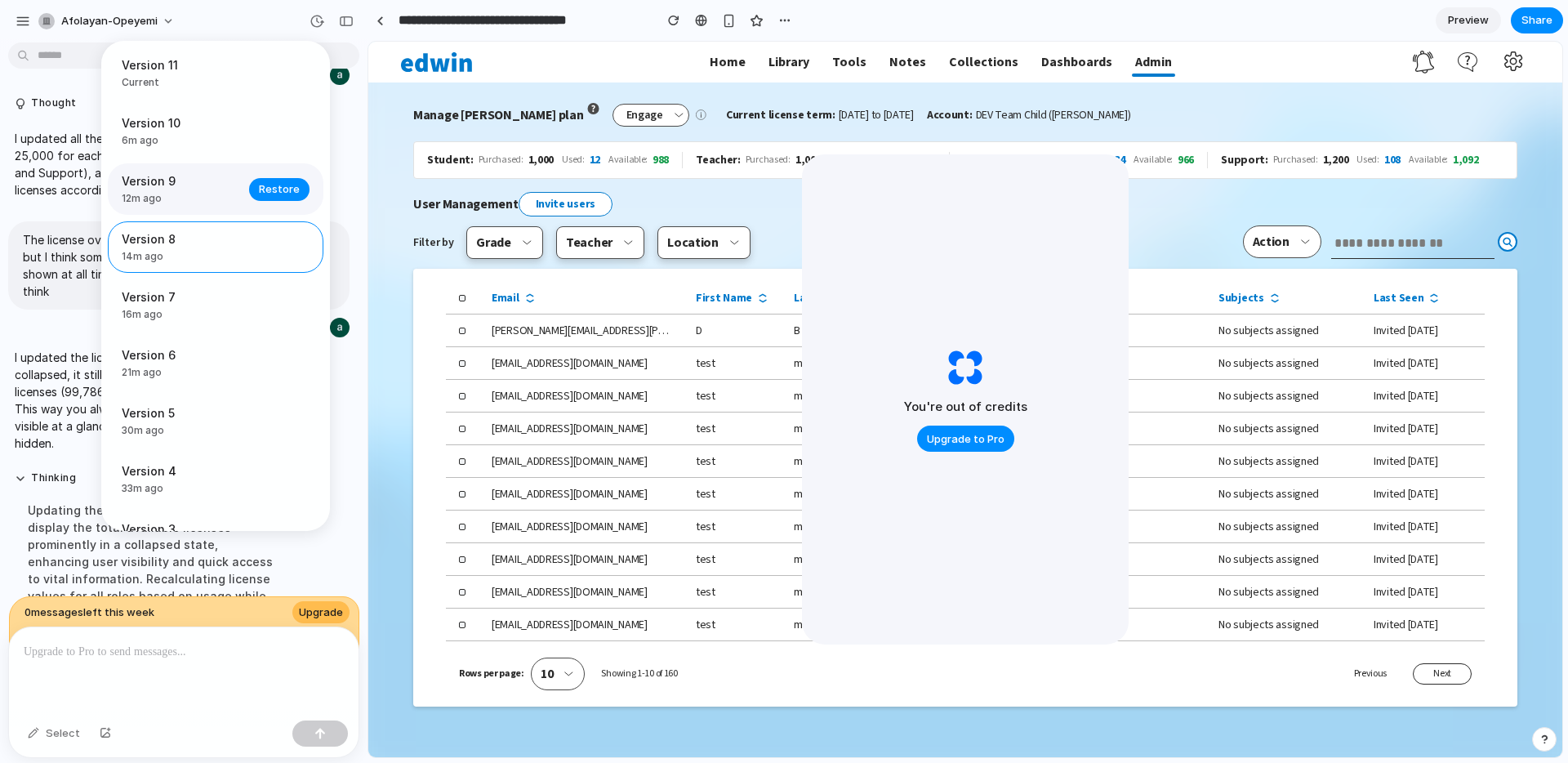
click at [198, 188] on span "Version 9" at bounding box center [180, 180] width 118 height 17
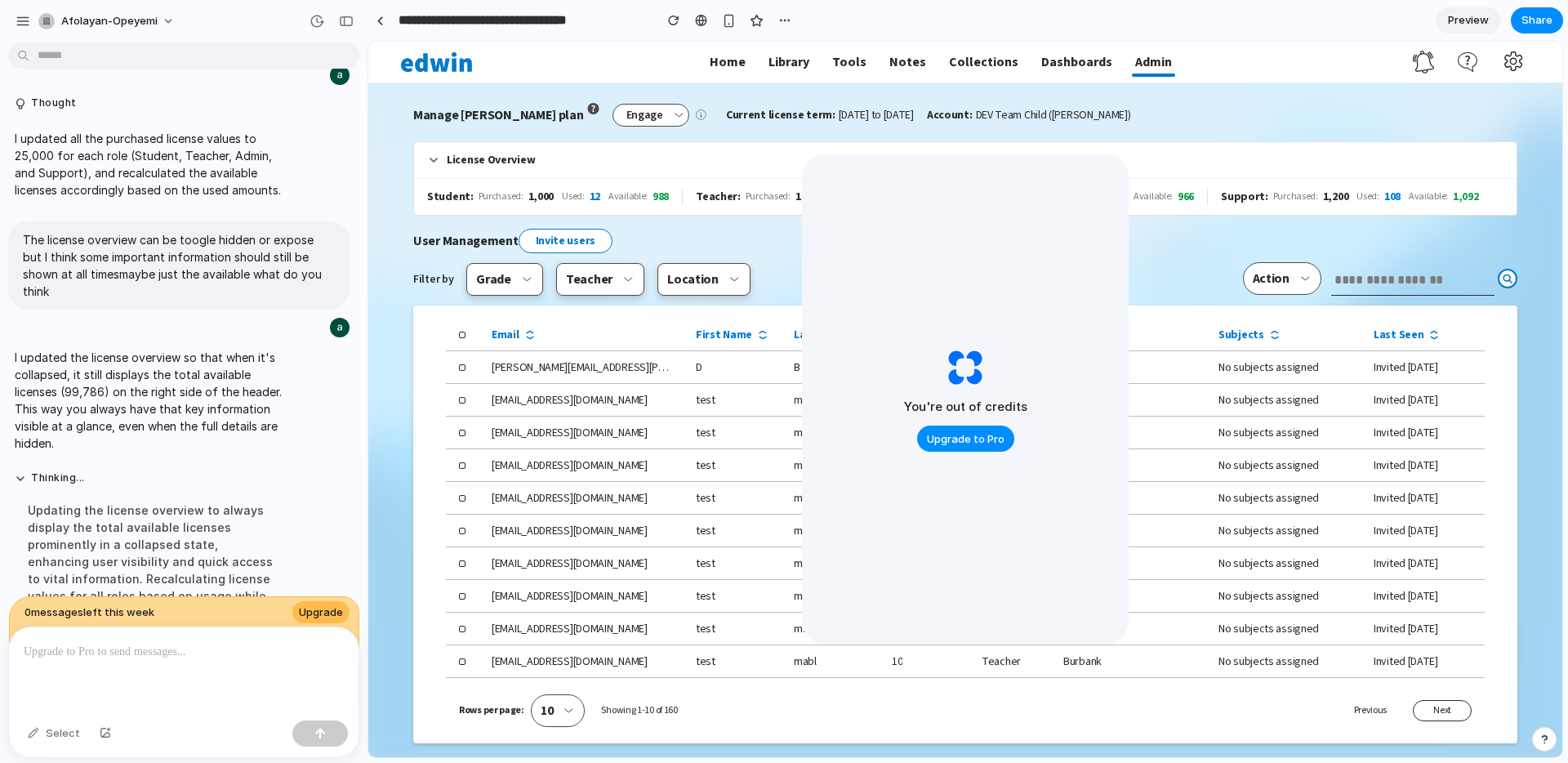
click at [435, 155] on div "Version 11 Current Version 10 6m ago Restore Version 9 12m ago Restore Version …" at bounding box center [784, 382] width 1568 height 763
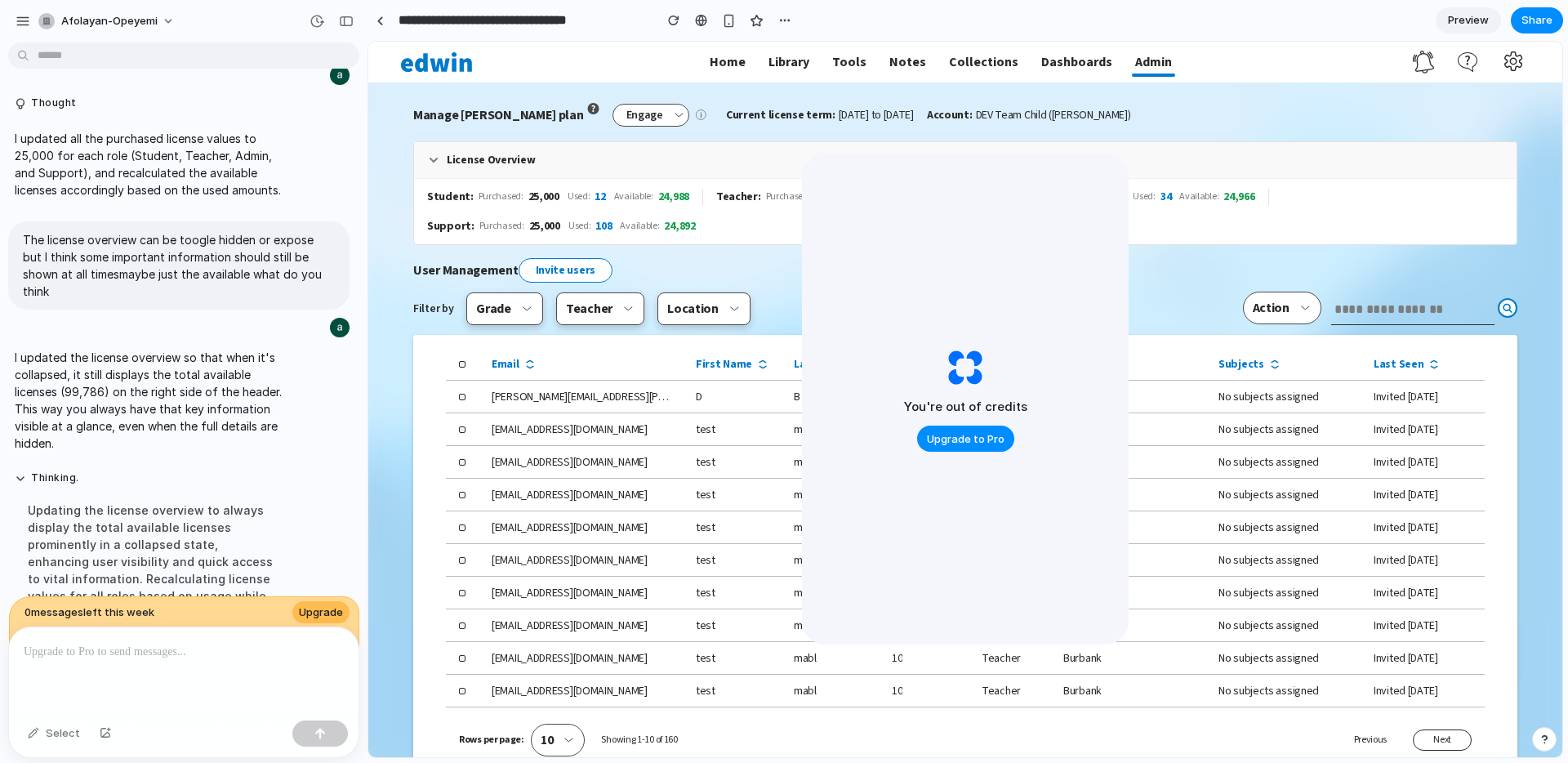
click at [432, 160] on icon at bounding box center [434, 160] width 7 height 3
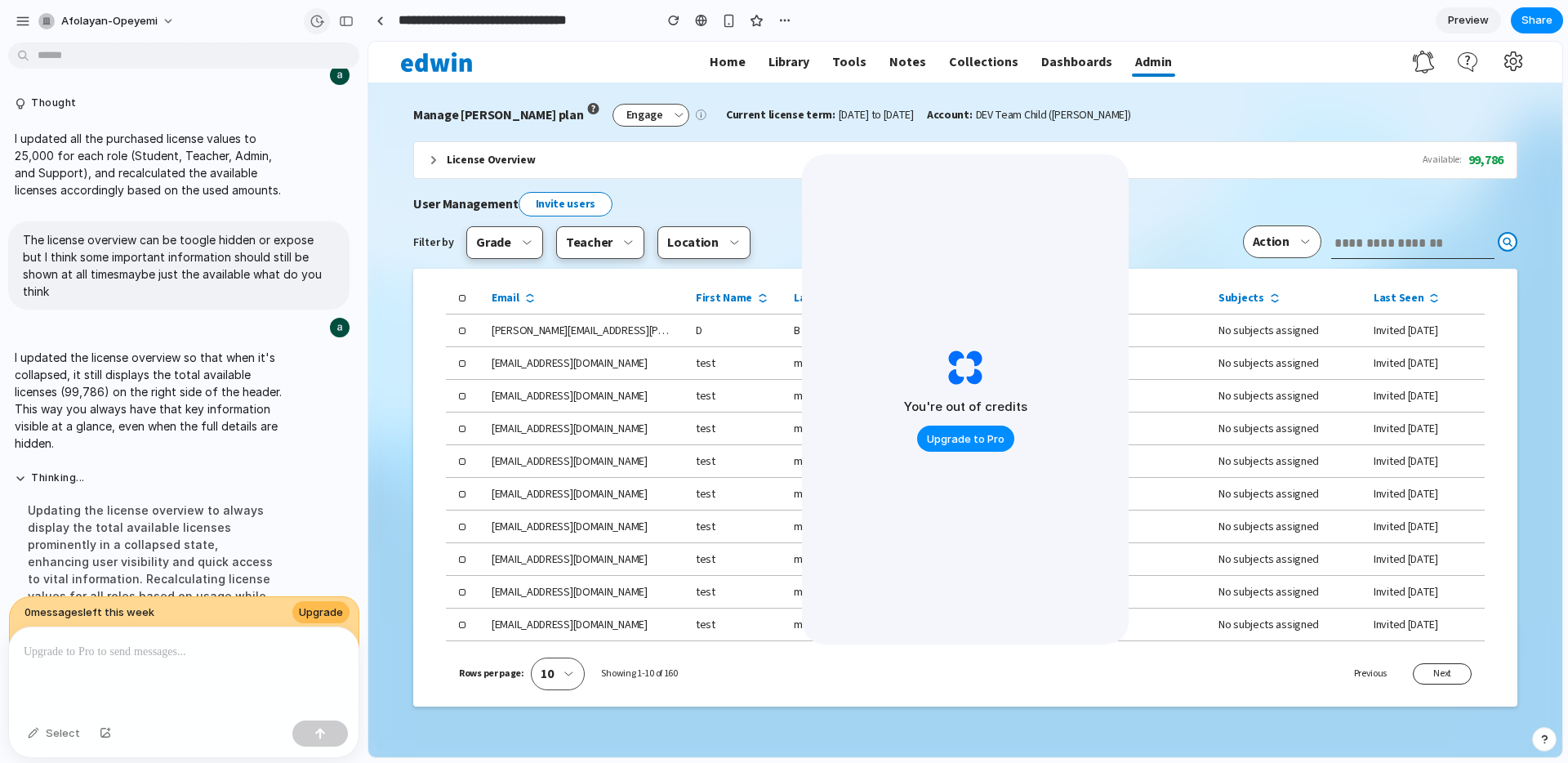
click at [316, 16] on div "button" at bounding box center [317, 21] width 15 height 15
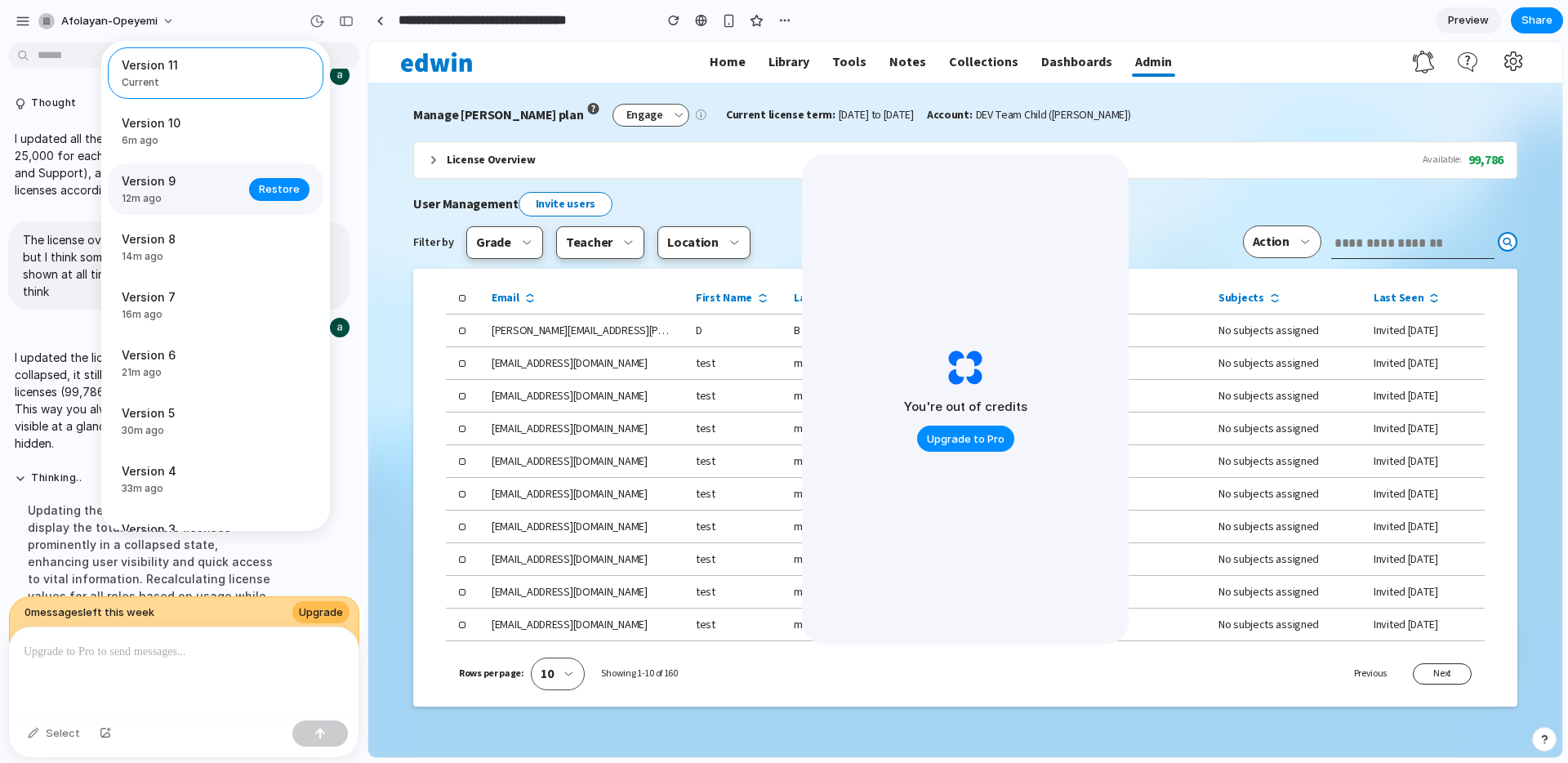
click at [226, 191] on span "12m ago" at bounding box center [180, 199] width 118 height 15
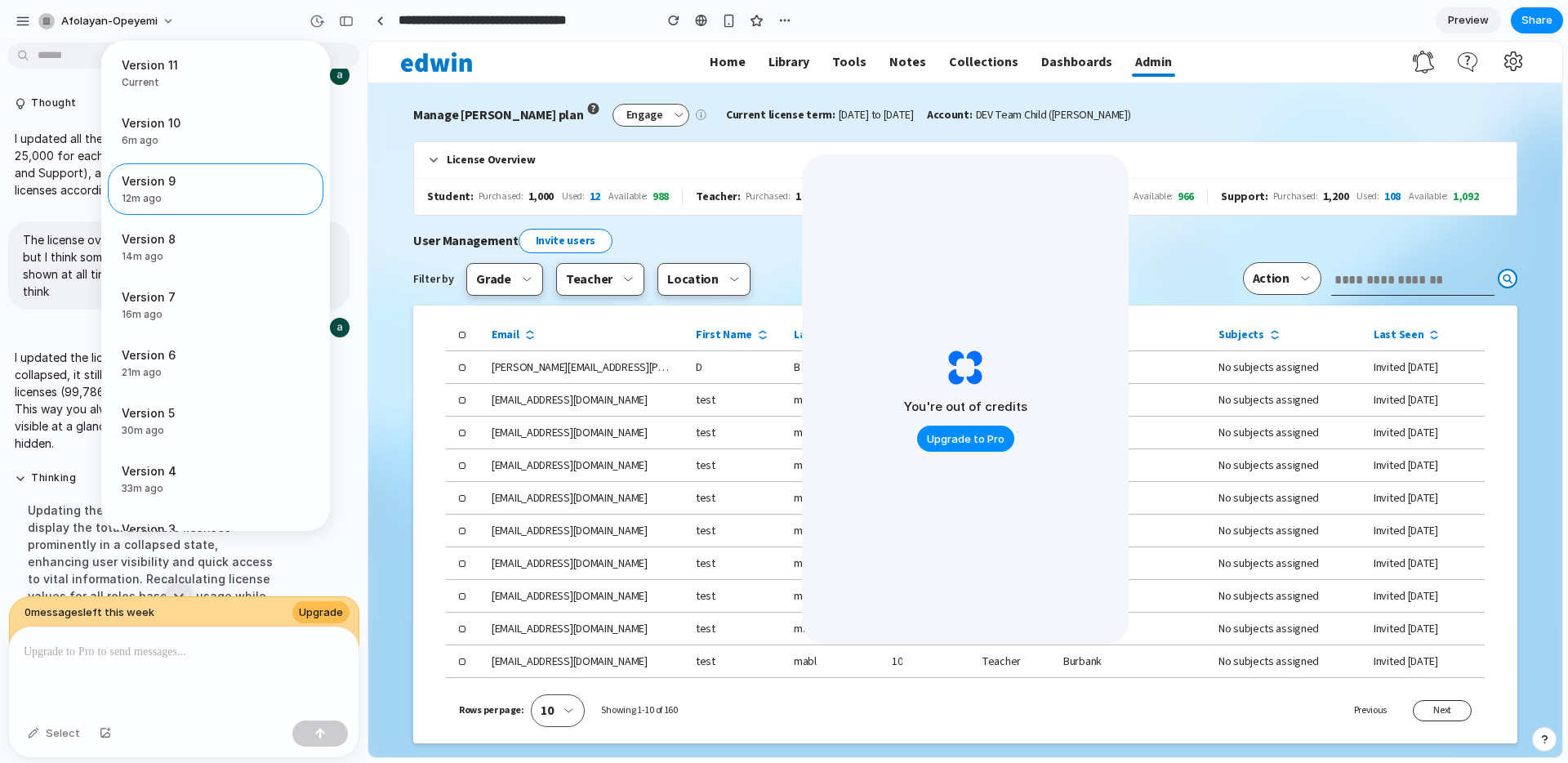
scroll to position [2304, 0]
